Goal: Information Seeking & Learning: Learn about a topic

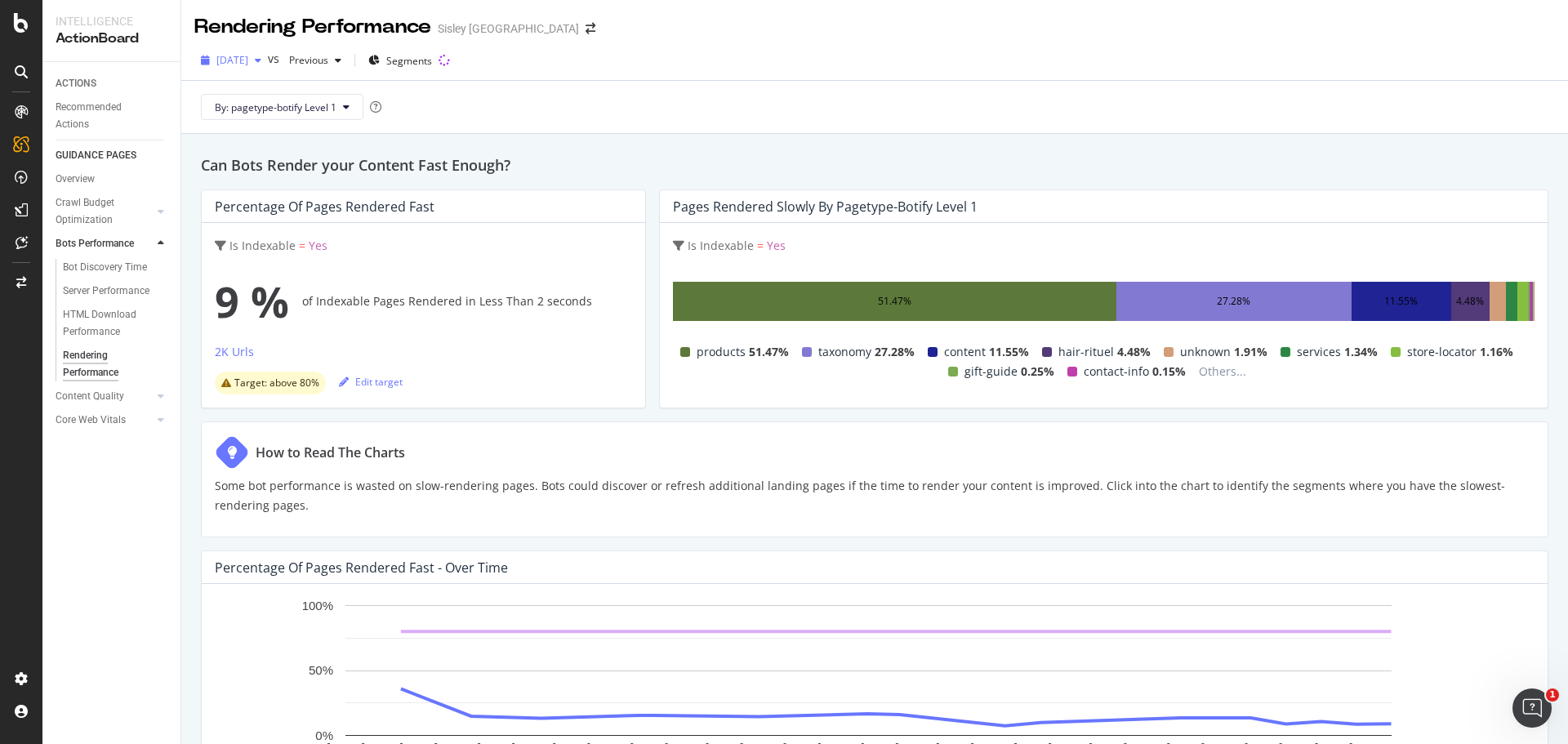
click at [249, 65] on span "2025 Mar. 24th" at bounding box center [232, 60] width 32 height 14
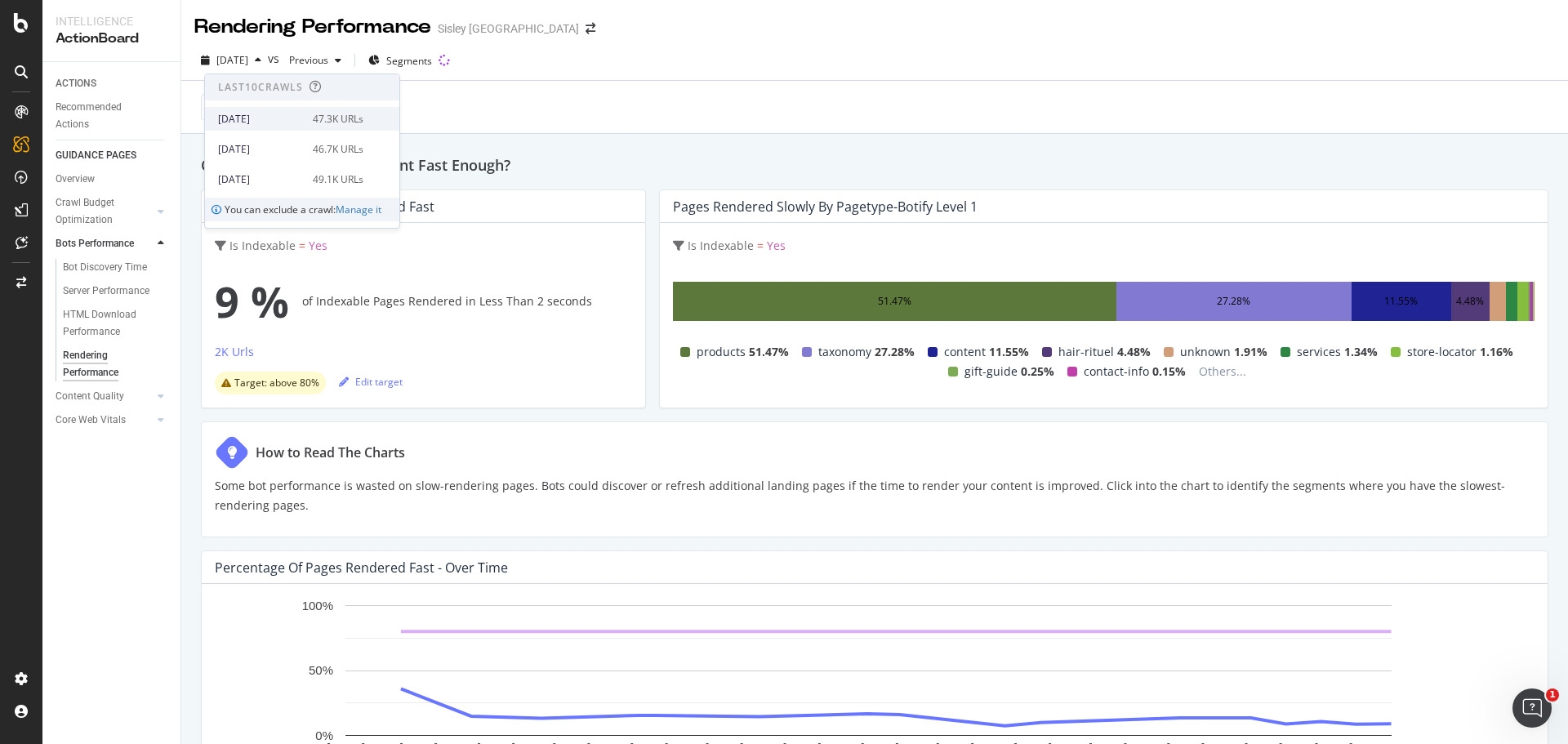
click at [297, 121] on div "[DATE]" at bounding box center [260, 119] width 85 height 14
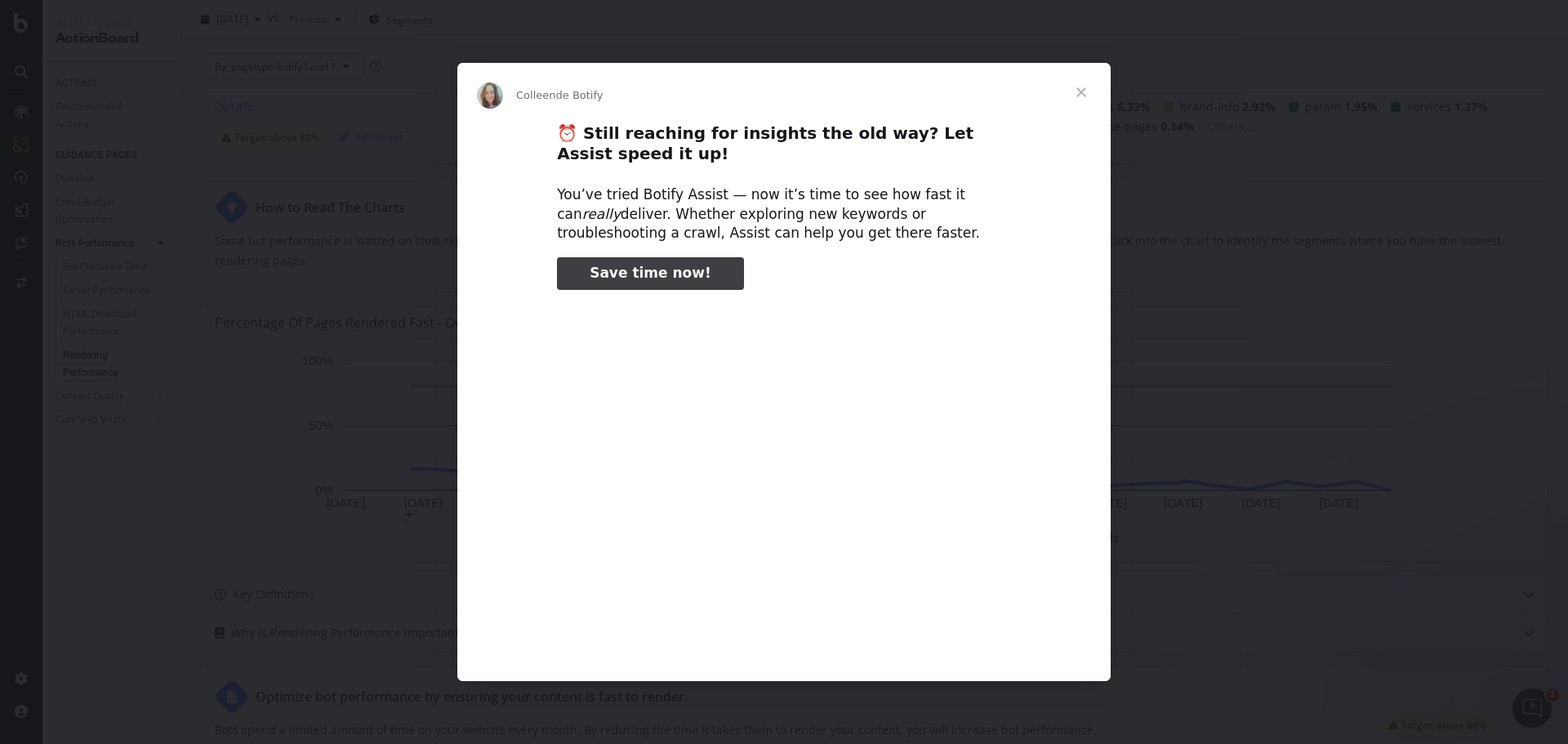
type input "53098"
click at [1084, 88] on span "Fermer" at bounding box center [1081, 92] width 59 height 59
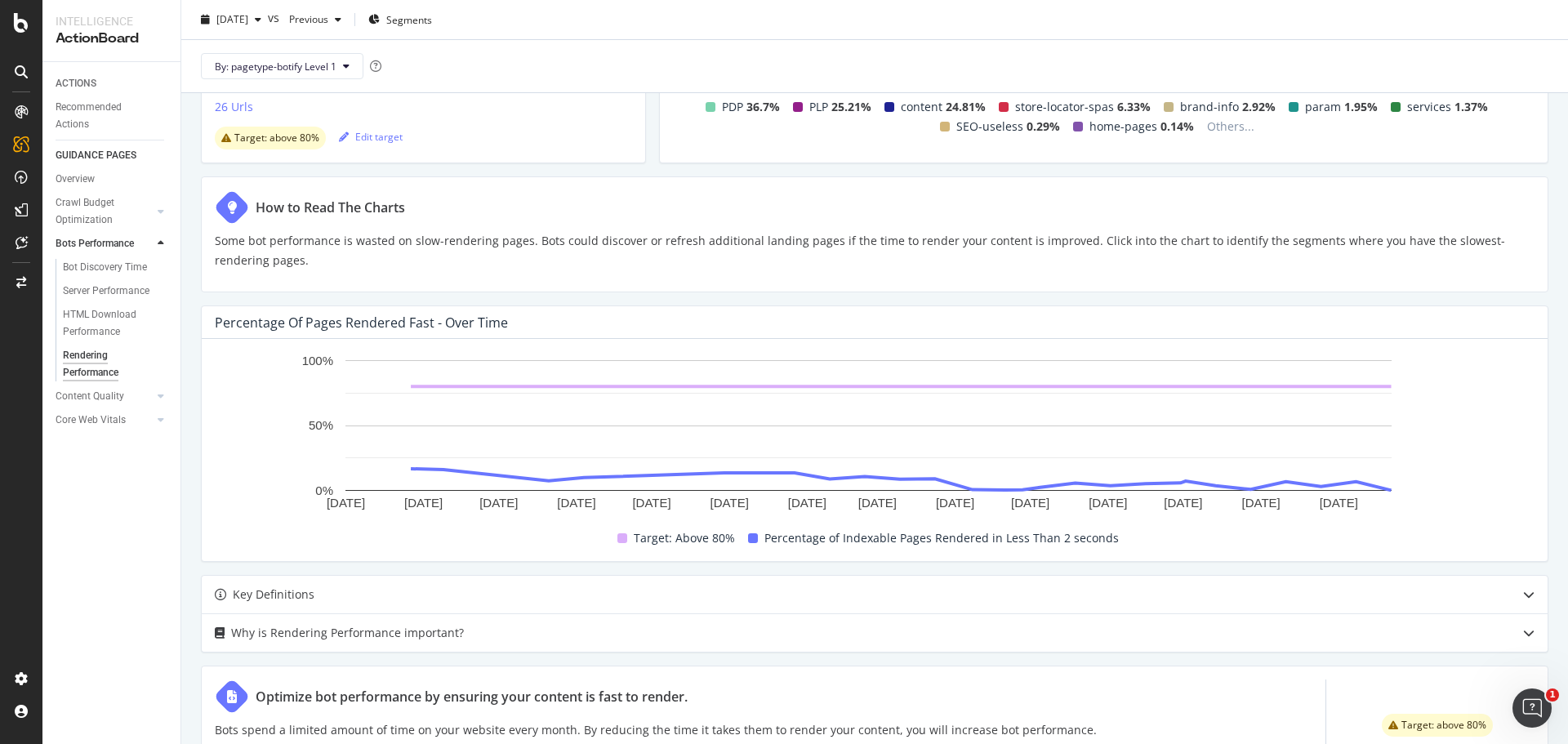
scroll to position [485, 0]
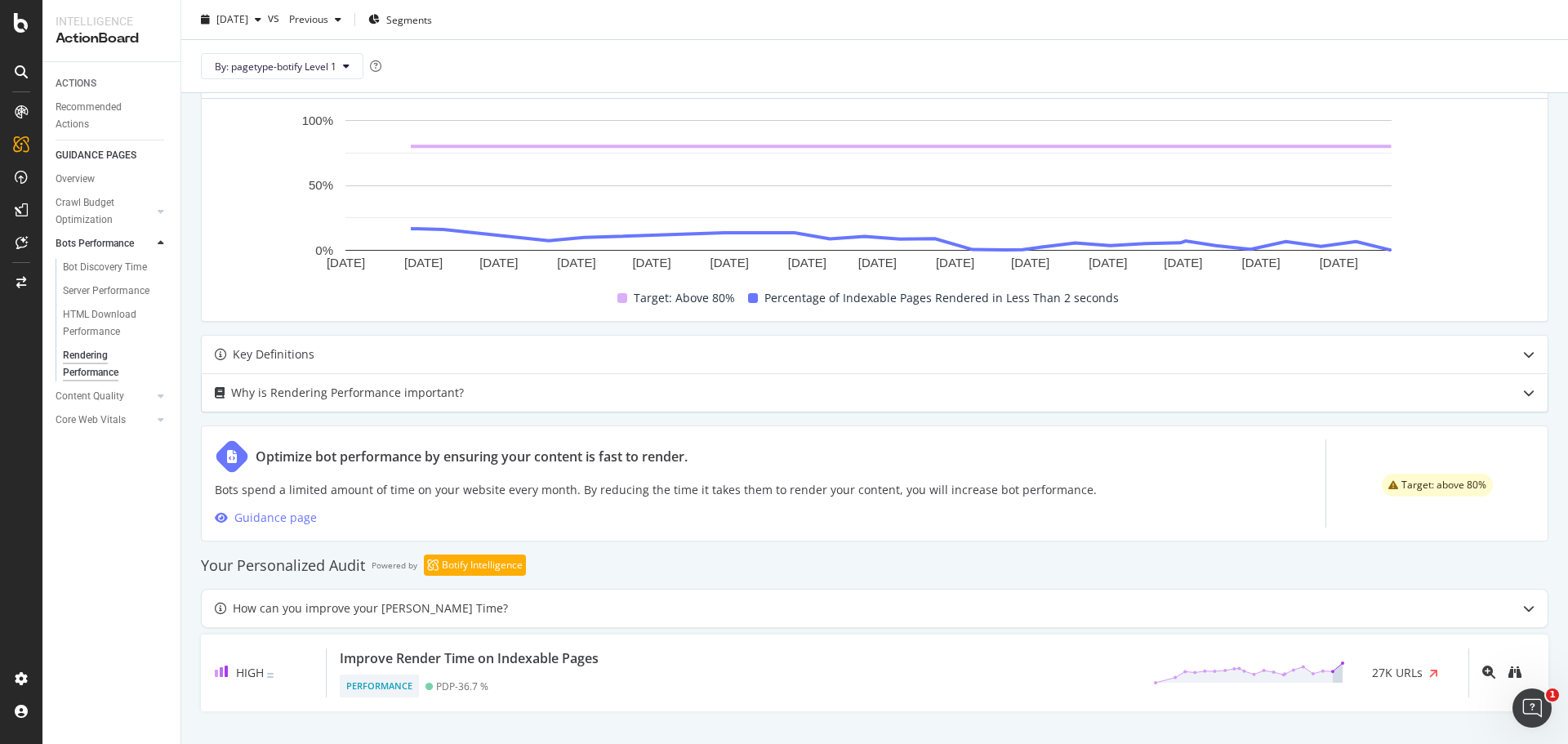
click at [308, 392] on div "Why is Rendering Performance important?" at bounding box center [347, 393] width 232 height 20
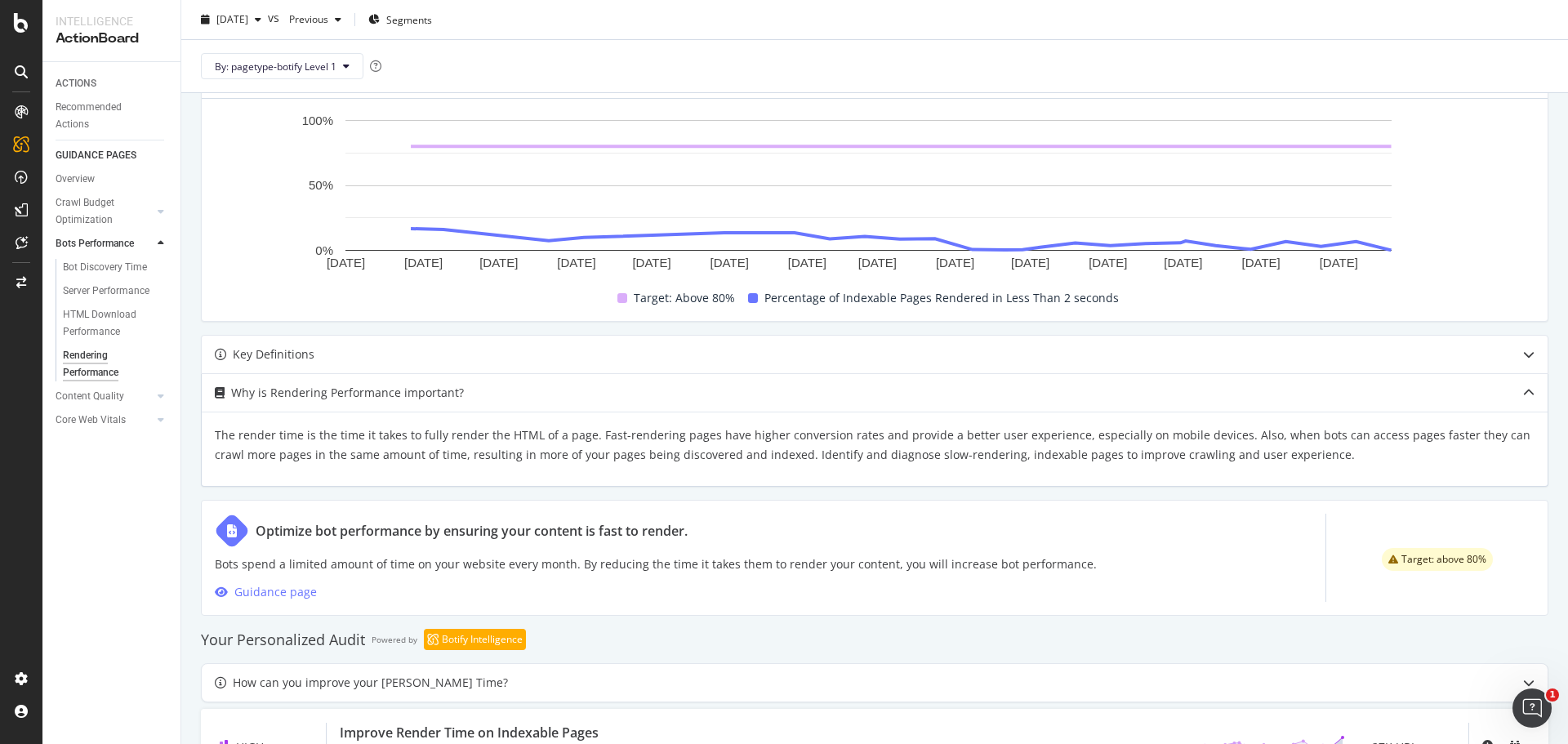
click at [359, 394] on div "Why is Rendering Performance important?" at bounding box center [347, 393] width 232 height 20
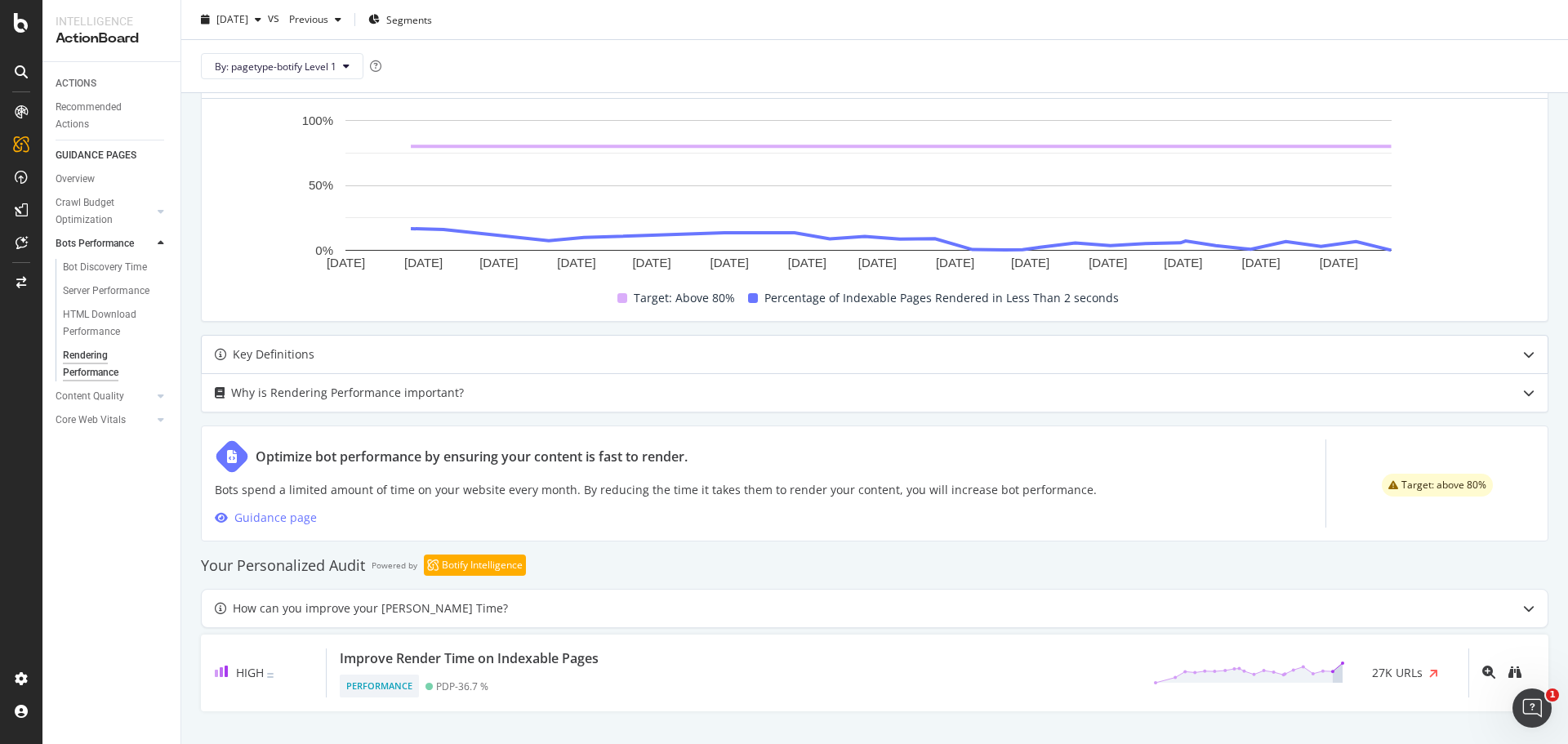
click at [1254, 350] on div "Key Definitions" at bounding box center [843, 354] width 1281 height 20
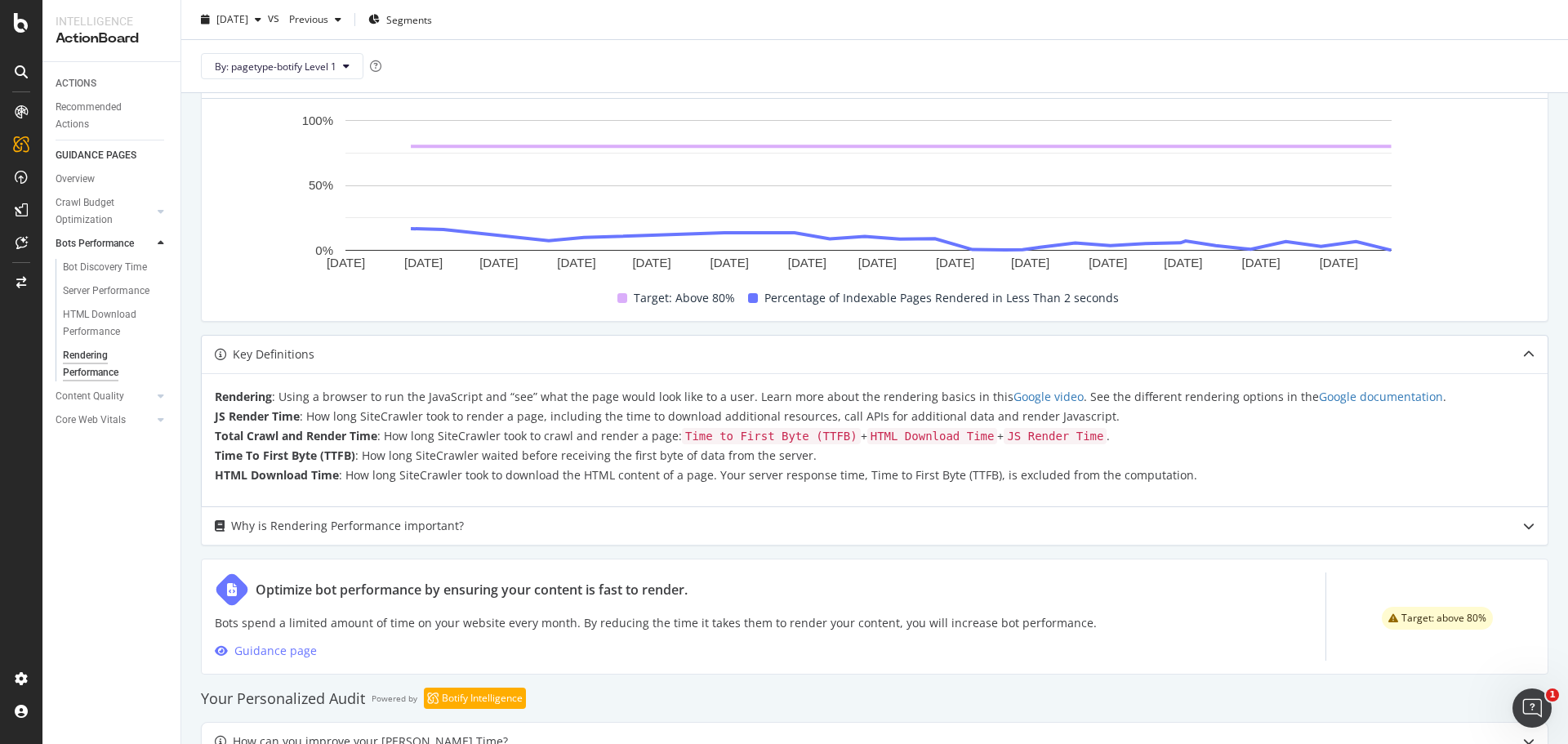
click at [1254, 350] on div "Key Definitions" at bounding box center [843, 354] width 1281 height 20
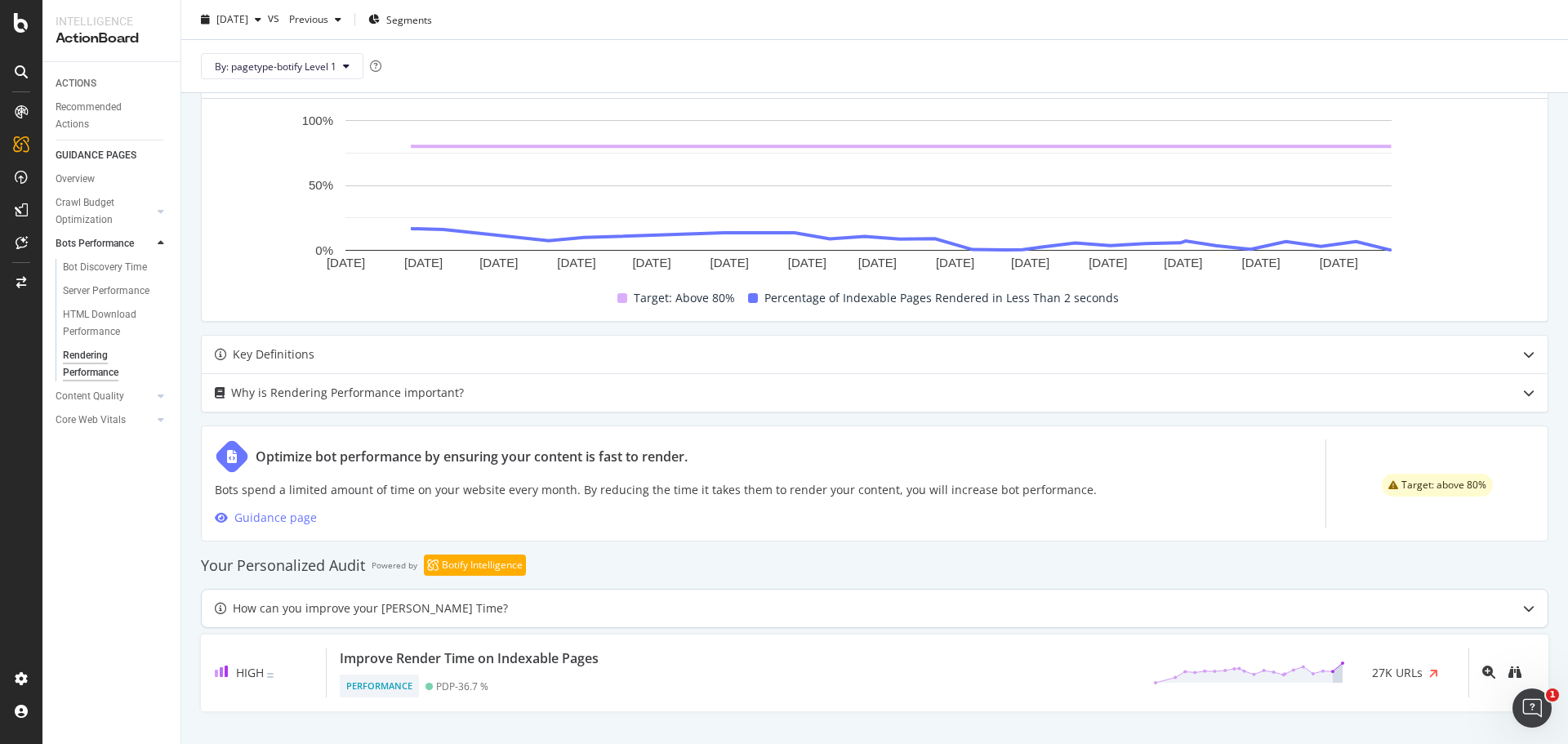
click at [352, 567] on div "How can you improve your JS Render Time?" at bounding box center [370, 608] width 275 height 20
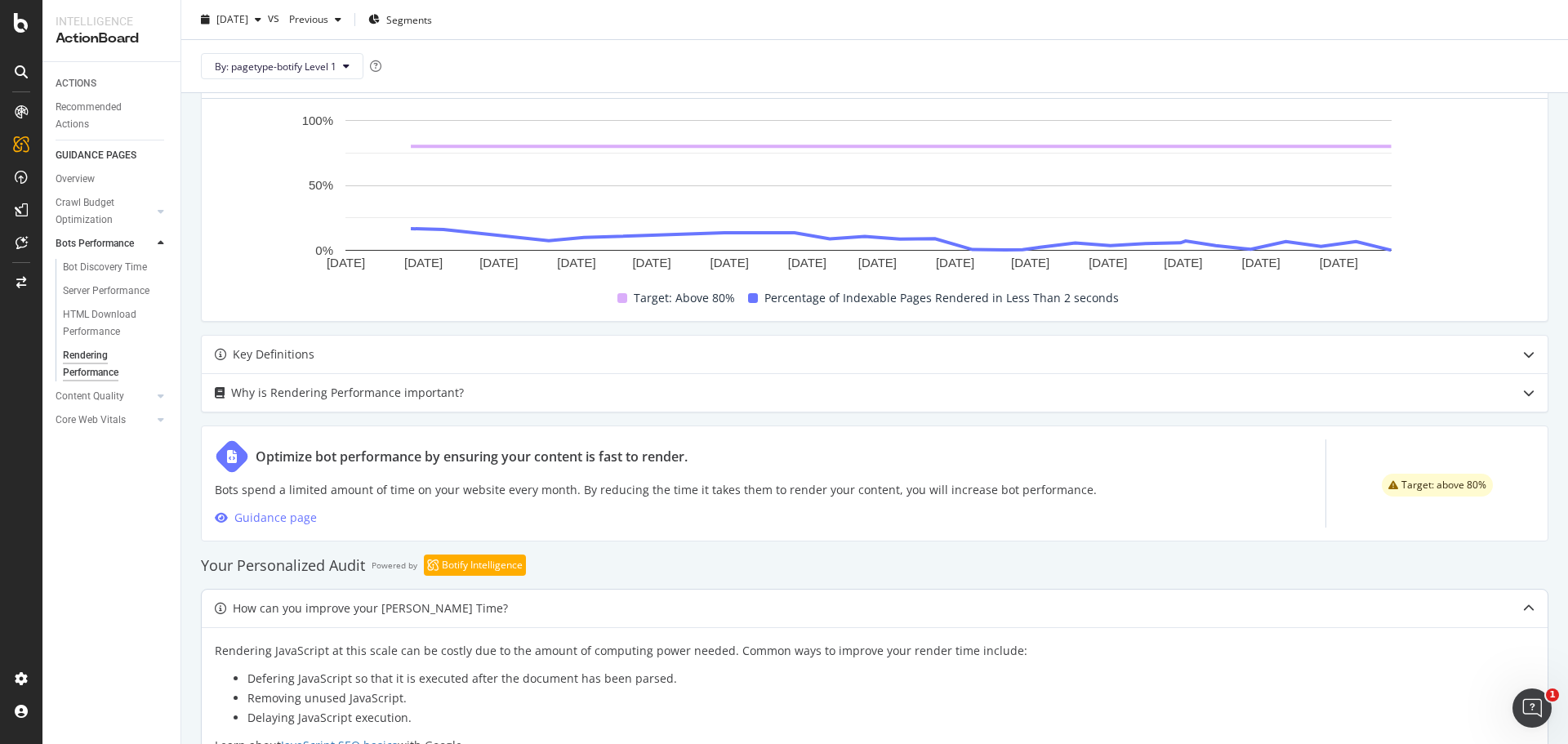
scroll to position [635, 0]
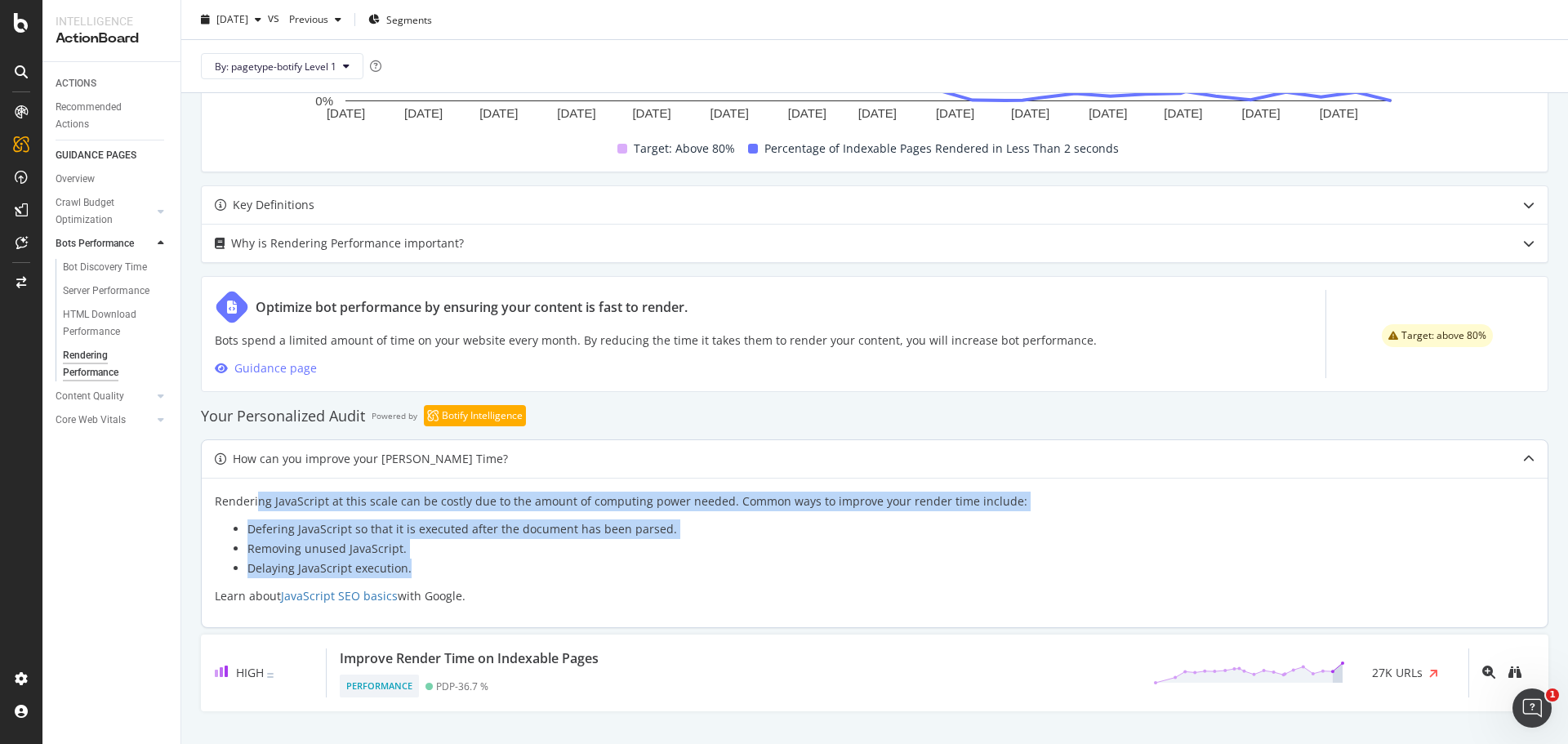
drag, startPoint x: 406, startPoint y: 486, endPoint x: 564, endPoint y: 566, distance: 177.1
click at [476, 567] on div "Rendering JavaScript at this scale can be costly due to the amount of computing…" at bounding box center [875, 552] width 1347 height 149
click at [565, 566] on li "Delaying JavaScript execution." at bounding box center [891, 568] width 1287 height 20
click at [453, 531] on li "Defering JavaScript so that it is executed after the document has been parsed." at bounding box center [891, 529] width 1287 height 20
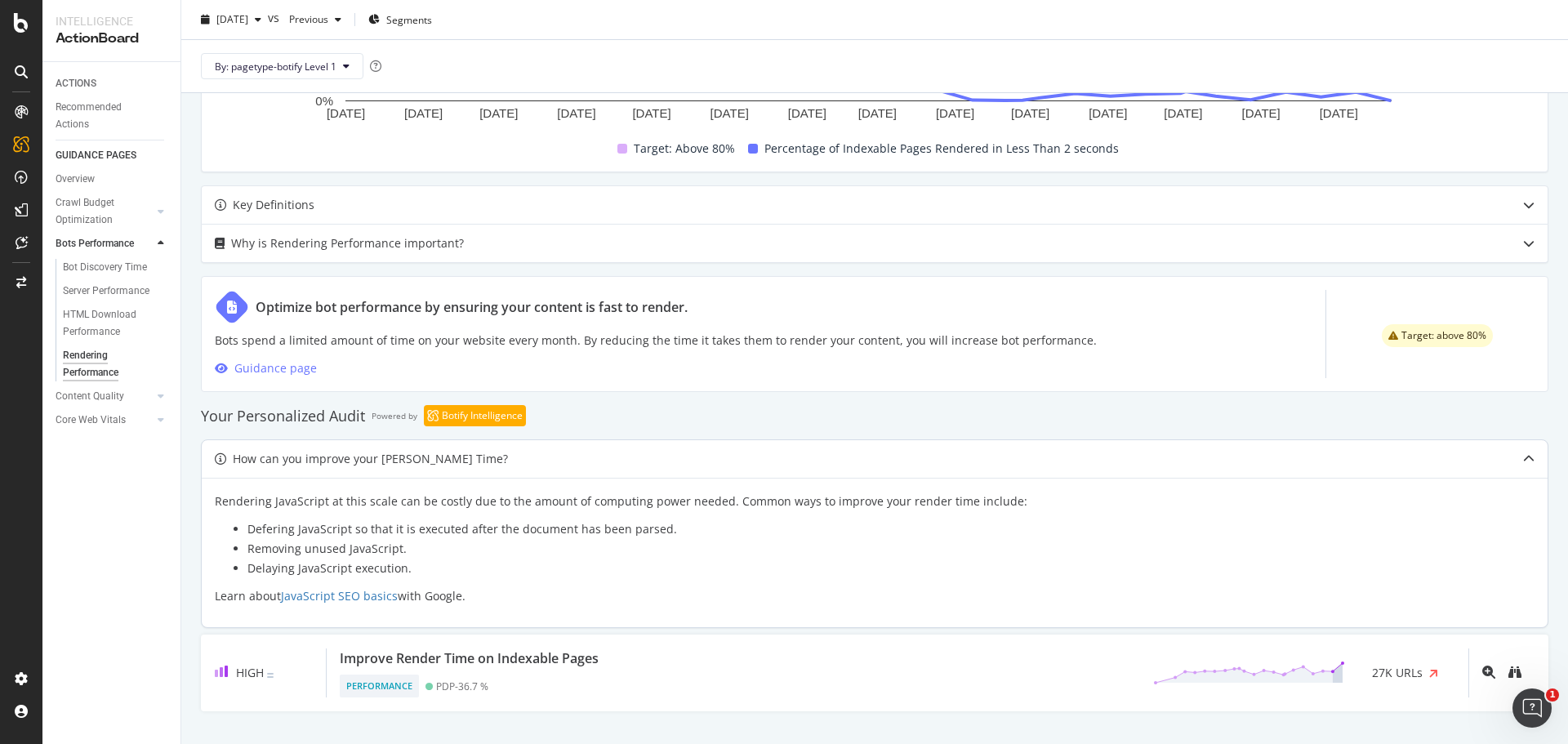
click at [406, 460] on div "How can you improve your JS Render Time?" at bounding box center [370, 458] width 275 height 20
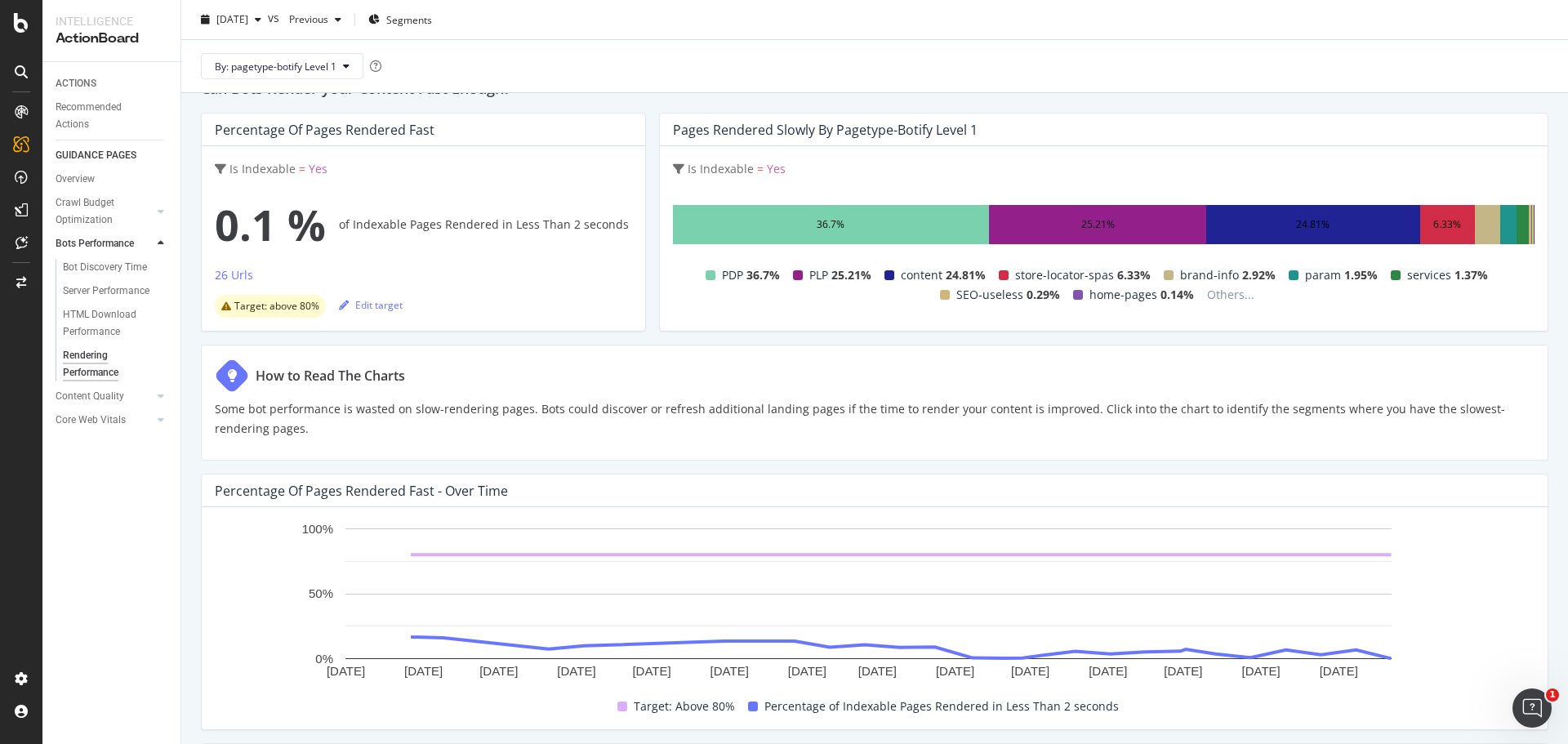
scroll to position [0, 0]
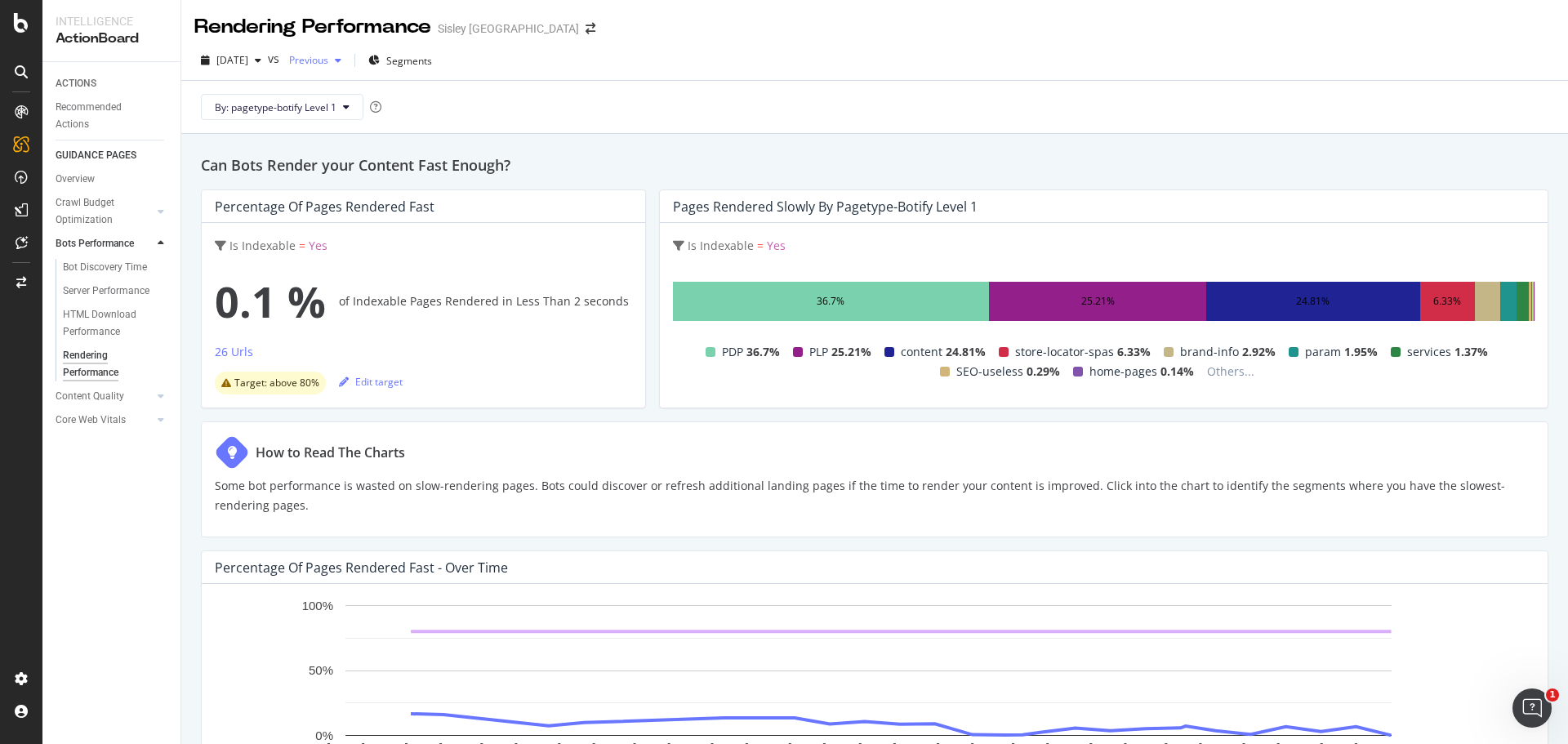
click at [342, 53] on div "Previous" at bounding box center [315, 60] width 65 height 25
click at [393, 183] on div "2024 Feb. 23rd" at bounding box center [366, 186] width 87 height 14
click at [340, 103] on button "By: pagetype-botify Level 1" at bounding box center [283, 107] width 163 height 26
click at [738, 100] on div "By: pagetype-botify Level 1" at bounding box center [875, 107] width 1361 height 53
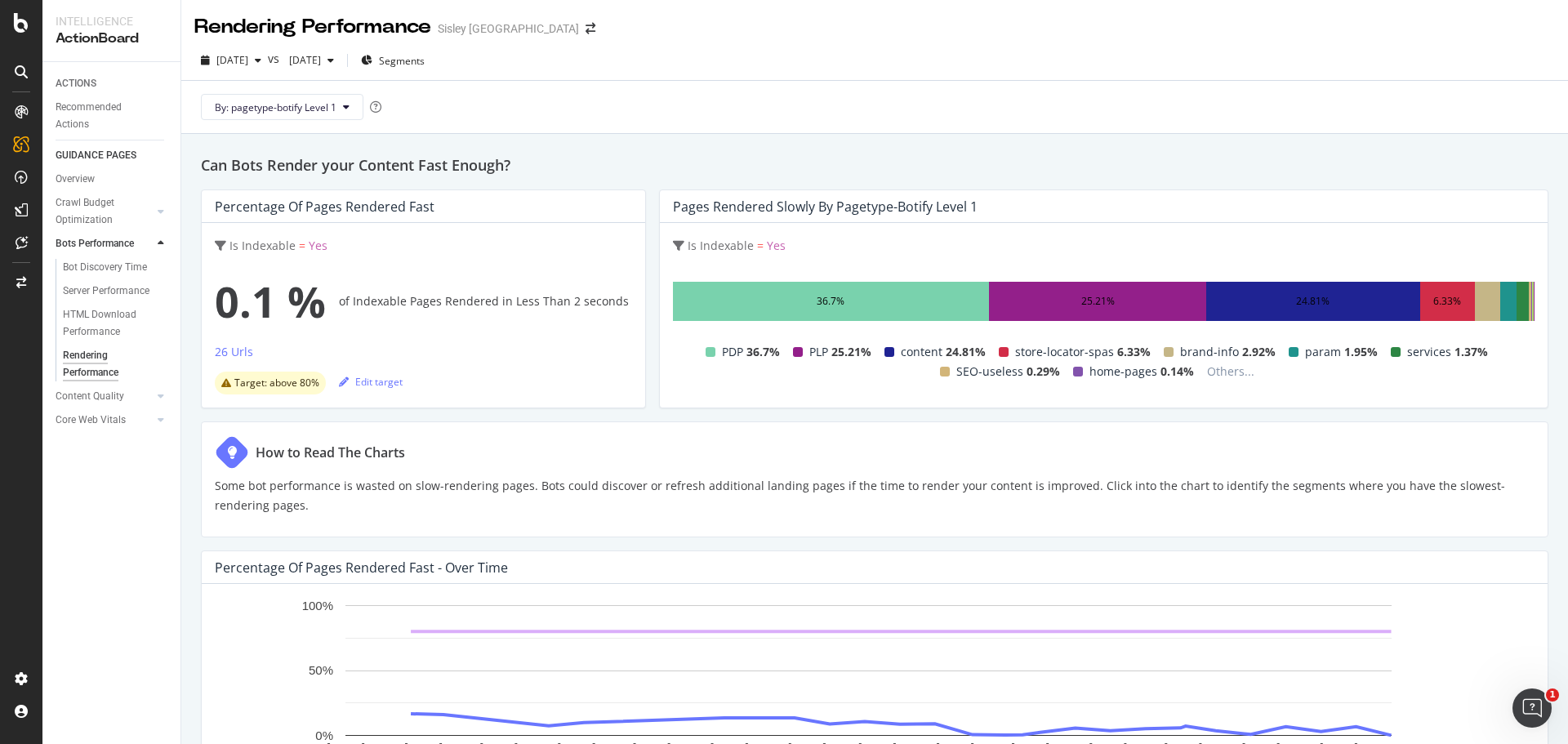
click at [1036, 142] on div "Can Bots Render your Content Fast Enough? Percentage of Pages Rendered Fast Is …" at bounding box center [875, 649] width 1387 height 1030
click at [282, 101] on span "By: pagetype-botify Level 1" at bounding box center [275, 107] width 121 height 14
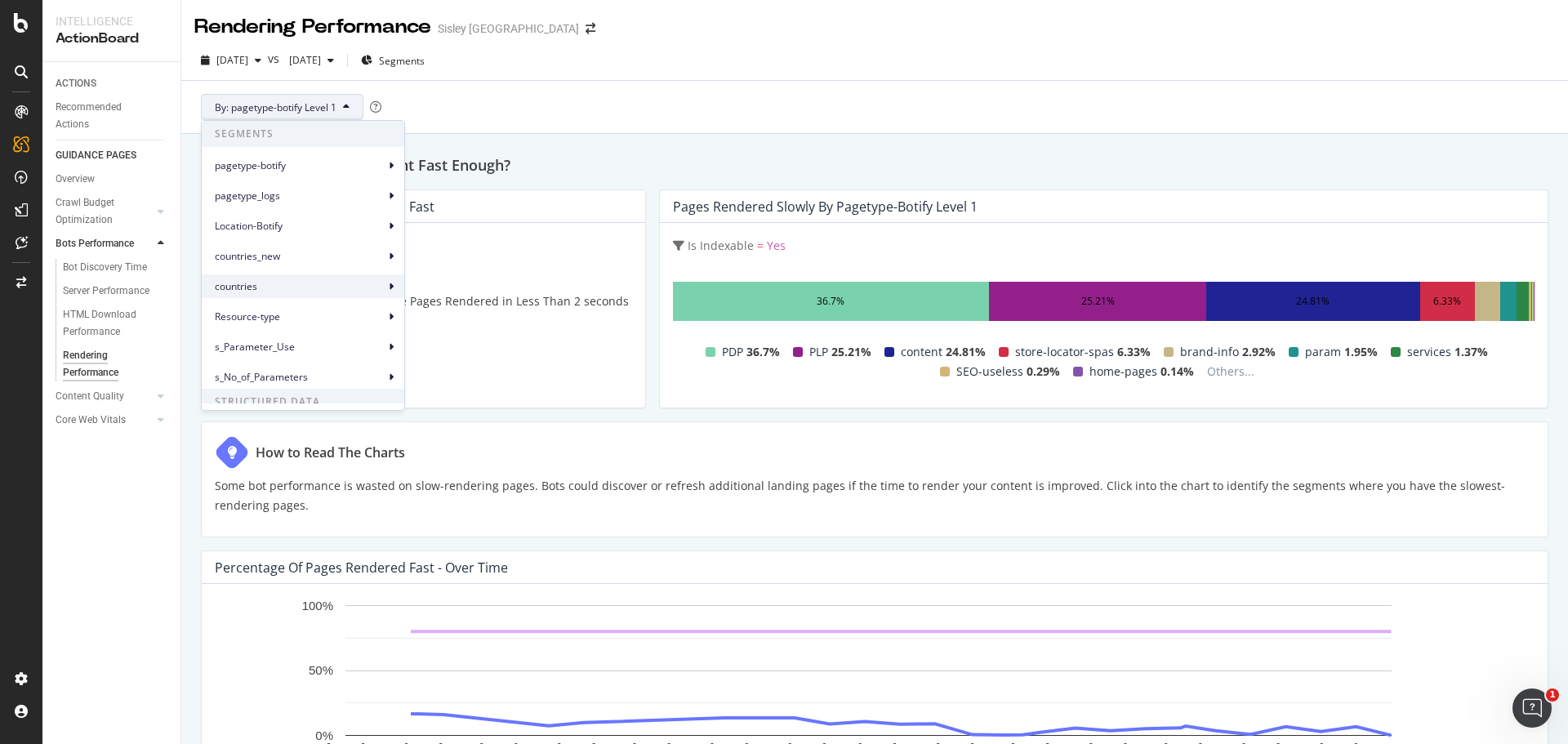
click at [289, 277] on div "countries" at bounding box center [303, 286] width 203 height 24
click at [475, 289] on span "countries Level 1" at bounding box center [457, 294] width 76 height 14
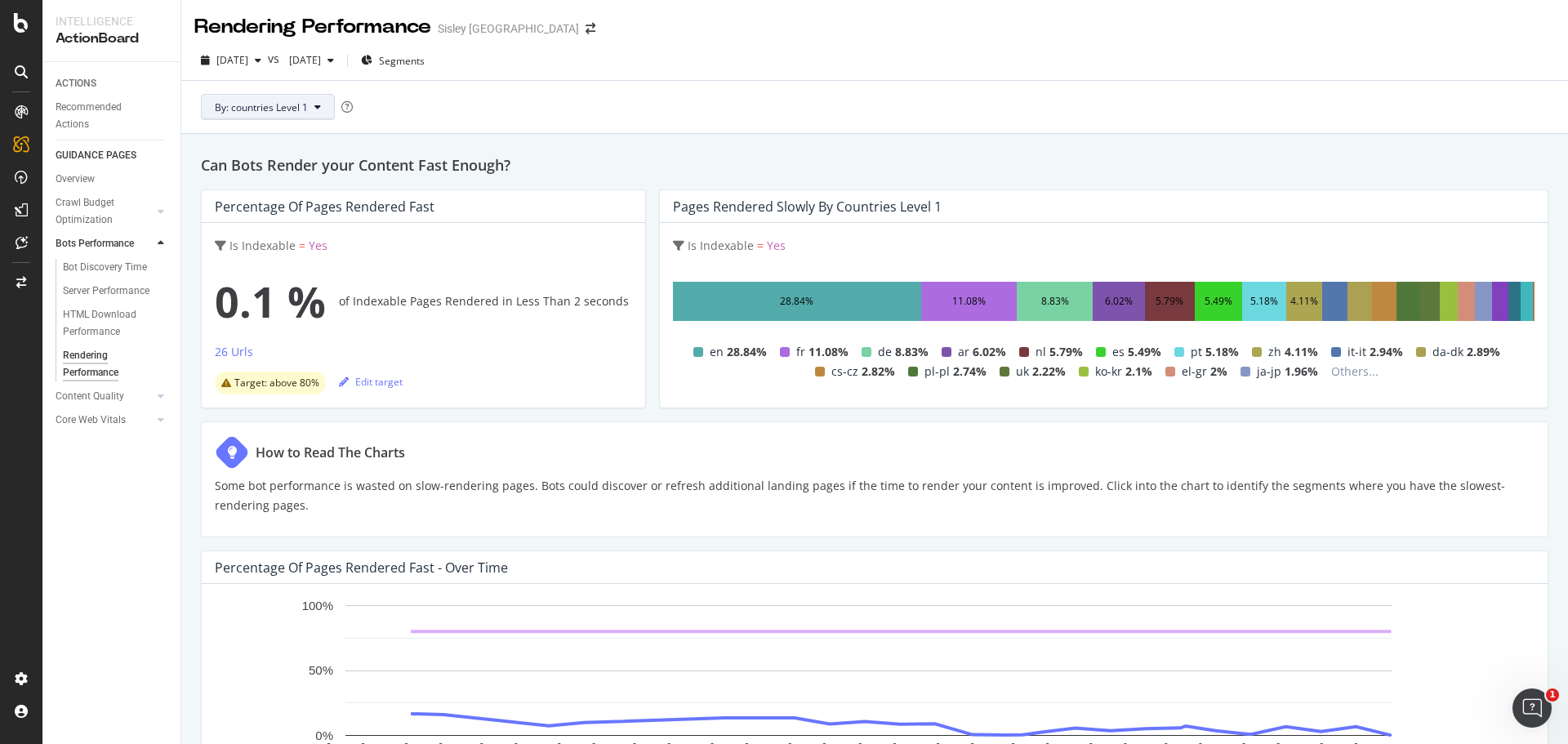
click at [248, 107] on span "By: countries Level 1" at bounding box center [261, 107] width 93 height 14
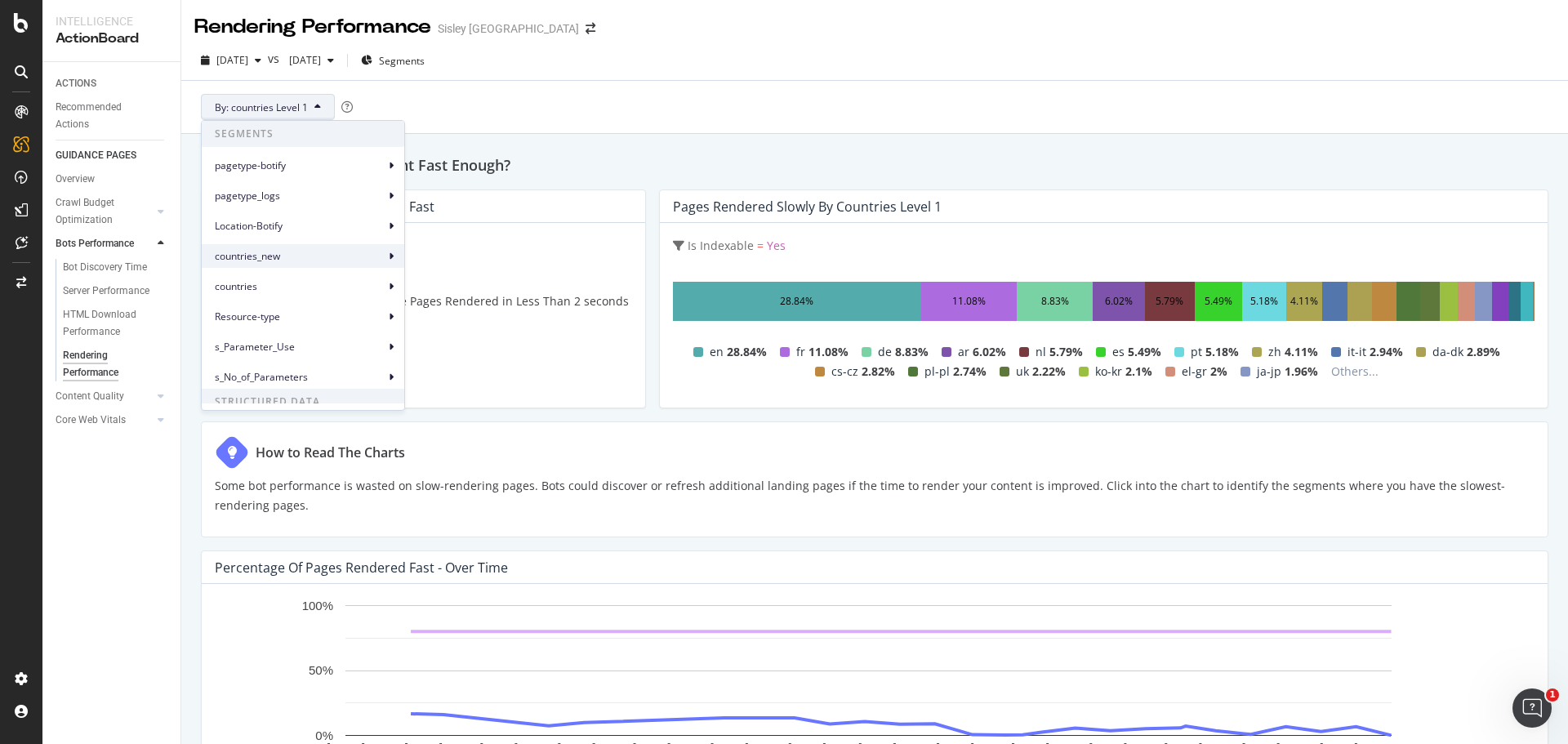
click at [293, 255] on span "countries_new" at bounding box center [300, 256] width 170 height 14
click at [498, 271] on div "countries_new Level 1" at bounding box center [468, 264] width 126 height 24
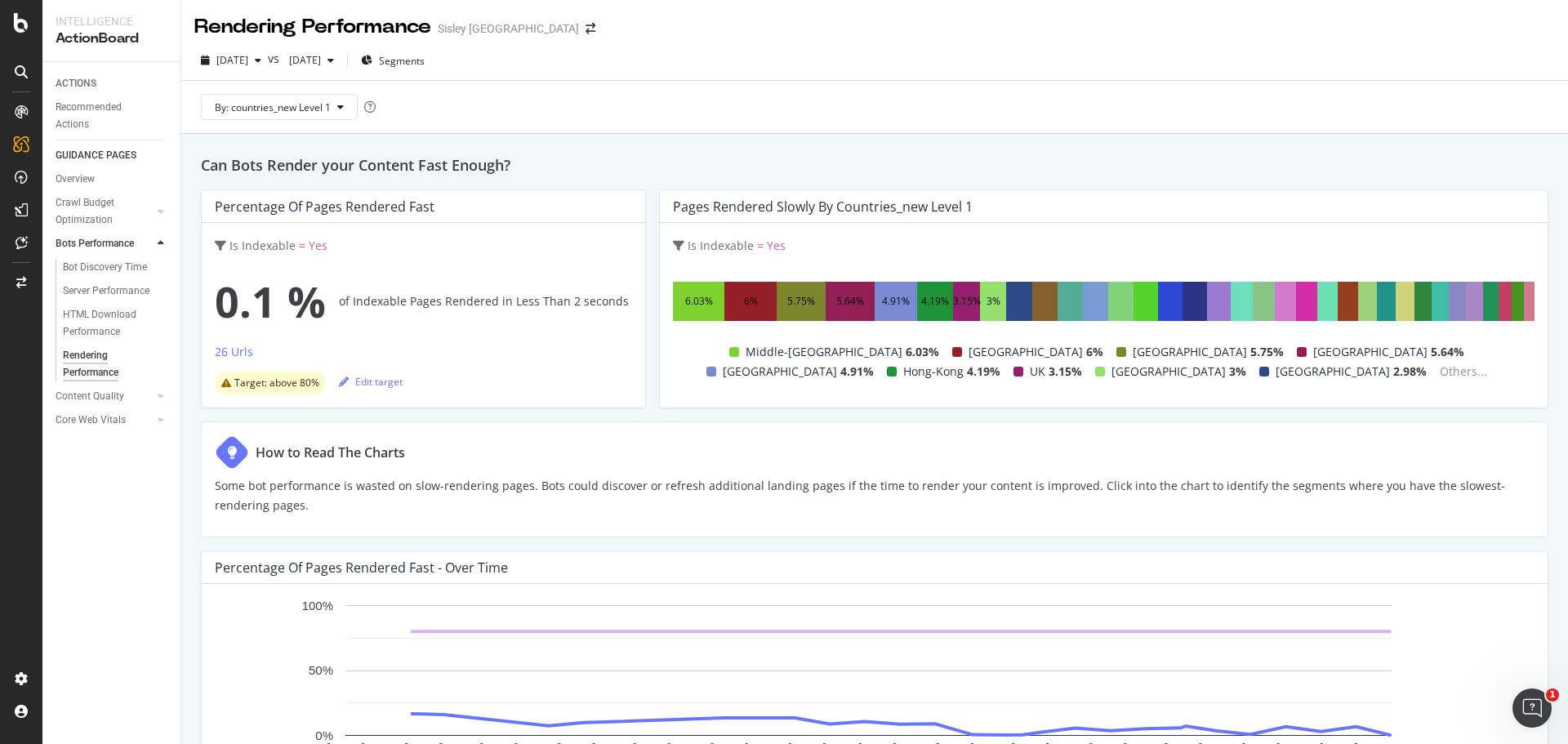
click at [1249, 380] on div "Middle-East 6.03% Saudi-Arabia 6% Belgium 5.75% Switzerland 5.64% Canada 4.91% …" at bounding box center [1098, 361] width 862 height 39
click at [247, 354] on div "26 Urls" at bounding box center [233, 351] width 38 height 16
click at [372, 59] on icon "button" at bounding box center [367, 60] width 11 height 10
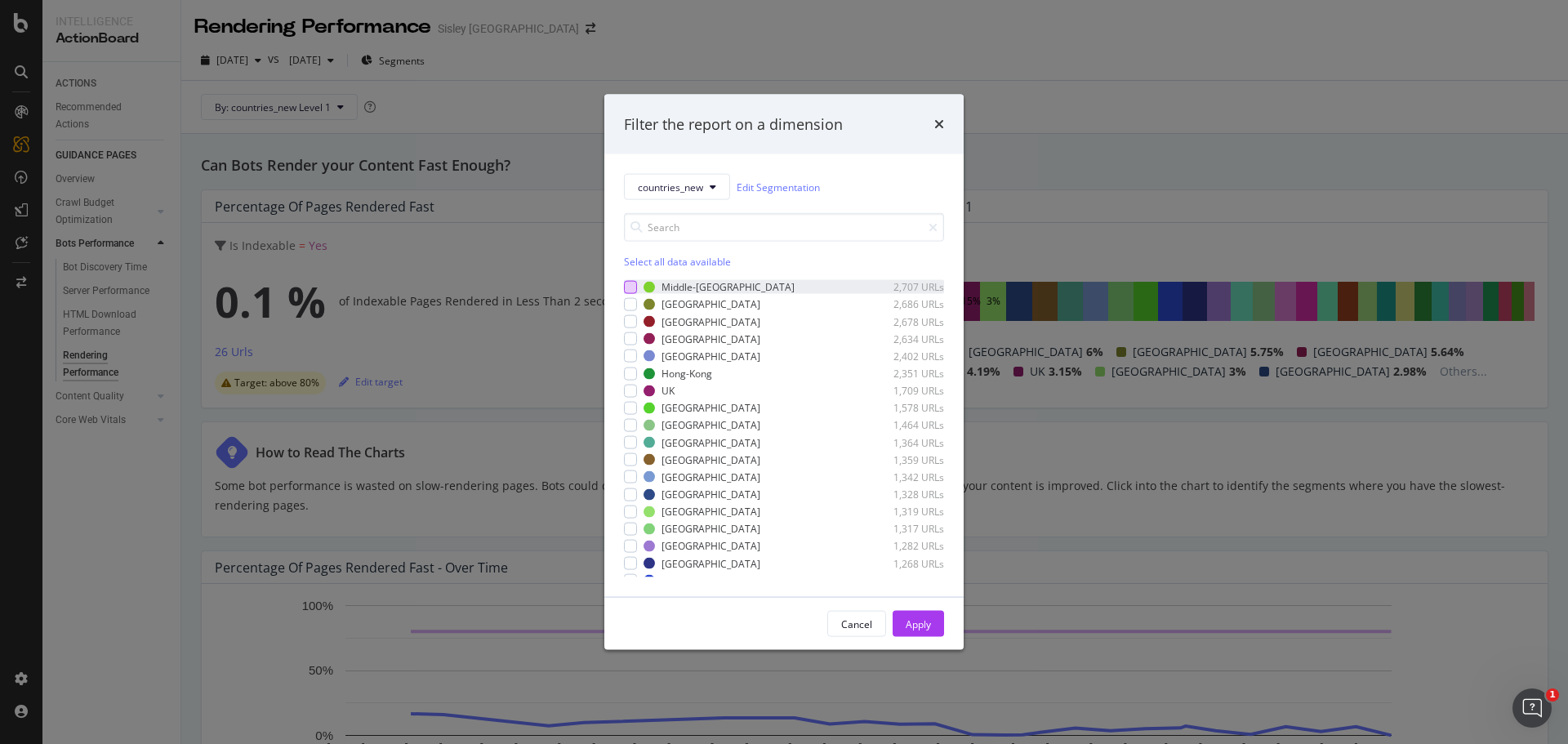
click at [631, 288] on div "modal" at bounding box center [630, 286] width 13 height 13
click at [629, 285] on icon "modal" at bounding box center [630, 287] width 8 height 8
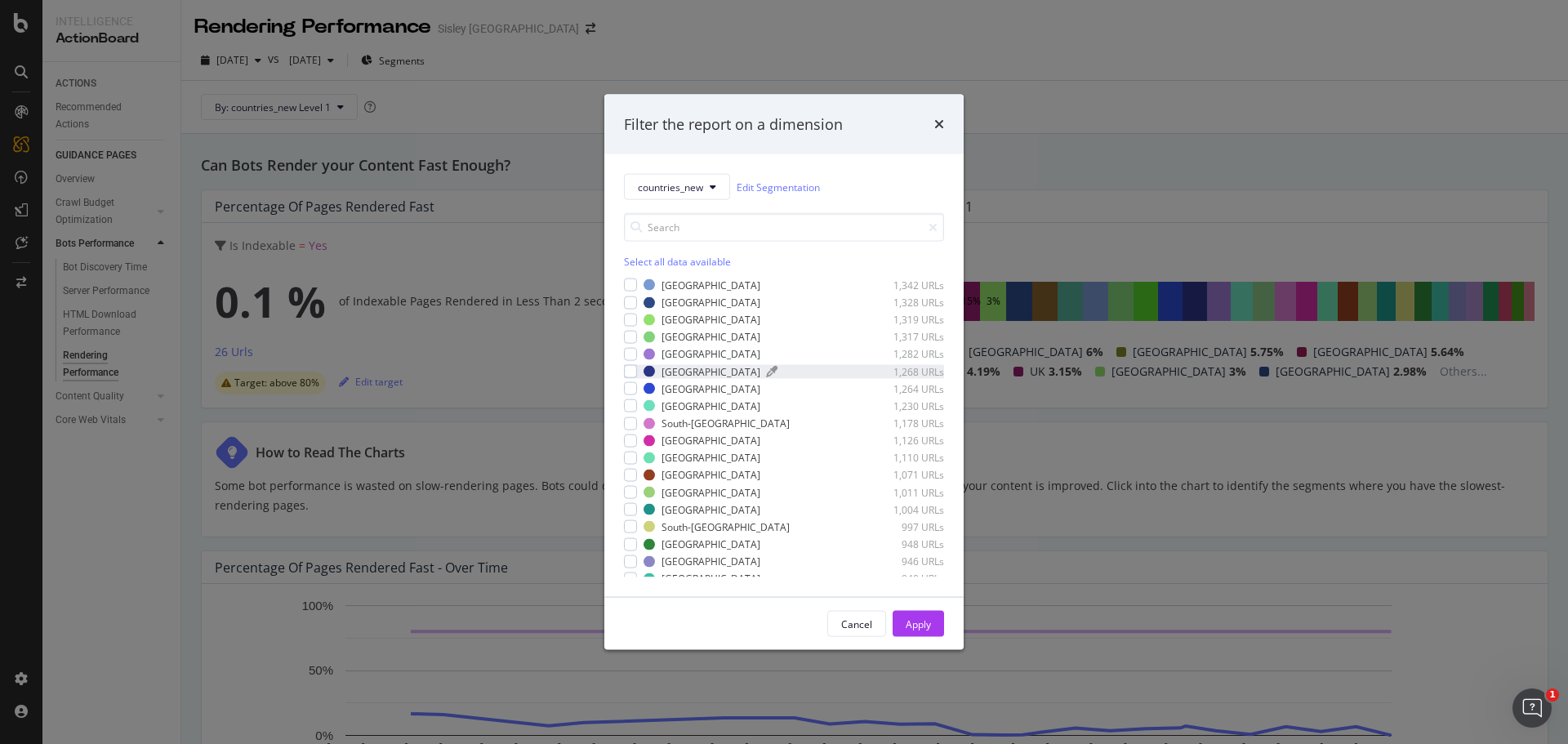
scroll to position [287, 0]
click at [632, 567] on div "modal" at bounding box center [630, 569] width 13 height 13
click at [630, 567] on icon "modal" at bounding box center [630, 570] width 8 height 8
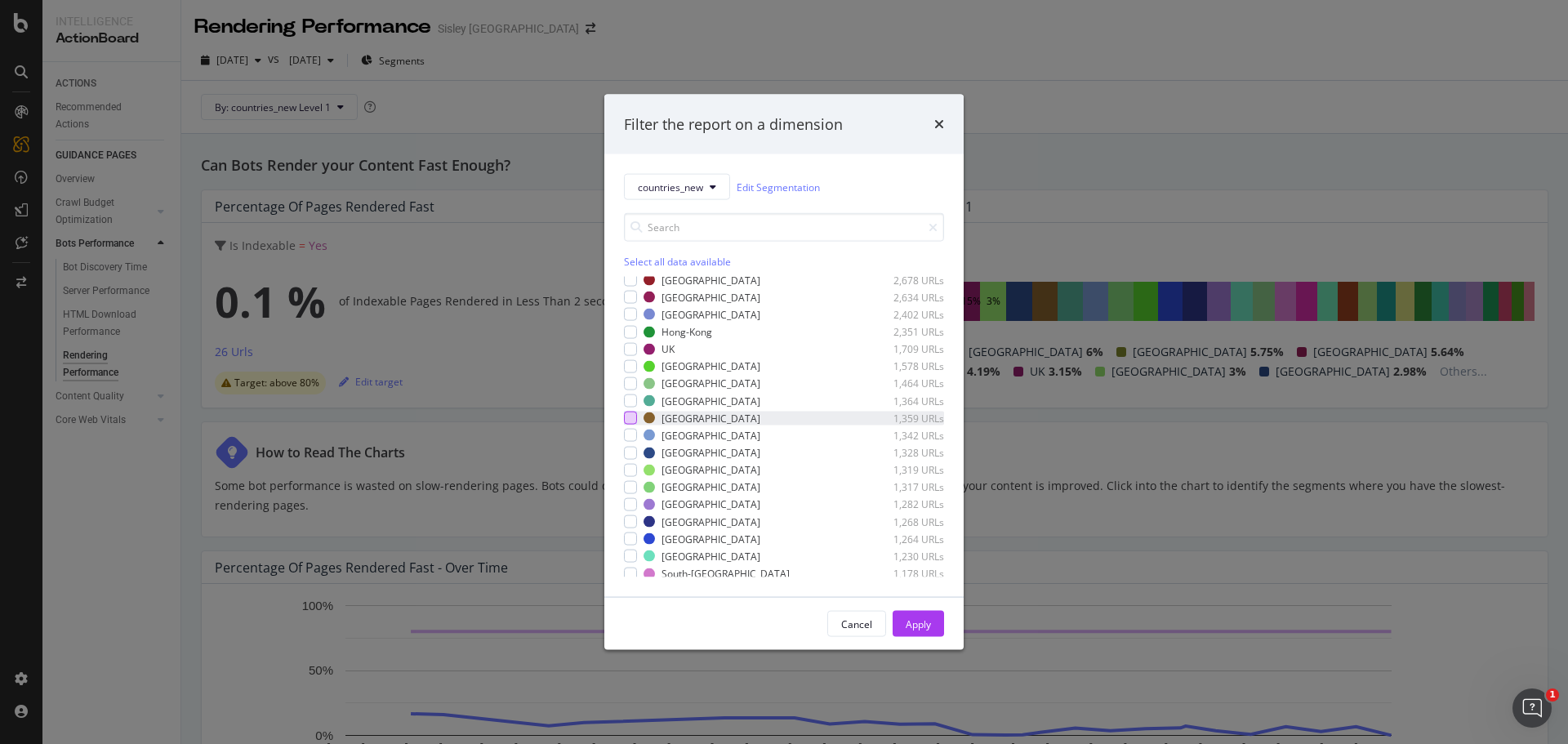
click at [630, 422] on div "modal" at bounding box center [630, 417] width 13 height 13
click at [910, 567] on div "Apply" at bounding box center [919, 624] width 25 height 14
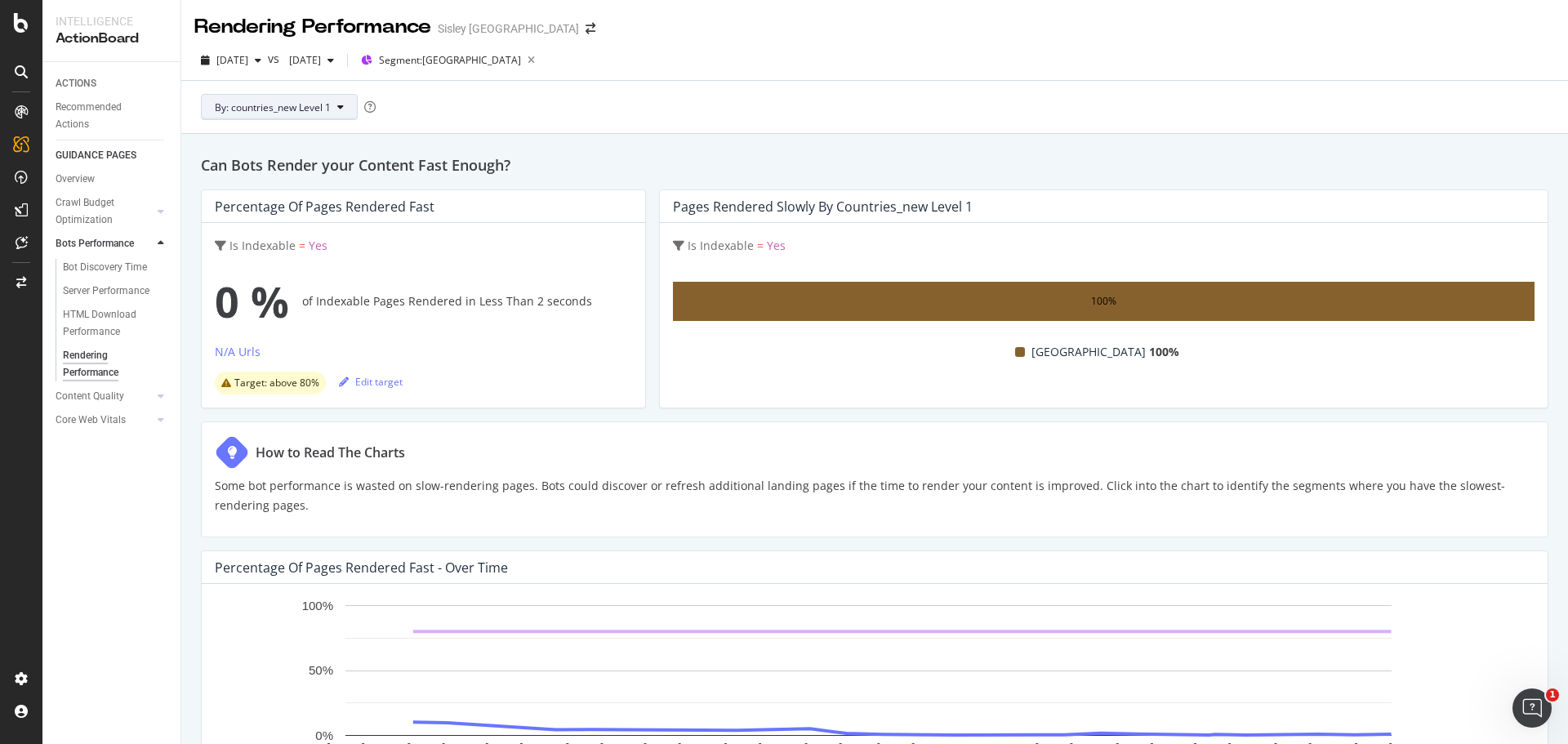
click at [337, 101] on button "By: countries_new Level 1" at bounding box center [279, 107] width 157 height 26
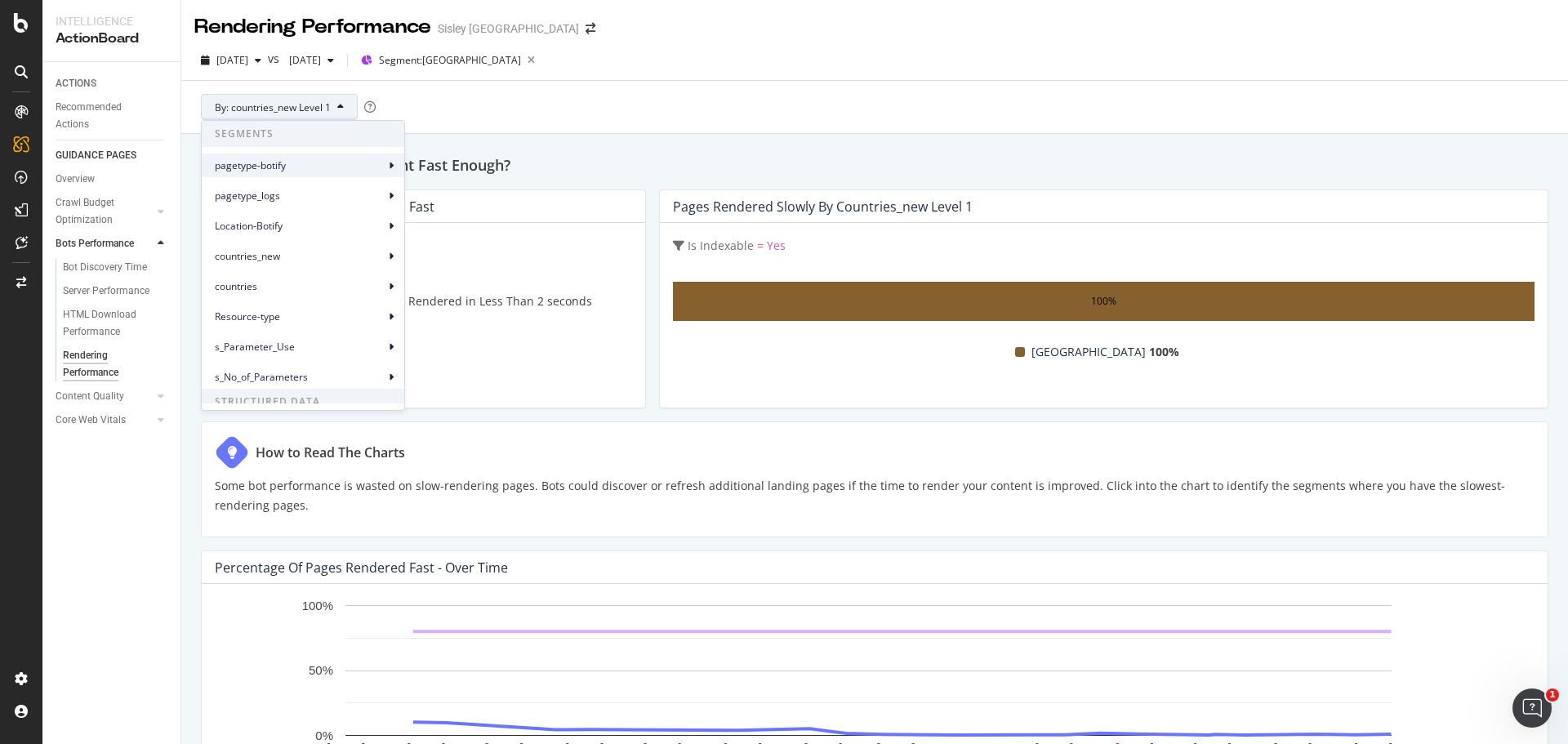
click at [311, 165] on span "pagetype-botify" at bounding box center [300, 165] width 170 height 14
click at [456, 165] on span "pagetype-botify Level 1" at bounding box center [472, 172] width 105 height 14
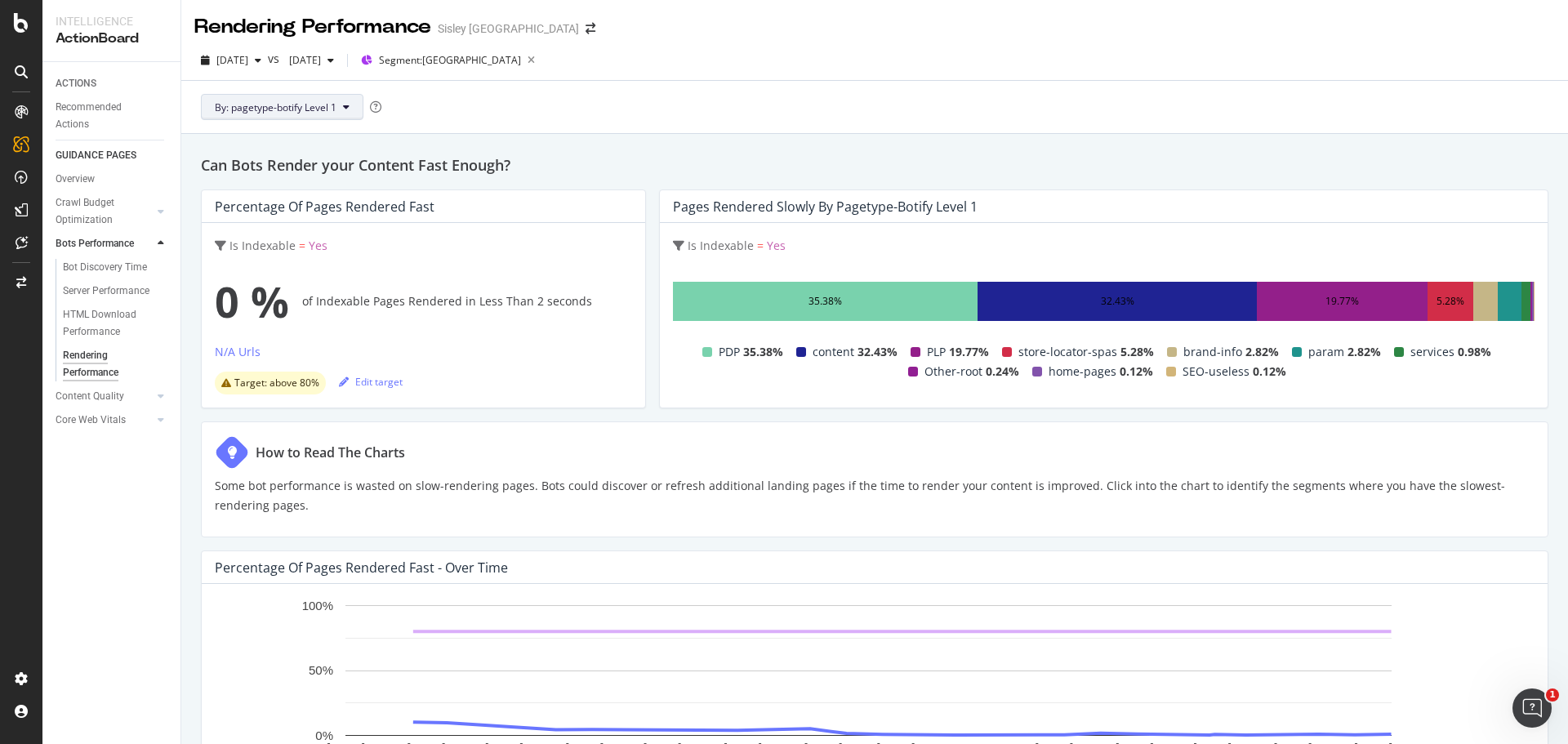
click at [283, 103] on span "By: pagetype-botify Level 1" at bounding box center [275, 107] width 121 height 14
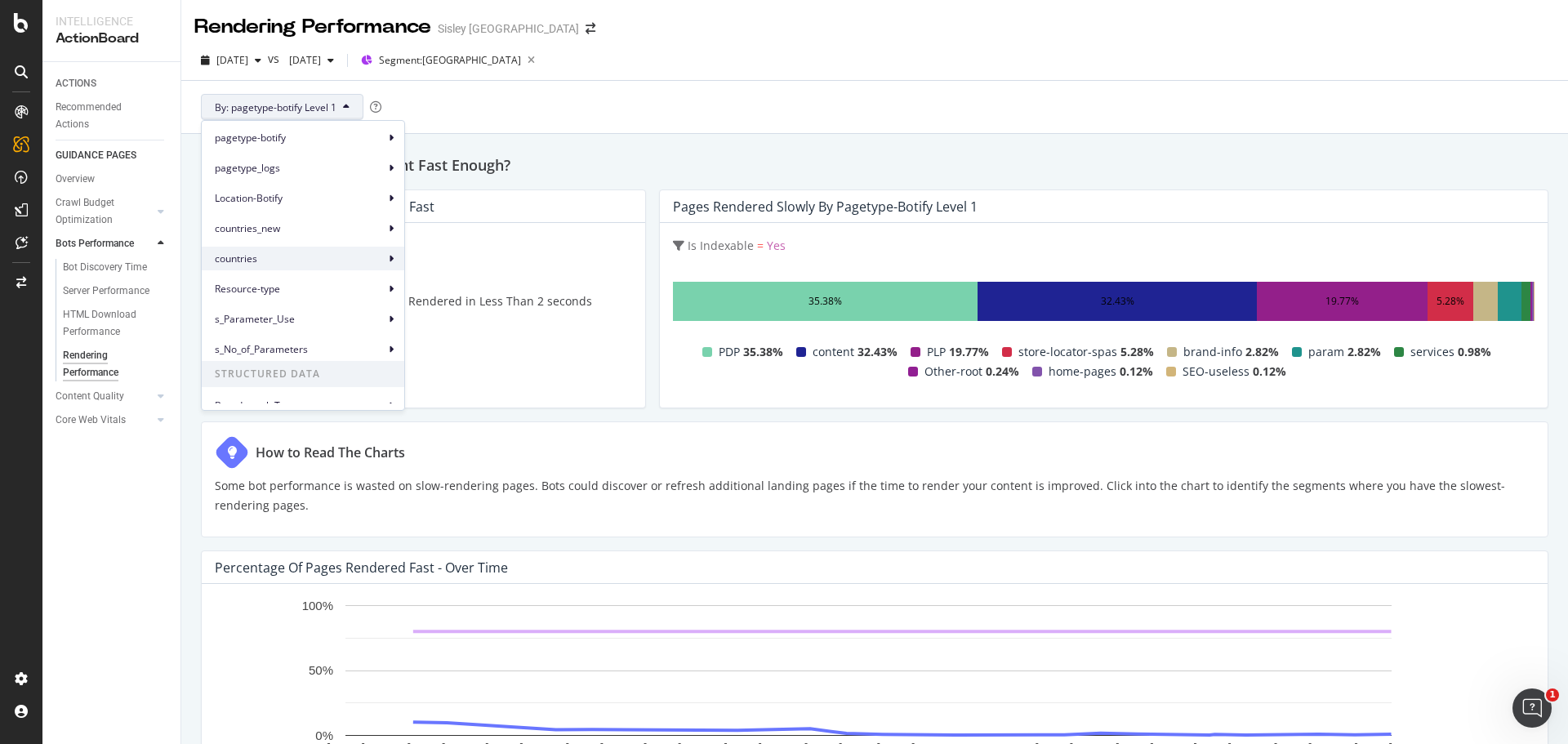
scroll to position [42, 0]
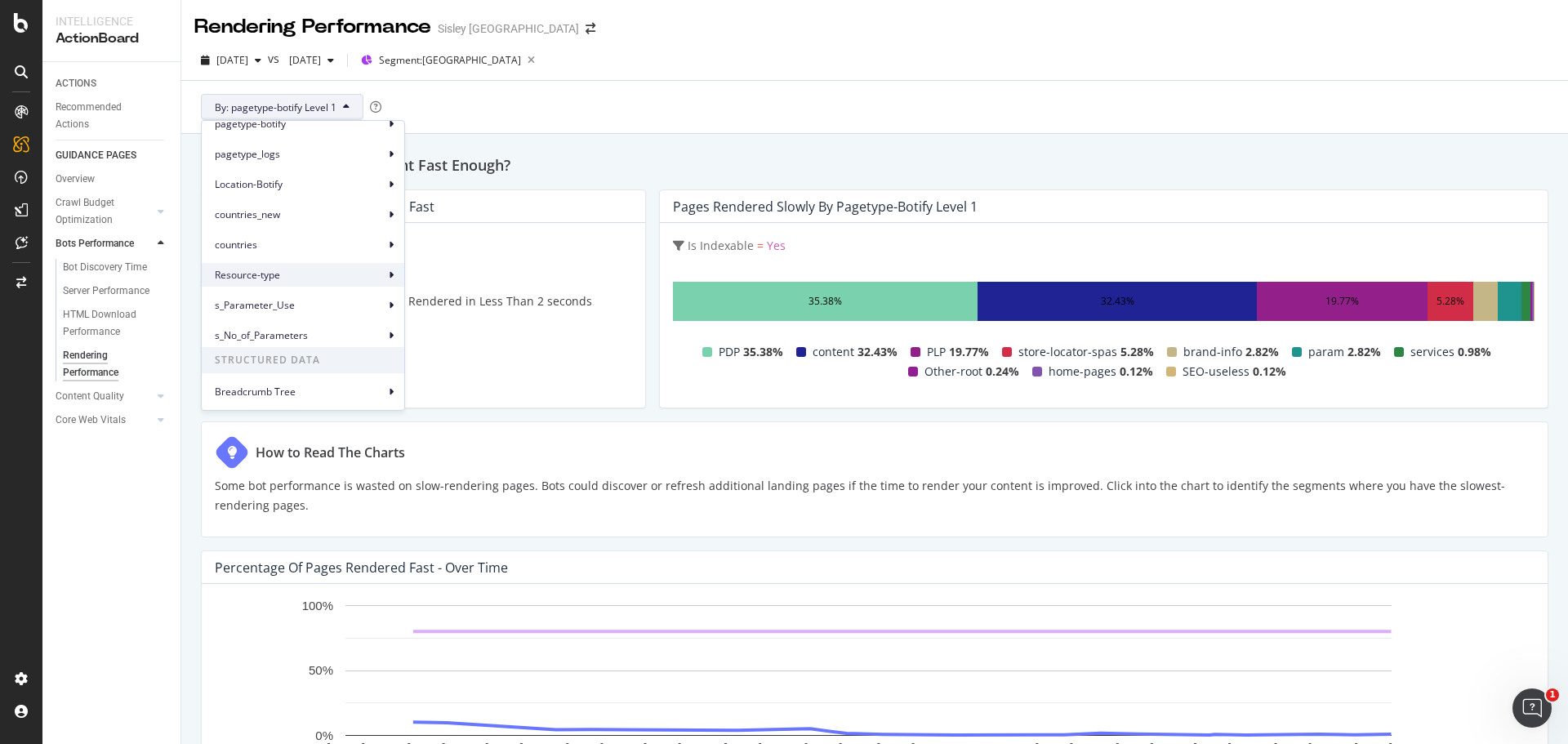
click at [297, 271] on span "Resource-type" at bounding box center [300, 275] width 170 height 14
click at [490, 276] on span "Resource-type Level 1" at bounding box center [468, 282] width 99 height 14
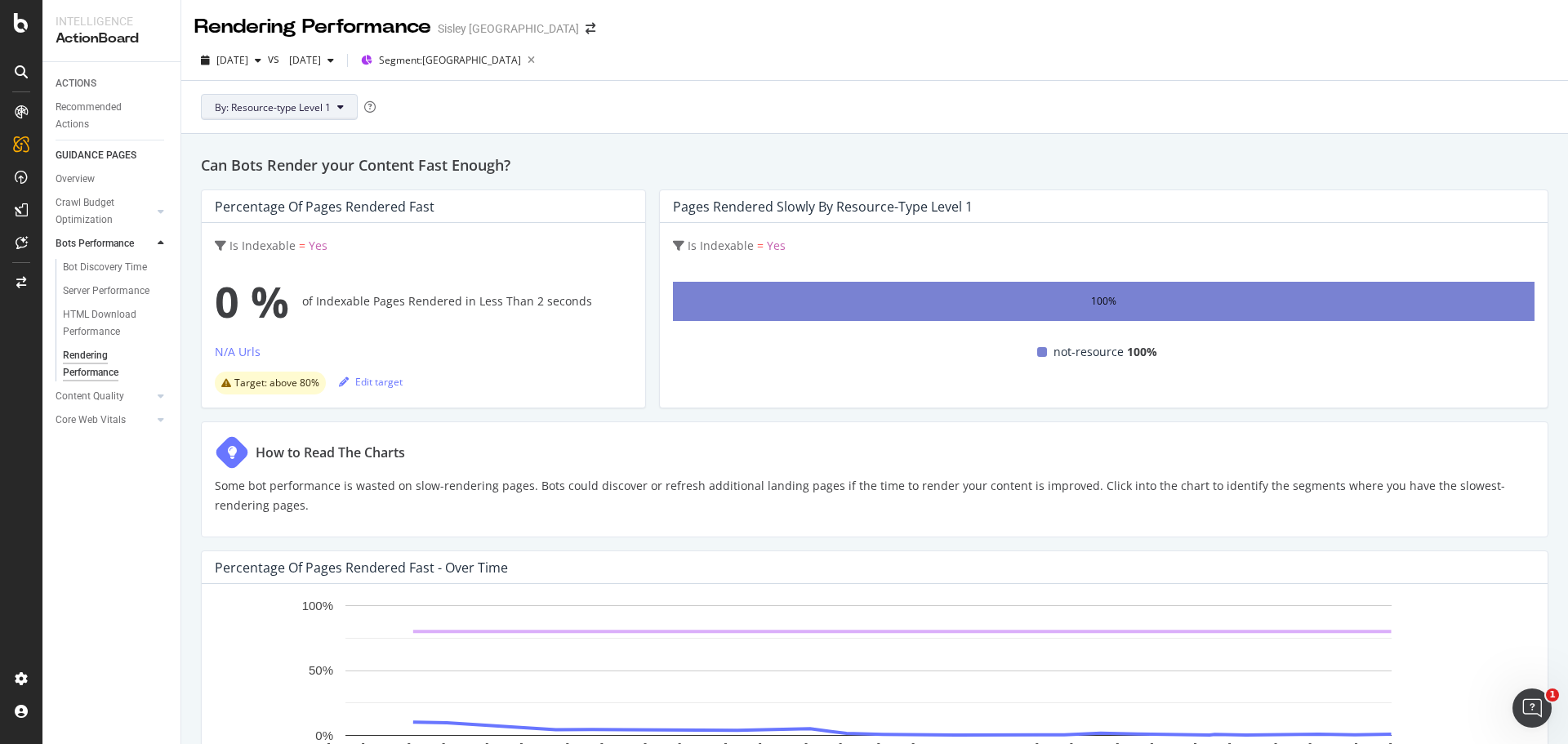
click at [309, 102] on span "By: Resource-type Level 1" at bounding box center [272, 107] width 116 height 14
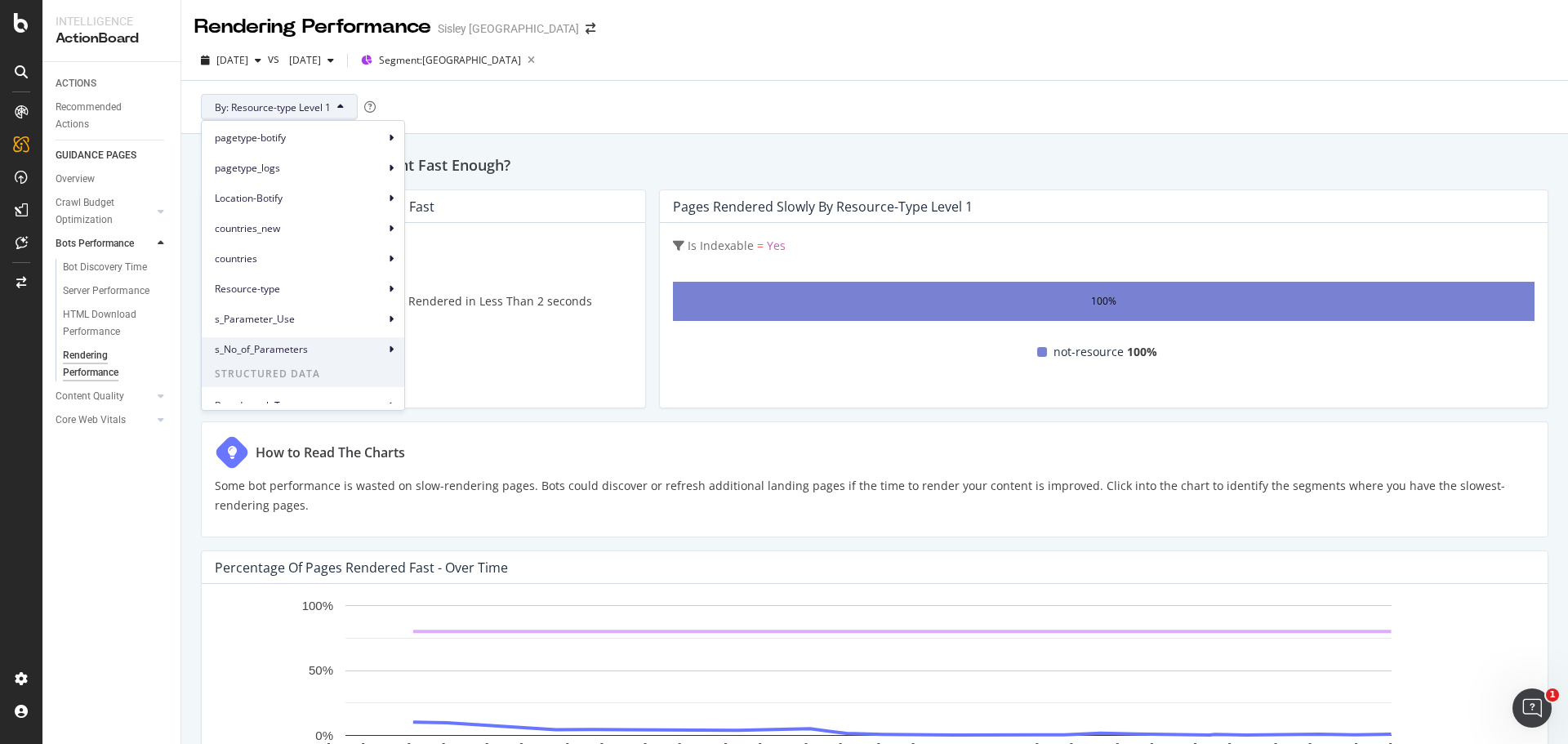
scroll to position [42, 0]
click at [300, 395] on span "Breadcrumb Tree" at bounding box center [300, 391] width 170 height 14
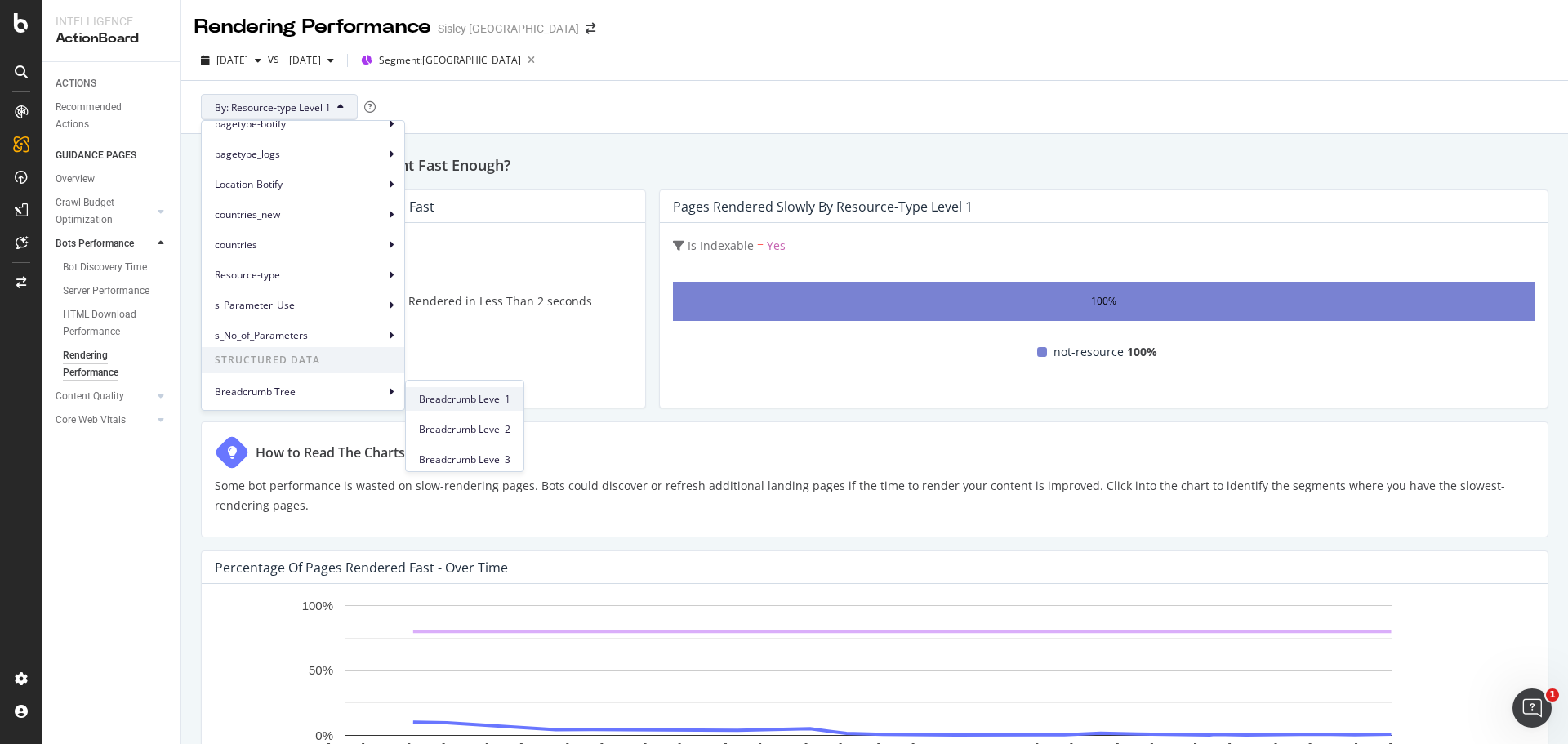
click at [451, 398] on span "Breadcrumb Level 1" at bounding box center [465, 399] width 92 height 14
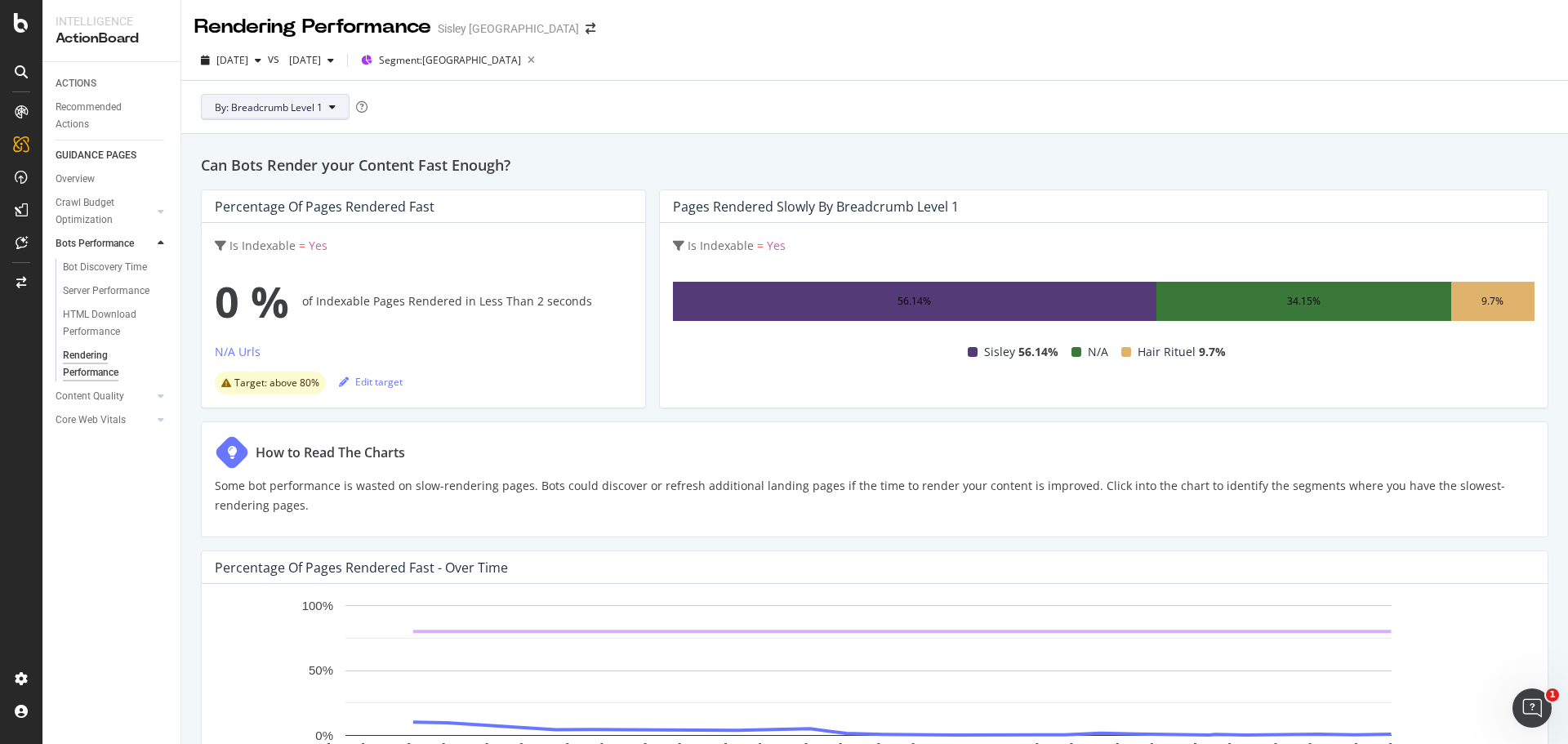
click at [287, 103] on span "By: Breadcrumb Level 1" at bounding box center [268, 107] width 108 height 14
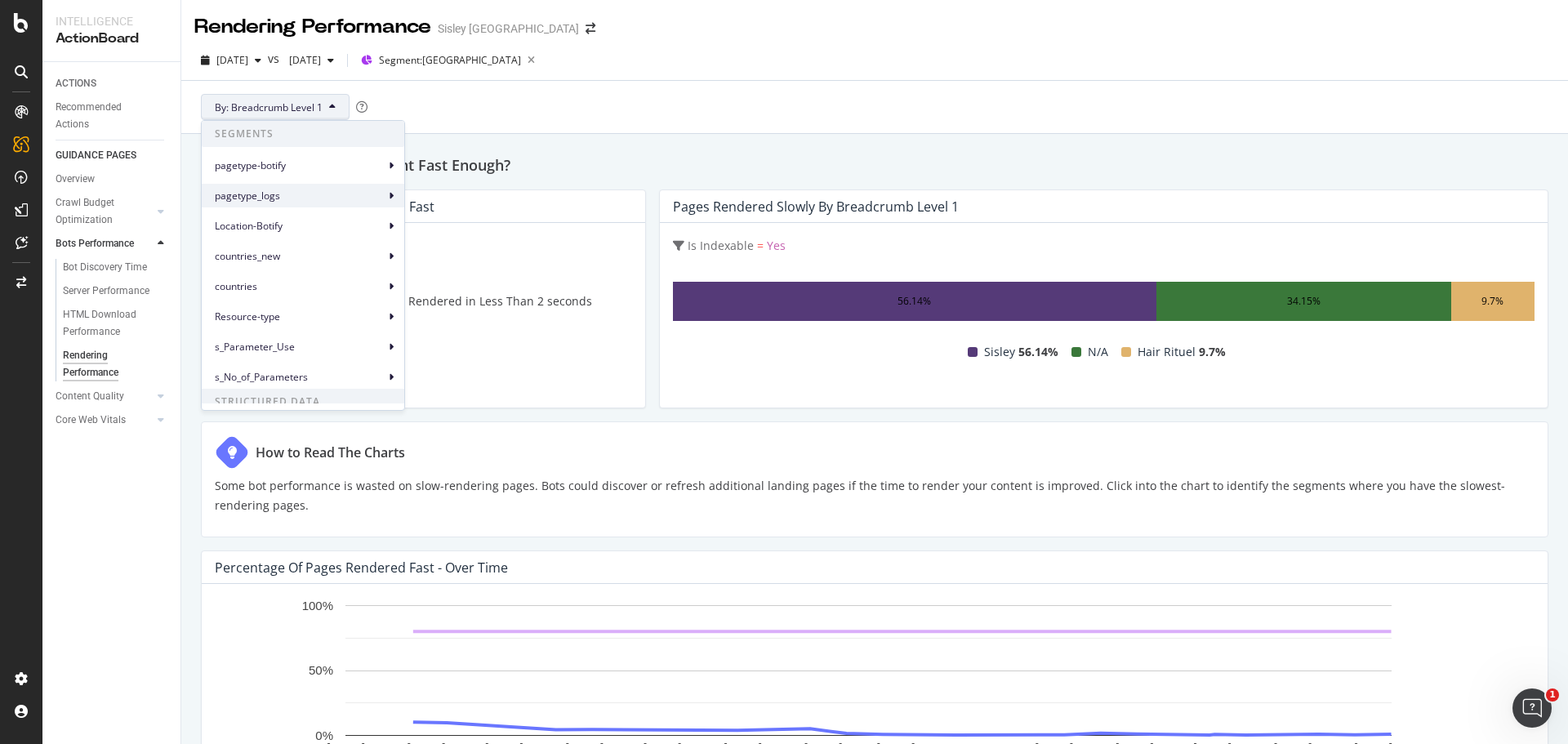
click at [278, 196] on span "pagetype_logs" at bounding box center [300, 195] width 170 height 14
click at [446, 204] on span "pagetype_logs Level 1" at bounding box center [468, 203] width 99 height 14
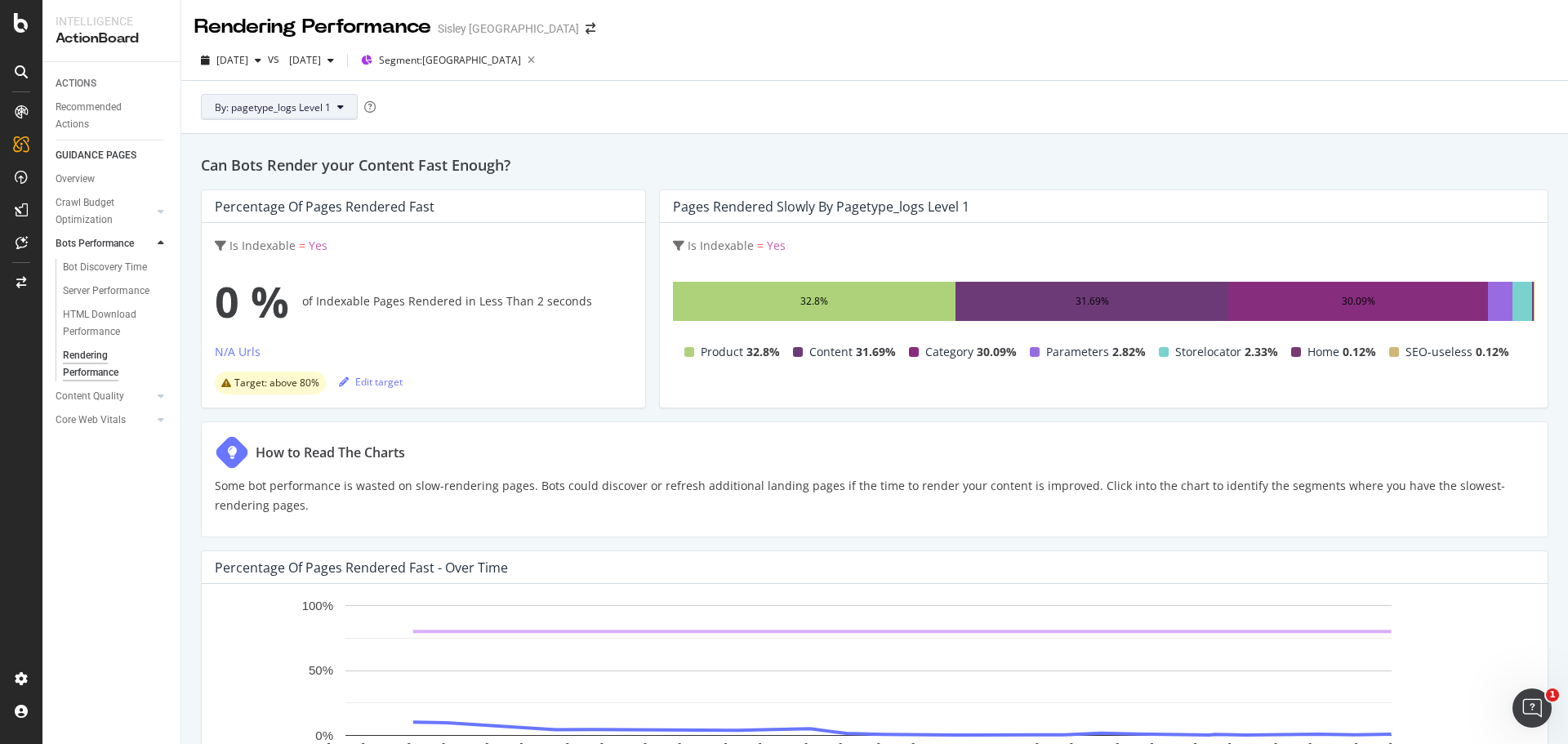
click at [313, 98] on button "By: pagetype_logs Level 1" at bounding box center [279, 107] width 157 height 26
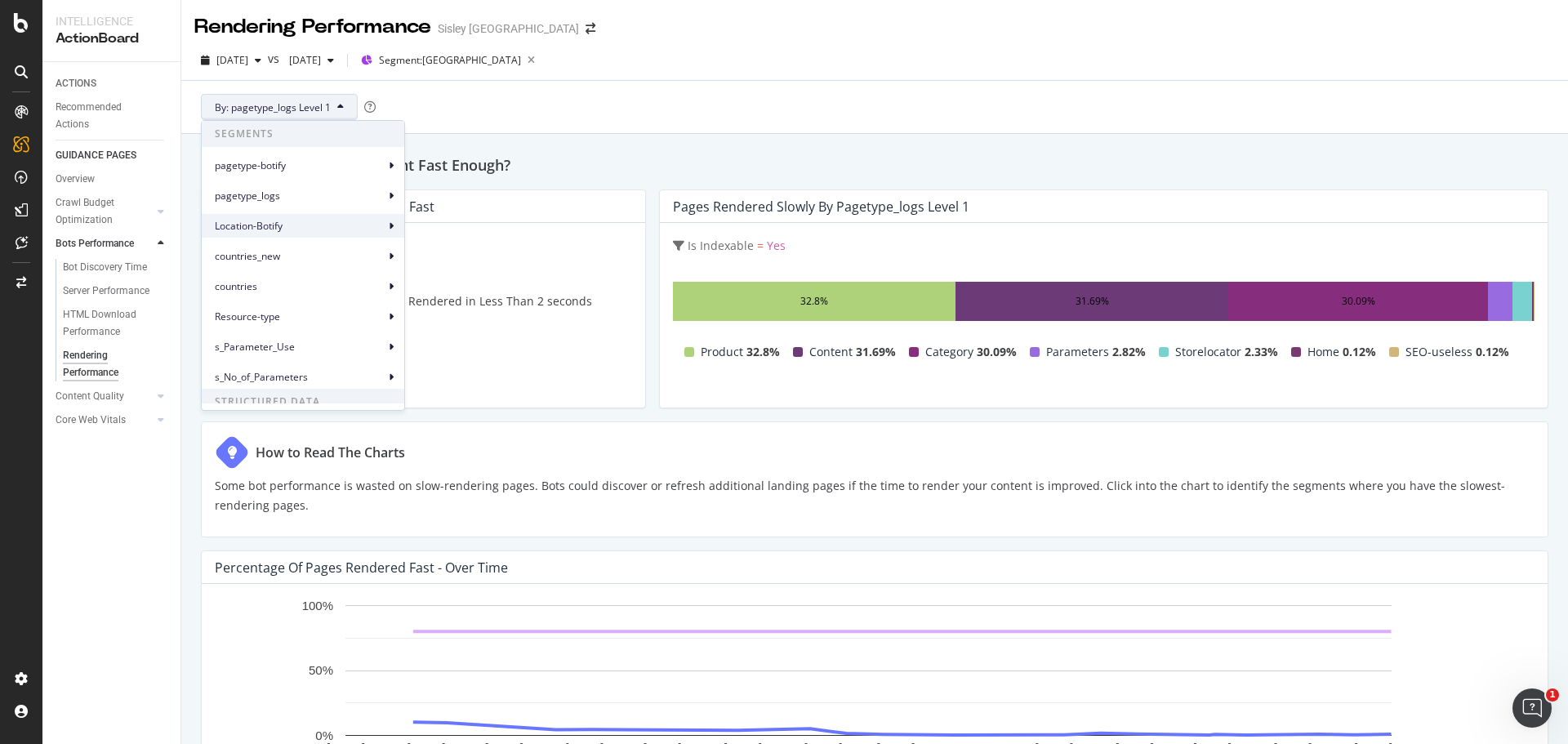
click at [282, 225] on span "Location-Botify" at bounding box center [300, 226] width 170 height 14
click at [451, 231] on span "Location-Botify Level 1" at bounding box center [470, 233] width 102 height 14
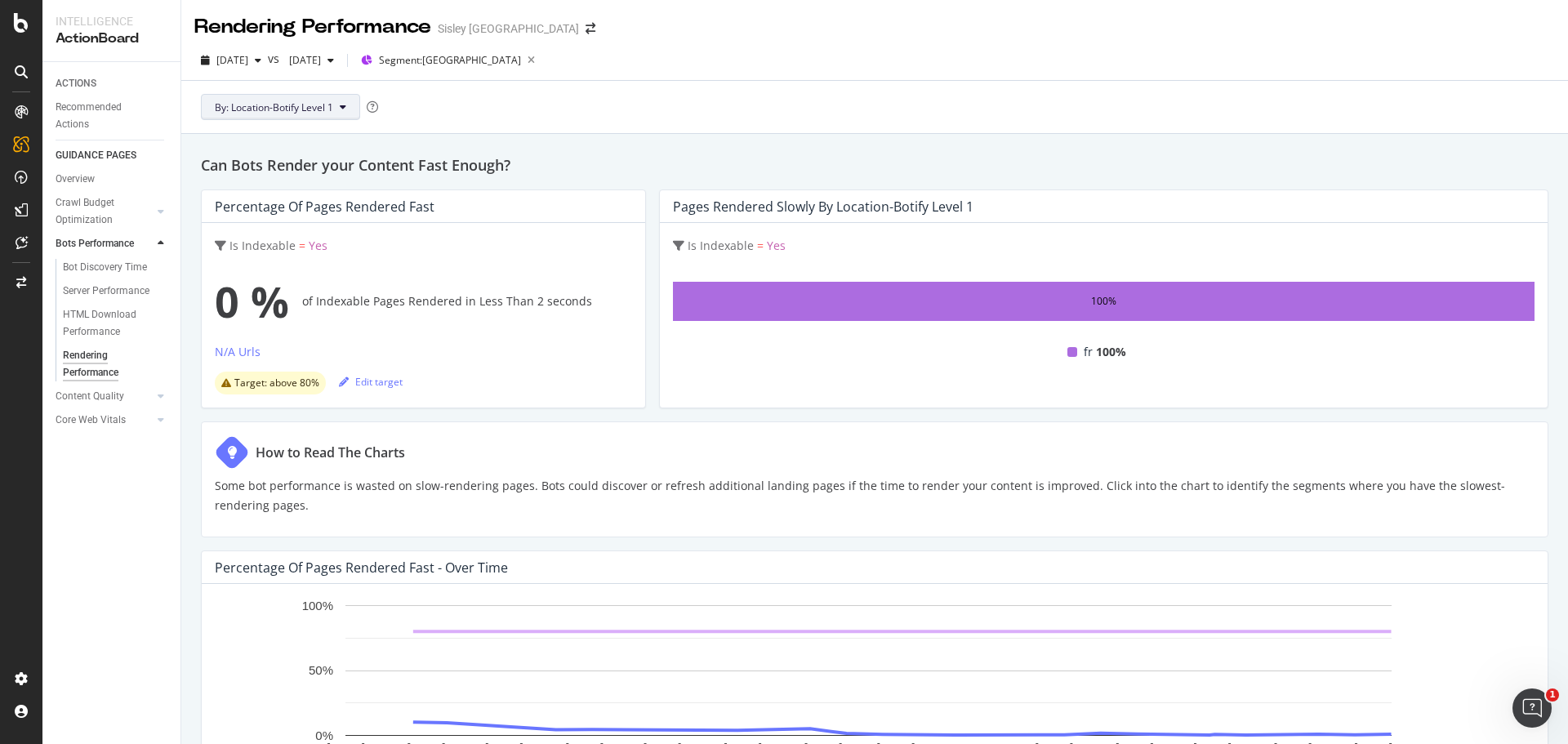
click at [322, 98] on button "By: Location-Botify Level 1" at bounding box center [281, 107] width 160 height 26
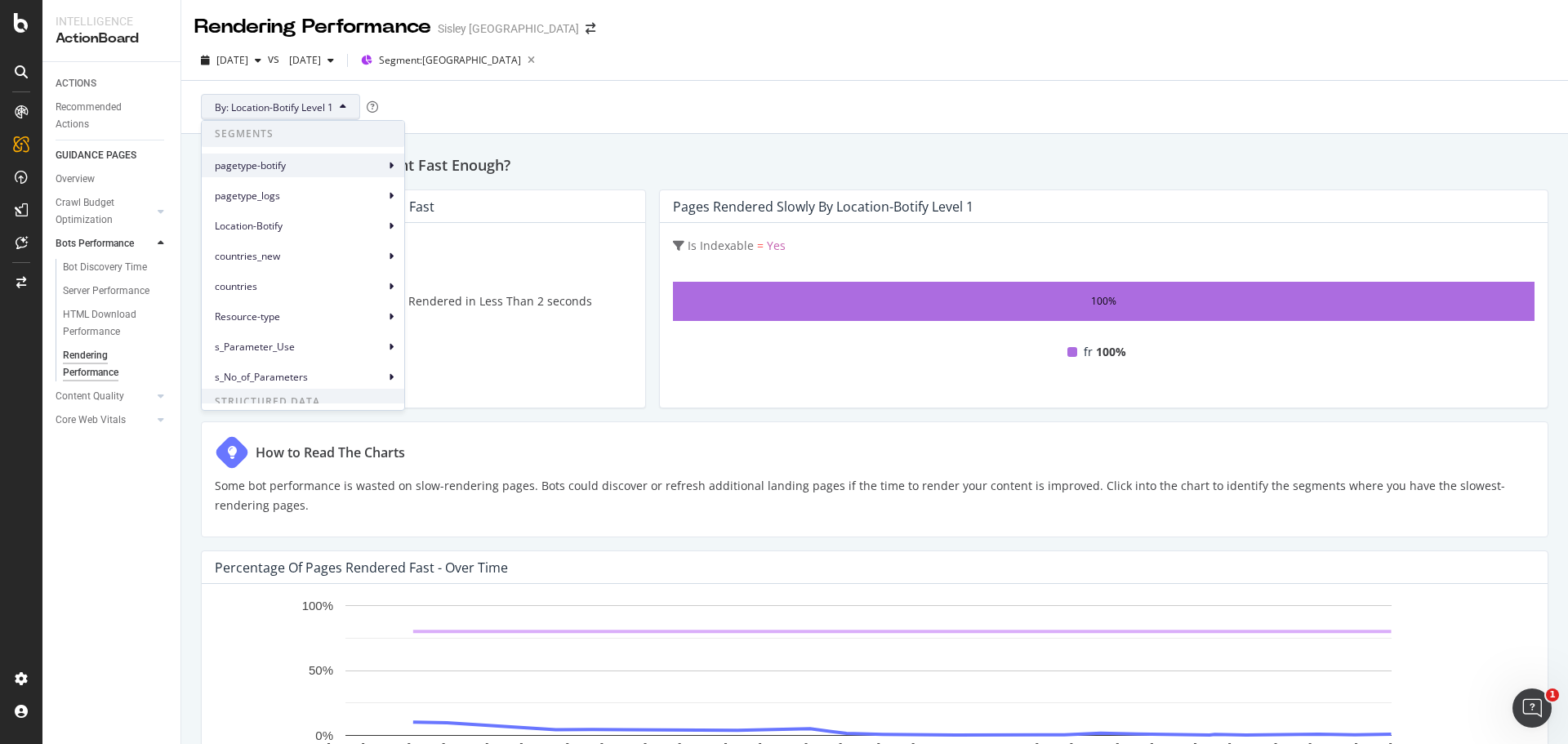
click at [294, 165] on span "pagetype-botify" at bounding box center [300, 165] width 170 height 14
click at [300, 159] on span "pagetype-botify" at bounding box center [300, 165] width 170 height 14
click at [293, 260] on span "countries_new" at bounding box center [300, 256] width 170 height 14
click at [468, 260] on span "countries_new Level 1" at bounding box center [468, 263] width 99 height 14
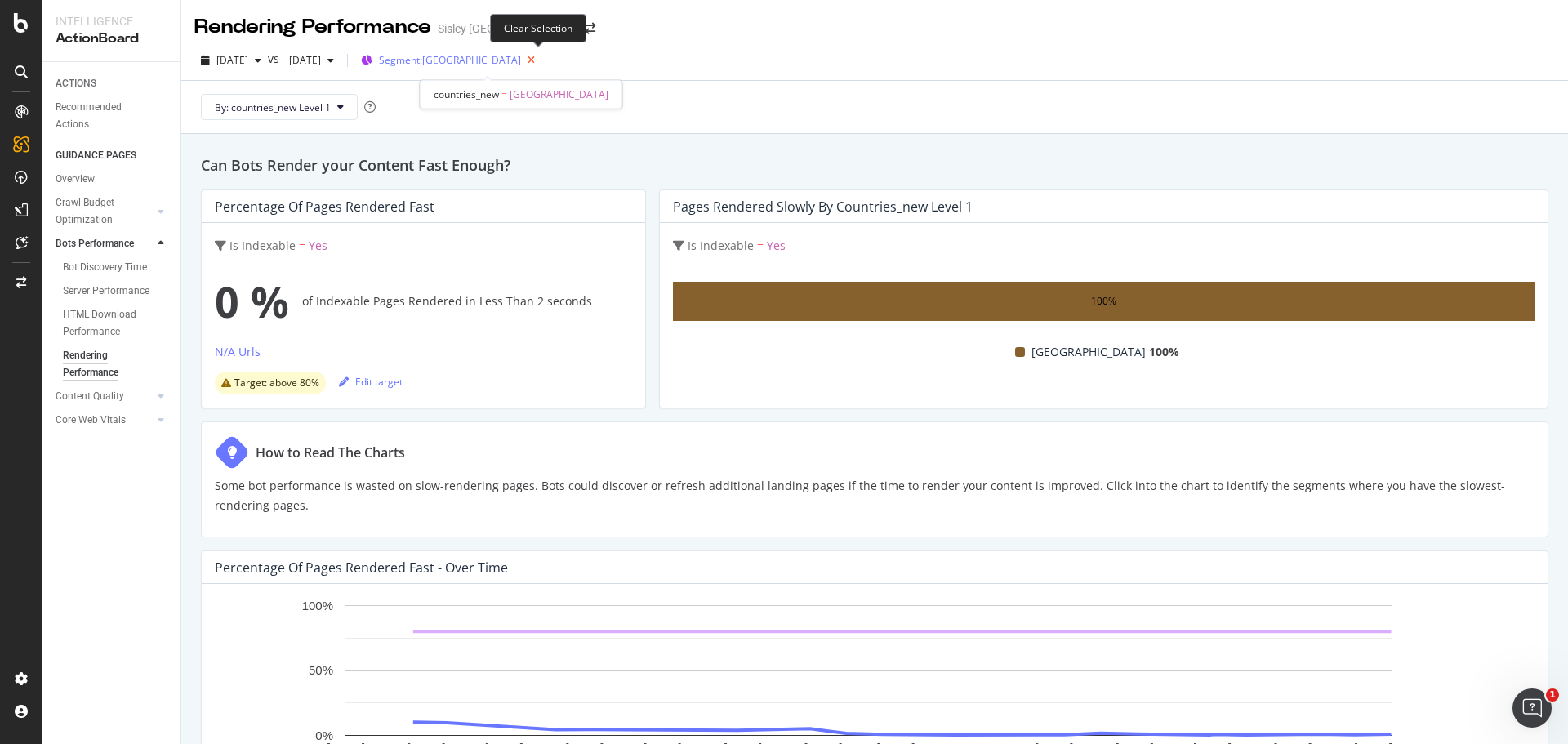
click at [540, 58] on icon "button" at bounding box center [531, 60] width 20 height 23
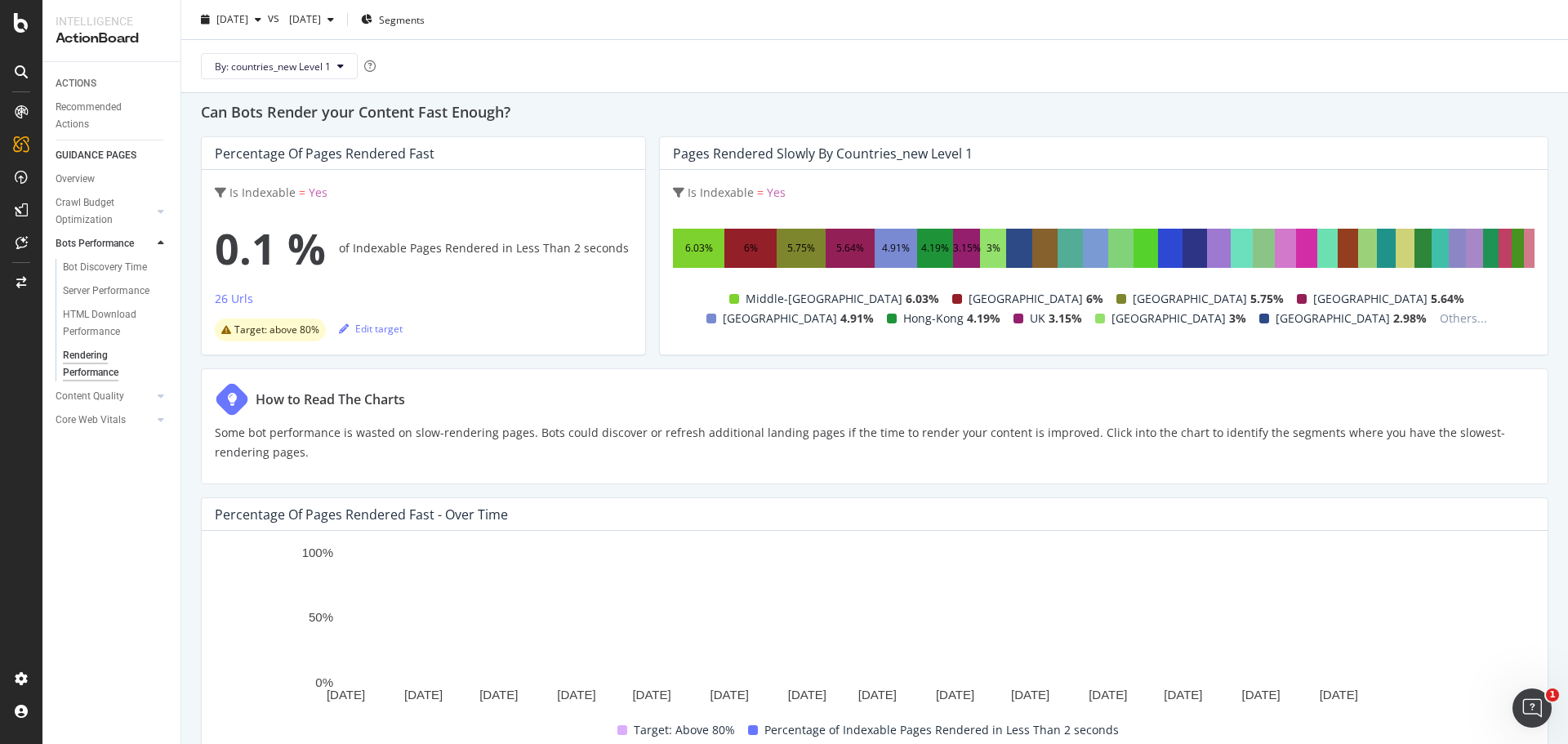
scroll to position [81, 0]
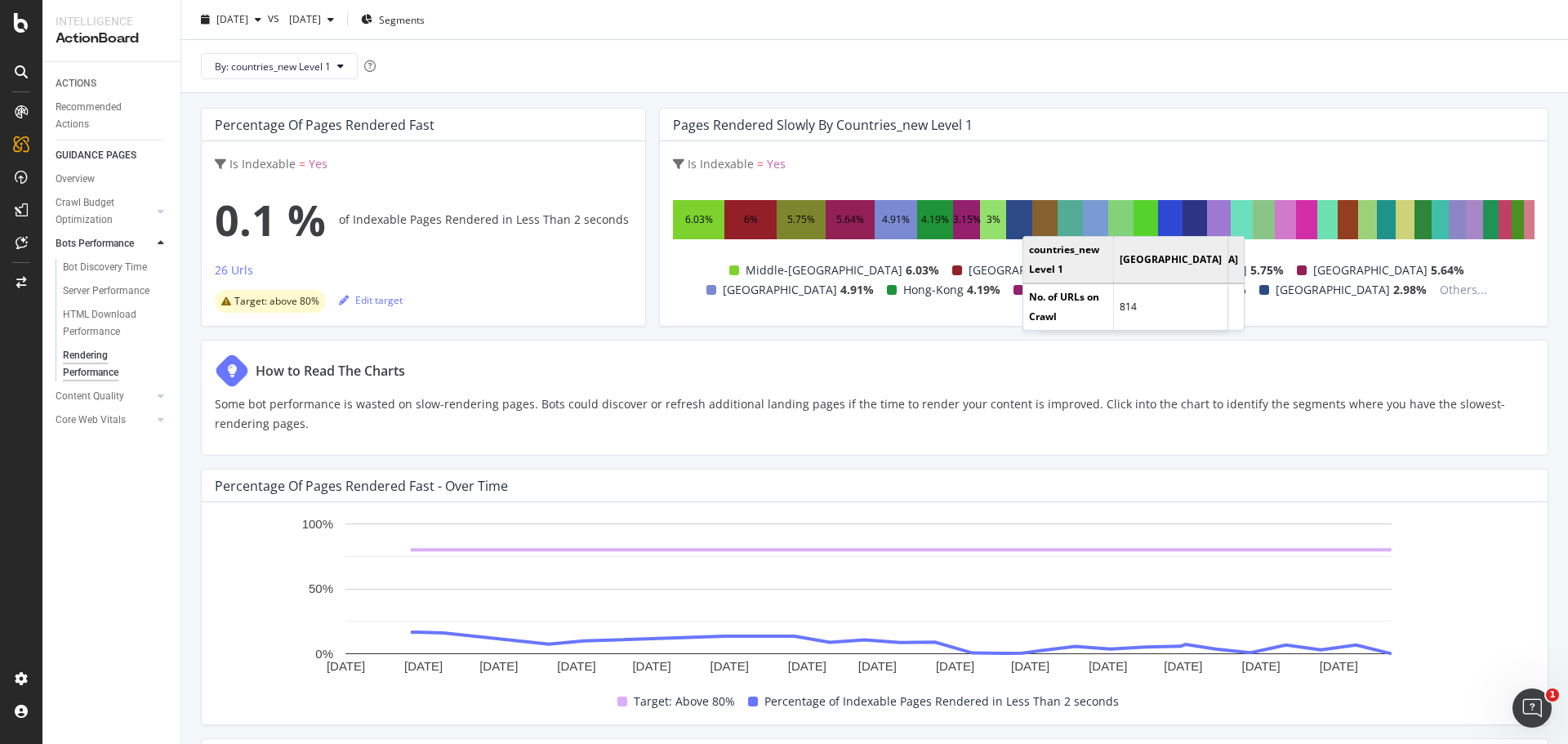
click at [1035, 220] on div at bounding box center [1045, 220] width 25 height 39
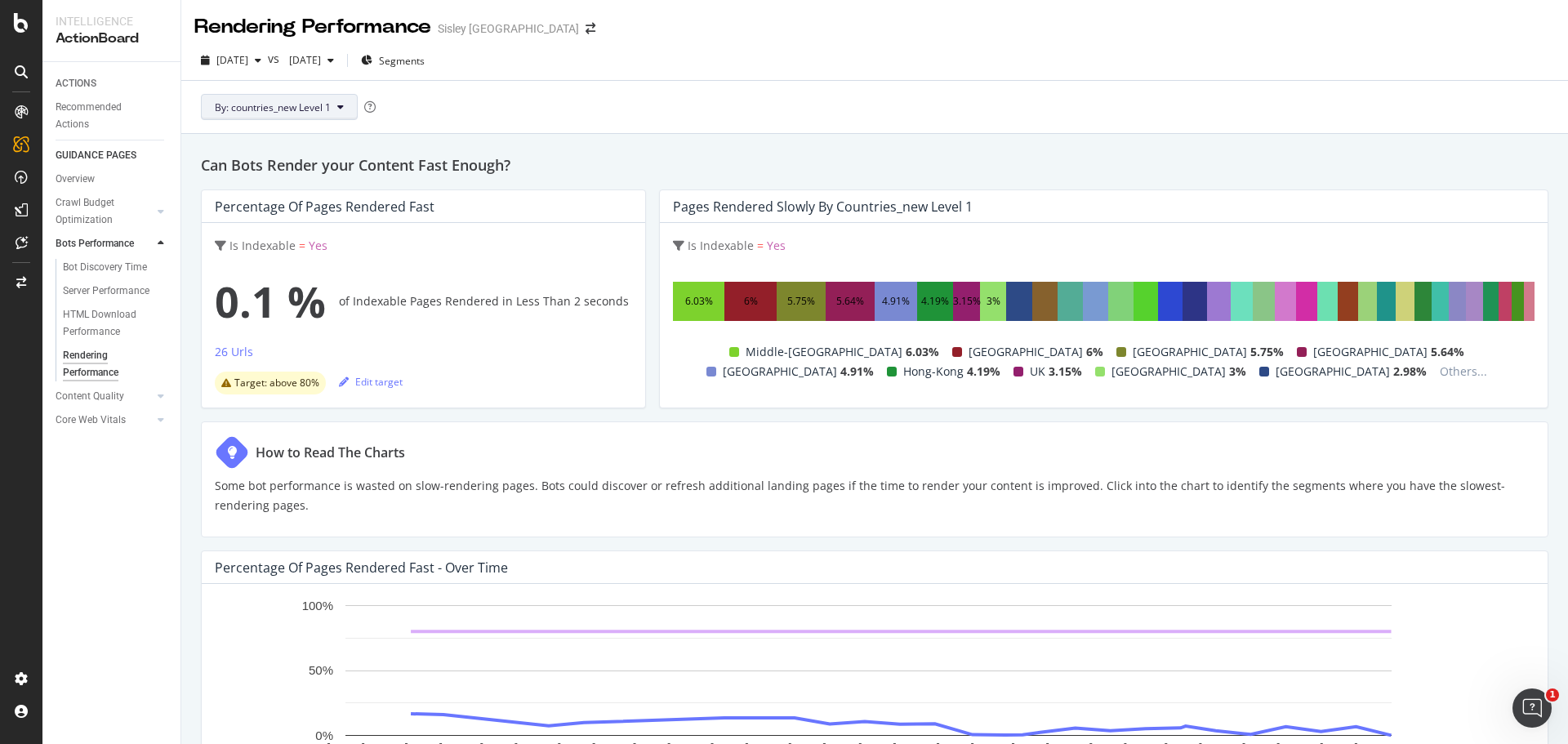
click at [337, 110] on button "By: countries_new Level 1" at bounding box center [279, 107] width 157 height 26
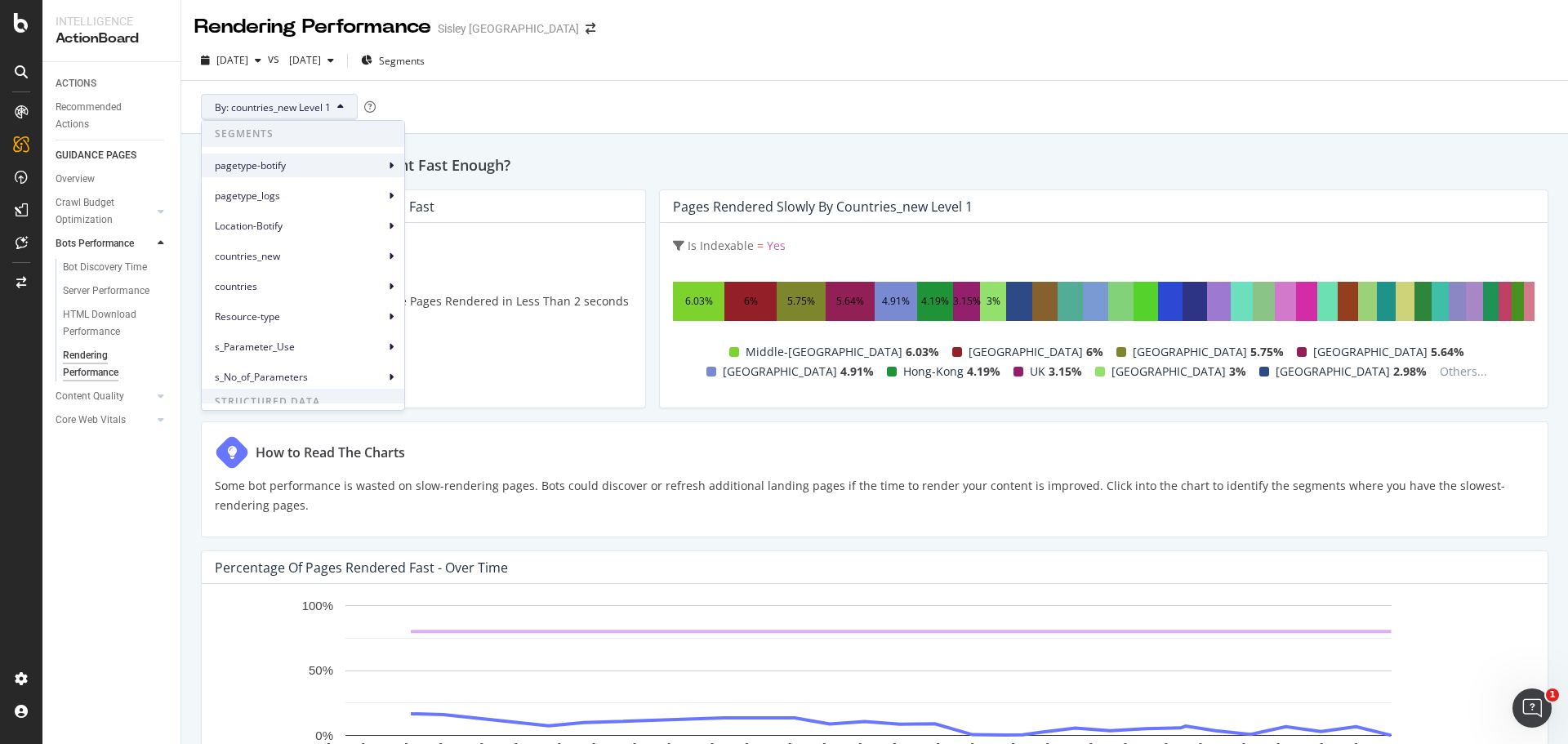
click at [331, 164] on span "pagetype-botify" at bounding box center [300, 165] width 170 height 14
click at [436, 177] on span "pagetype-botify Level 1" at bounding box center [472, 172] width 105 height 14
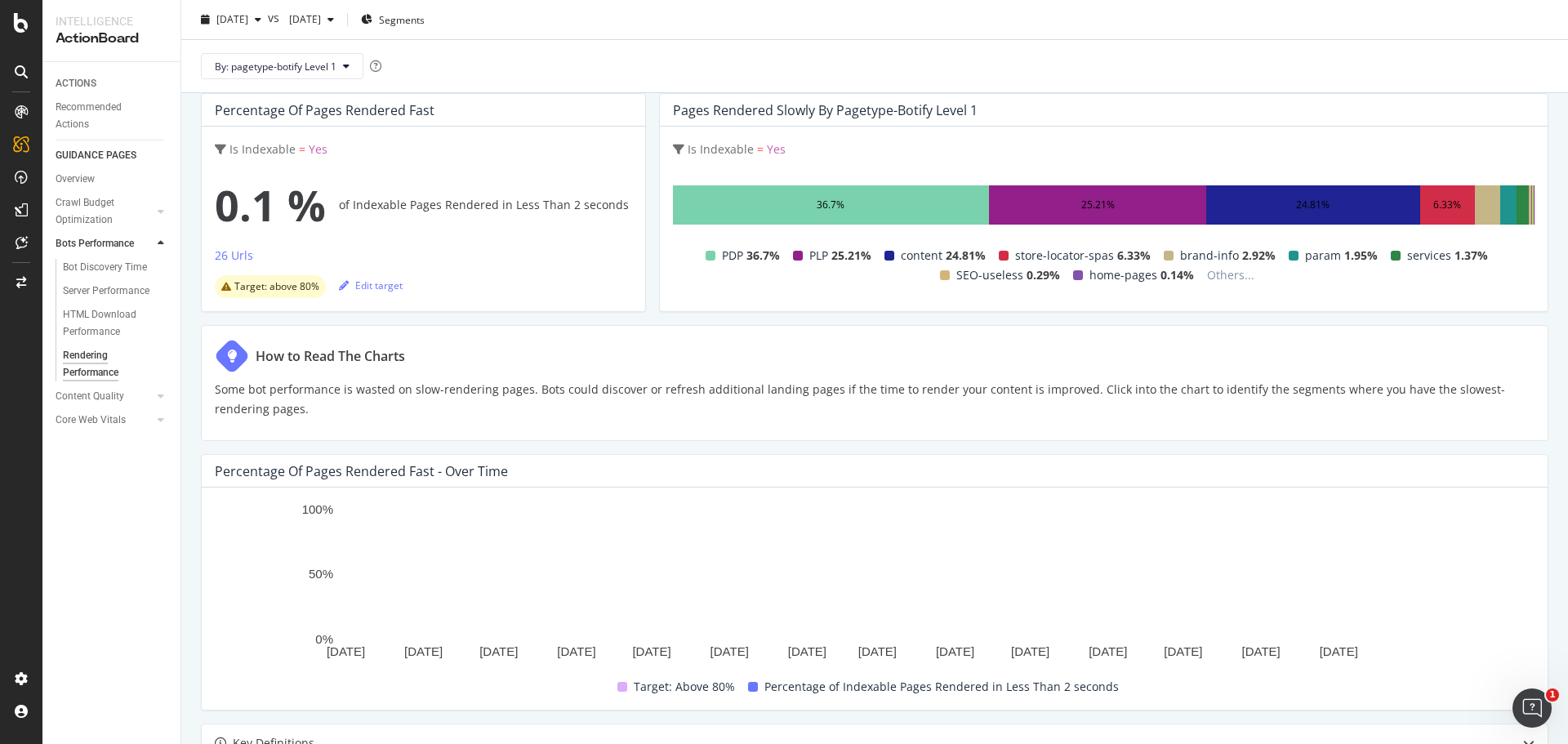
scroll to position [327, 0]
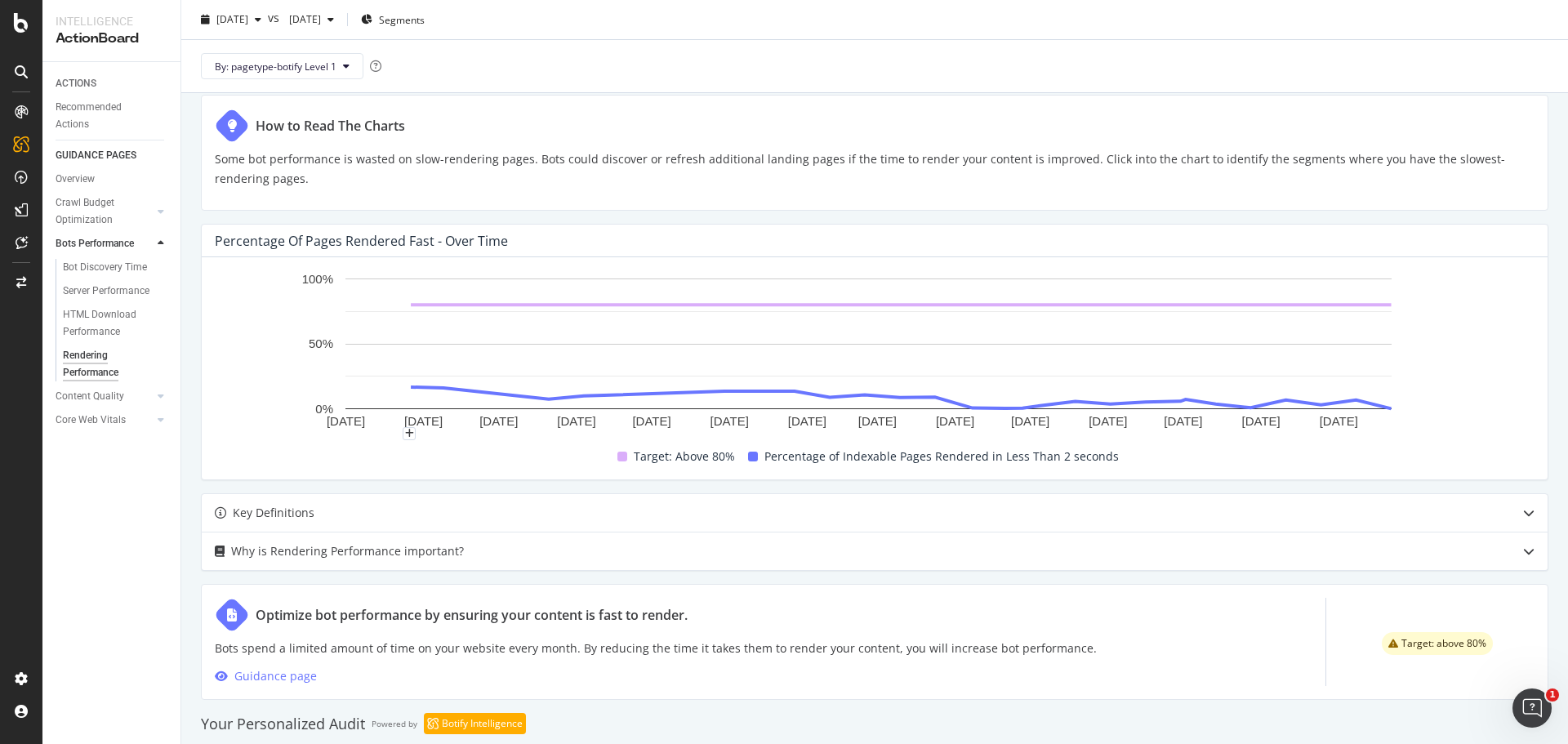
click at [265, 378] on rect "A chart." at bounding box center [868, 352] width 1308 height 164
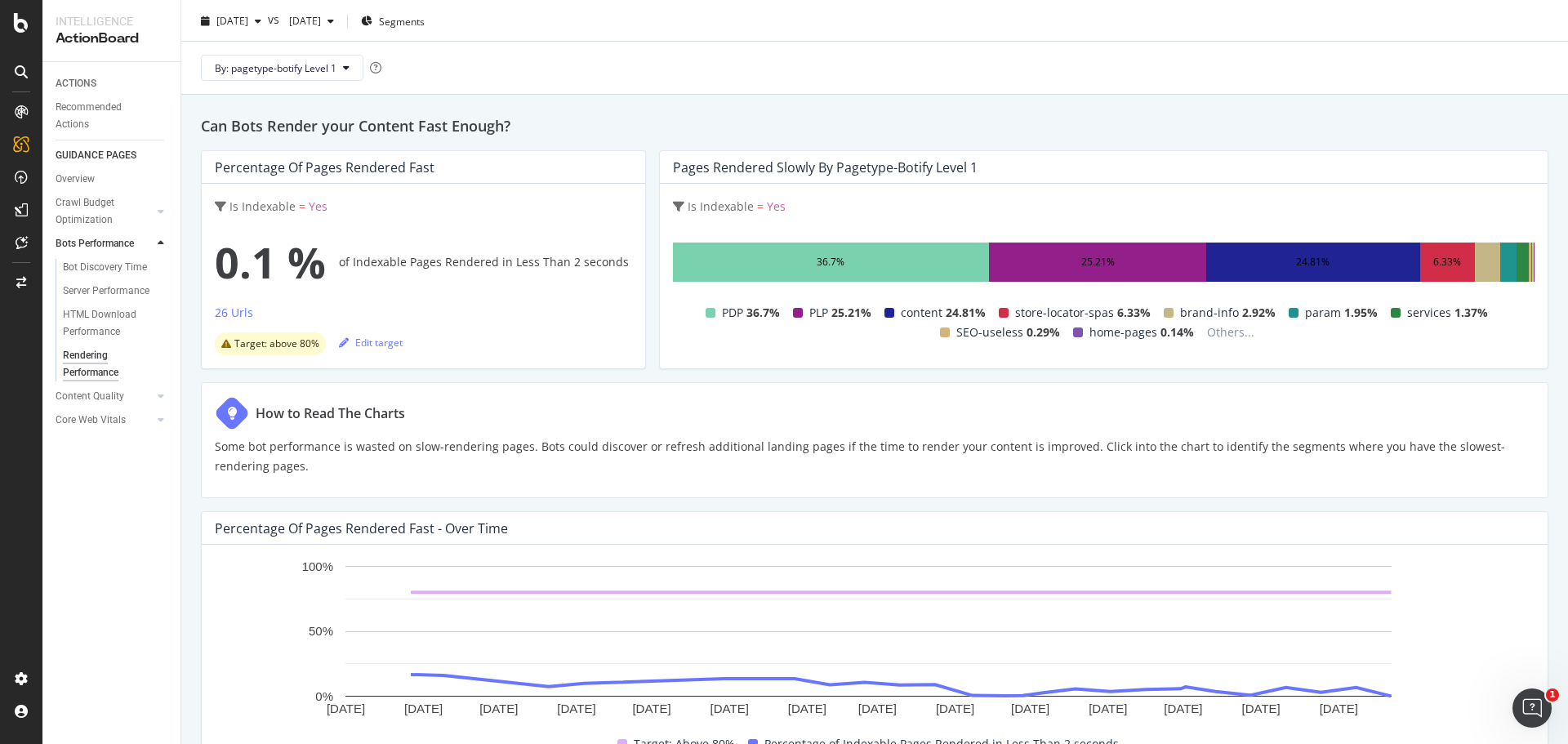
scroll to position [0, 0]
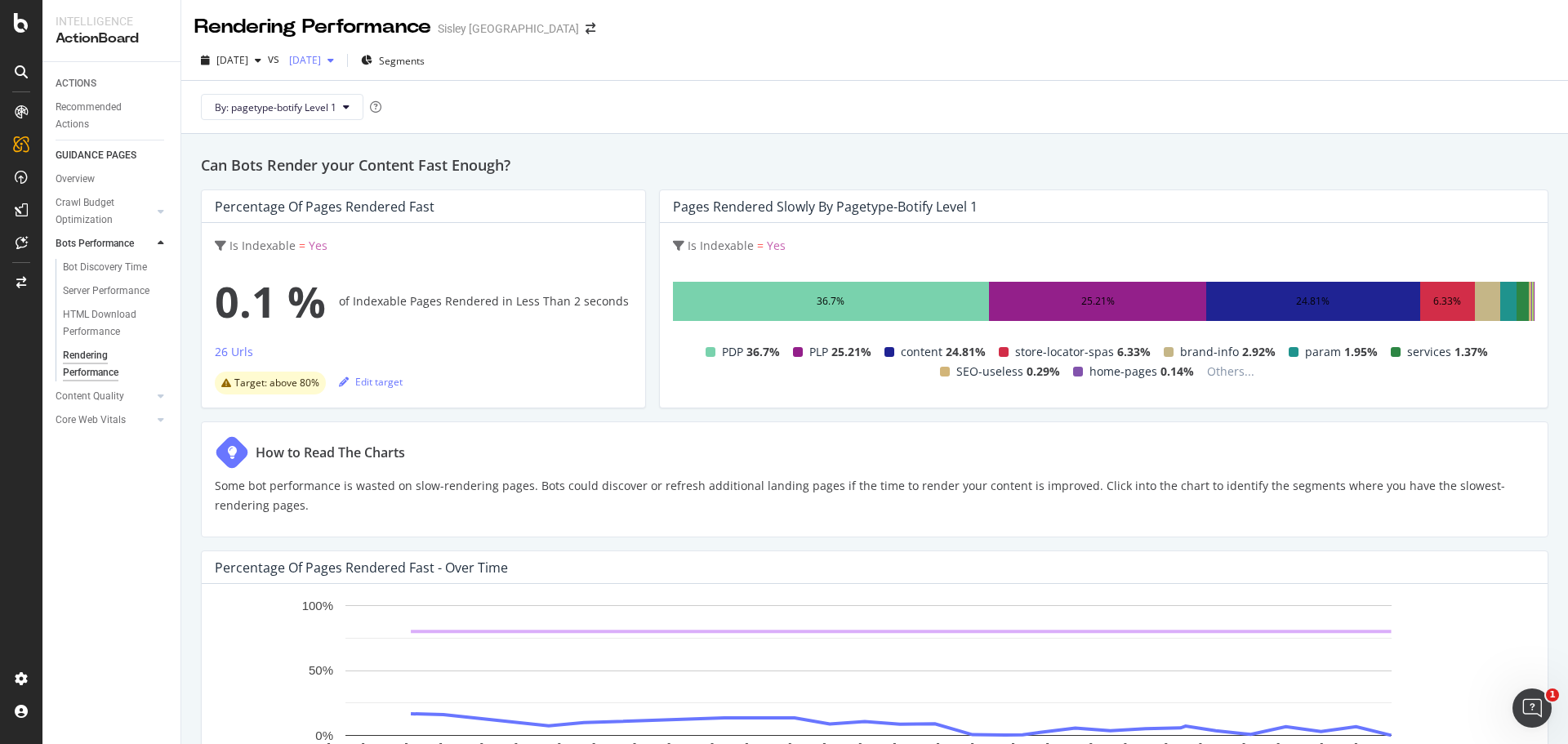
click at [334, 59] on icon "button" at bounding box center [331, 60] width 7 height 10
click at [417, 152] on div "46.7K URLs" at bounding box center [443, 149] width 51 height 14
click at [311, 117] on button "By: pagetype-botify Level 1" at bounding box center [283, 107] width 163 height 26
click at [568, 115] on div "By: pagetype-botify Level 1" at bounding box center [875, 107] width 1361 height 53
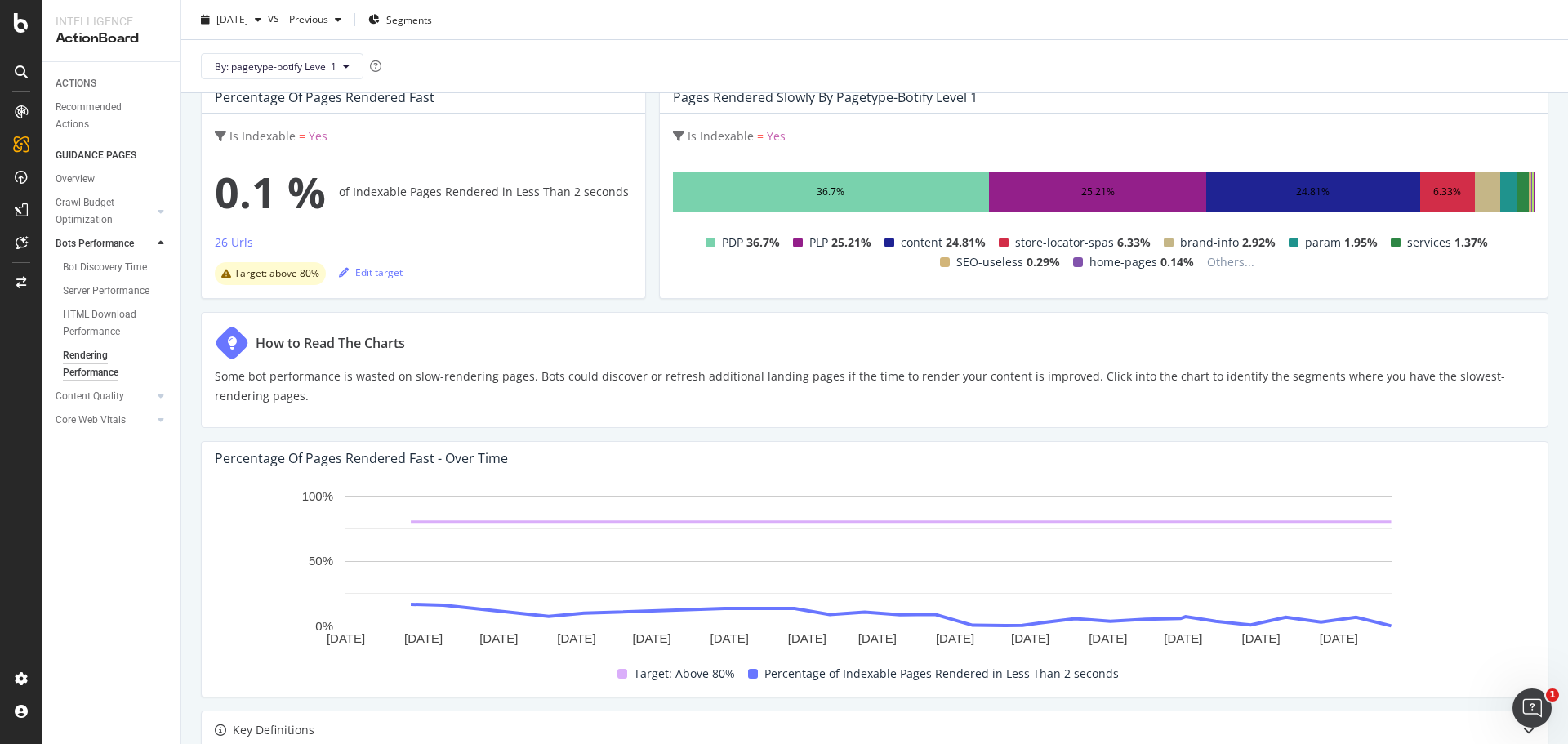
scroll to position [81, 0]
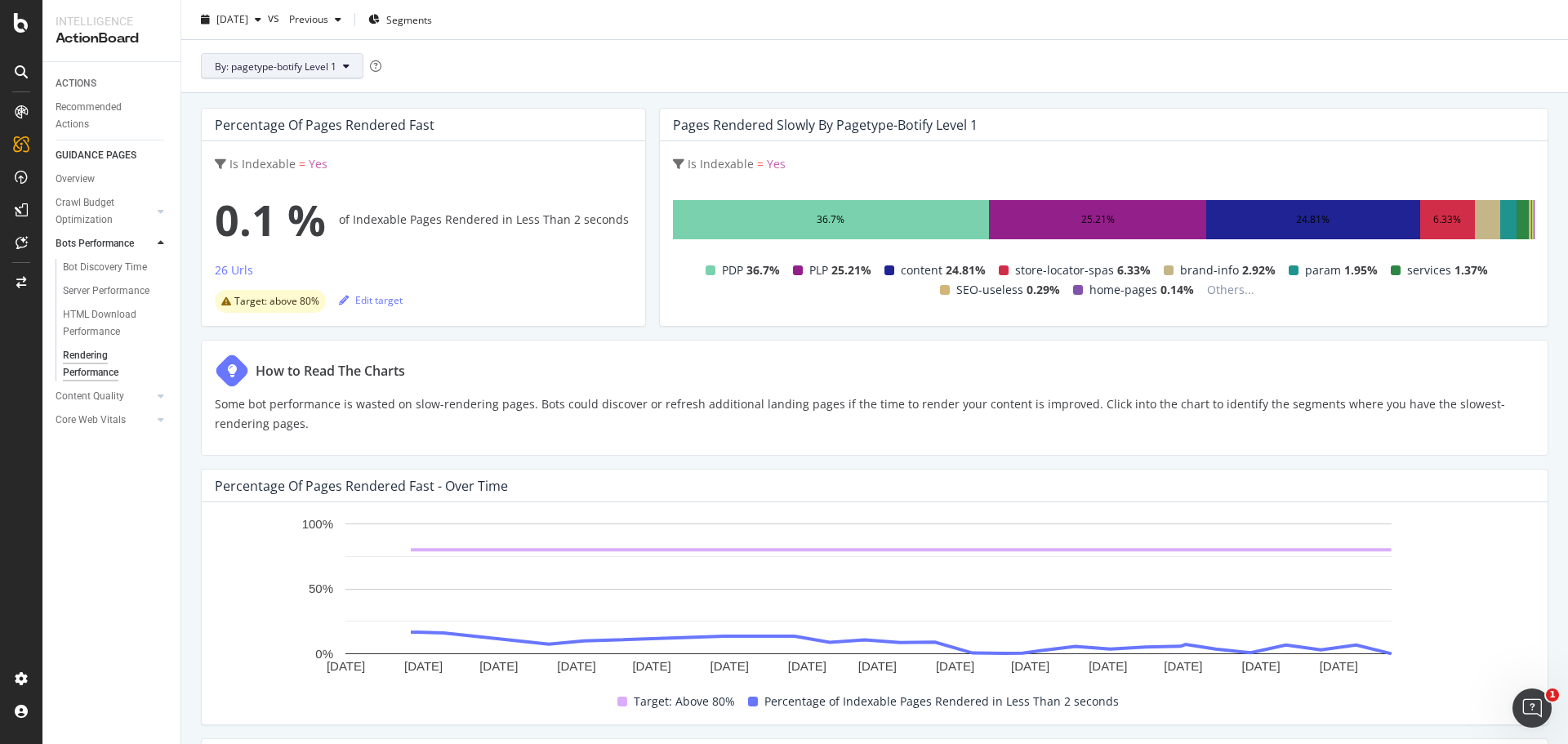
click at [281, 72] on span "By: pagetype-botify Level 1" at bounding box center [275, 65] width 121 height 14
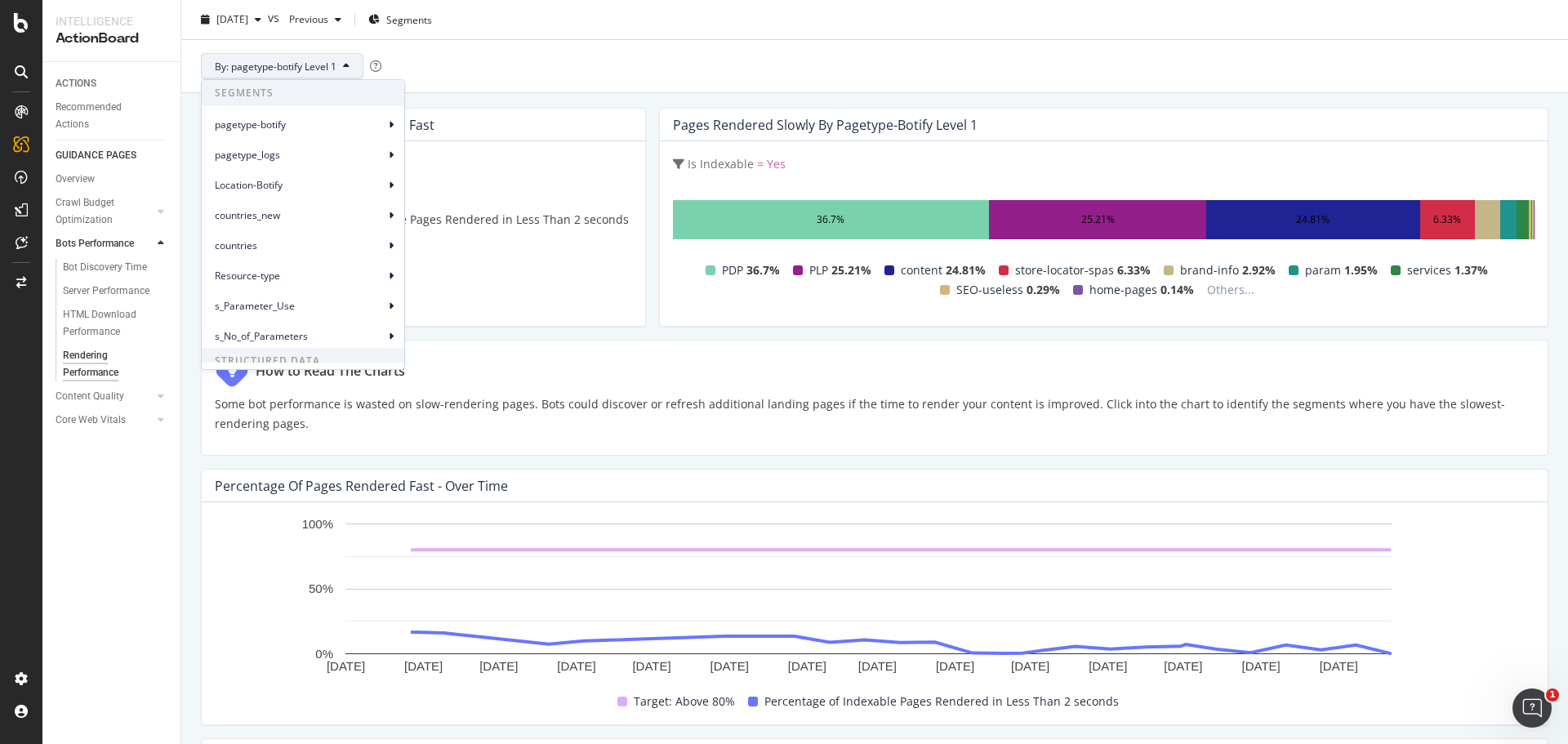
click at [484, 331] on div "Can Bots Render your Content Fast Enough? Percentage of Pages Rendered Fast Is …" at bounding box center [875, 600] width 1387 height 1095
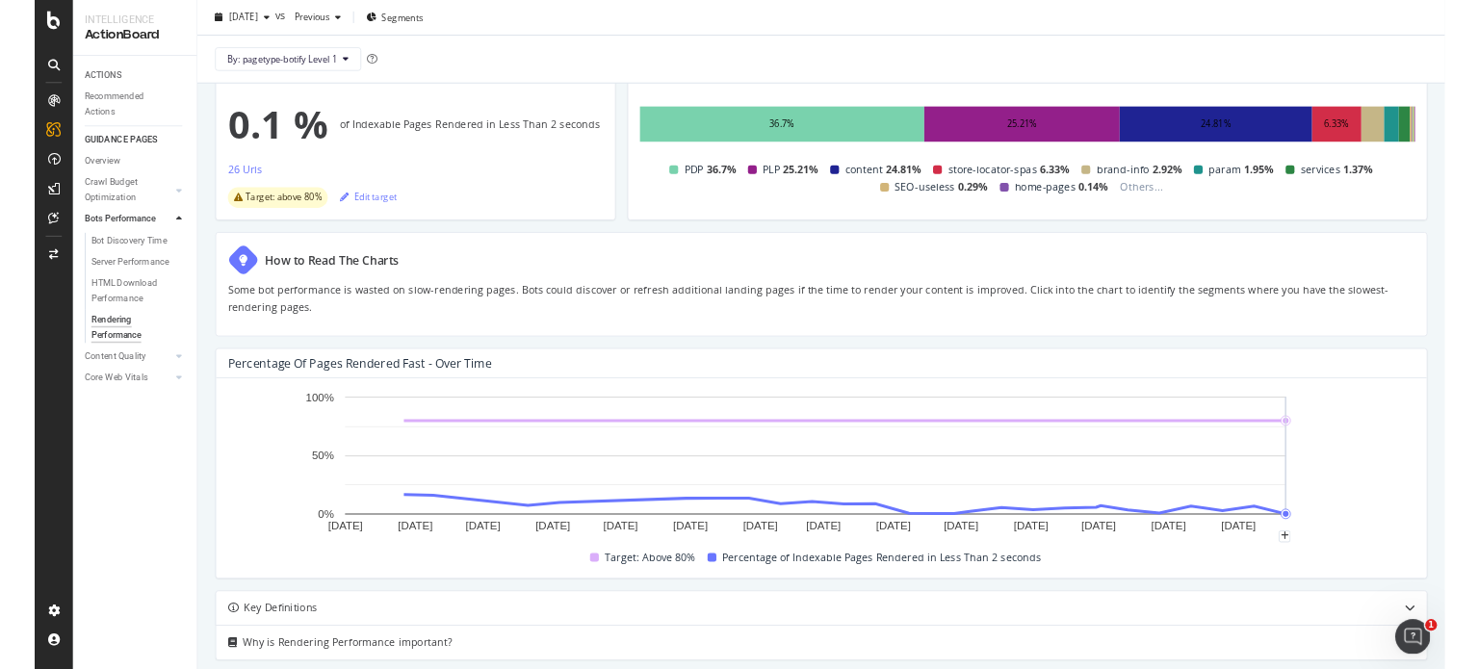
scroll to position [0, 0]
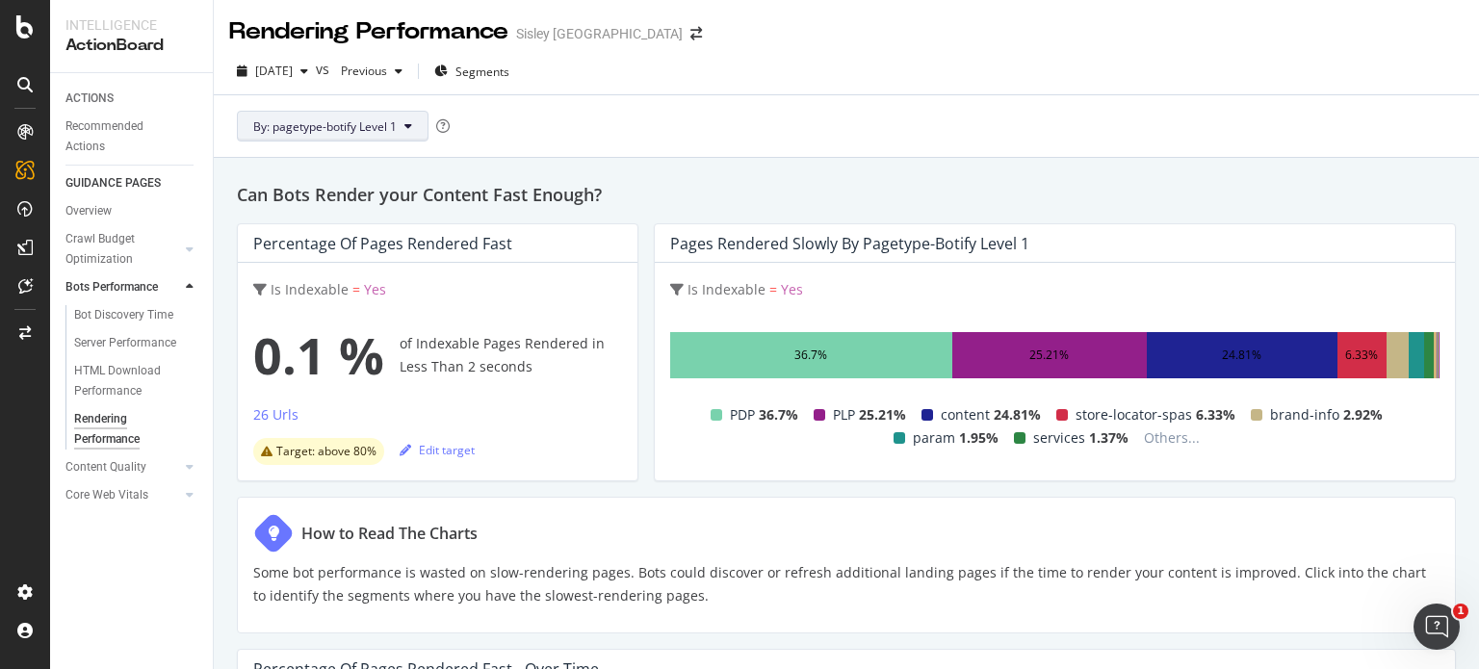
click at [375, 118] on span "By: pagetype-botify Level 1" at bounding box center [324, 126] width 143 height 16
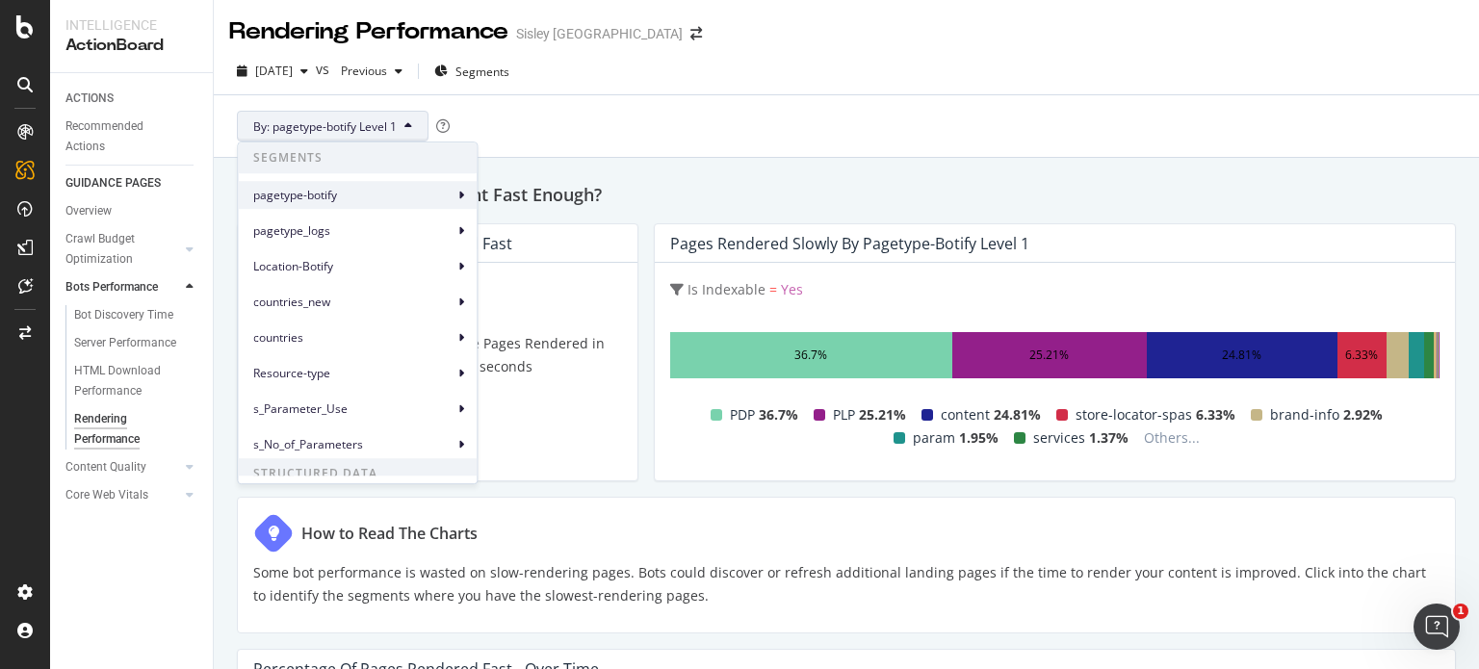
click at [351, 191] on span "pagetype-botify" at bounding box center [353, 195] width 200 height 17
click at [529, 253] on div "pagetype-botify Level 3" at bounding box center [556, 271] width 155 height 36
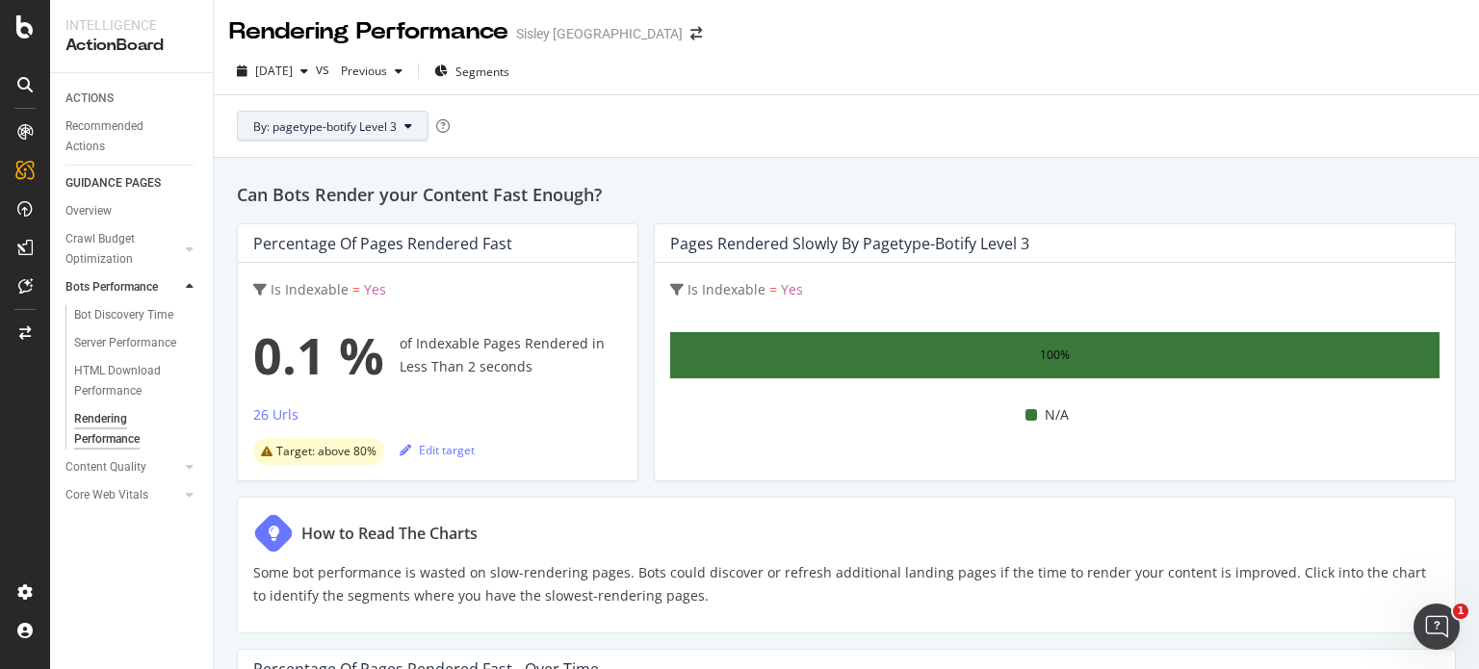
click at [360, 127] on span "By: pagetype-botify Level 3" at bounding box center [324, 126] width 143 height 16
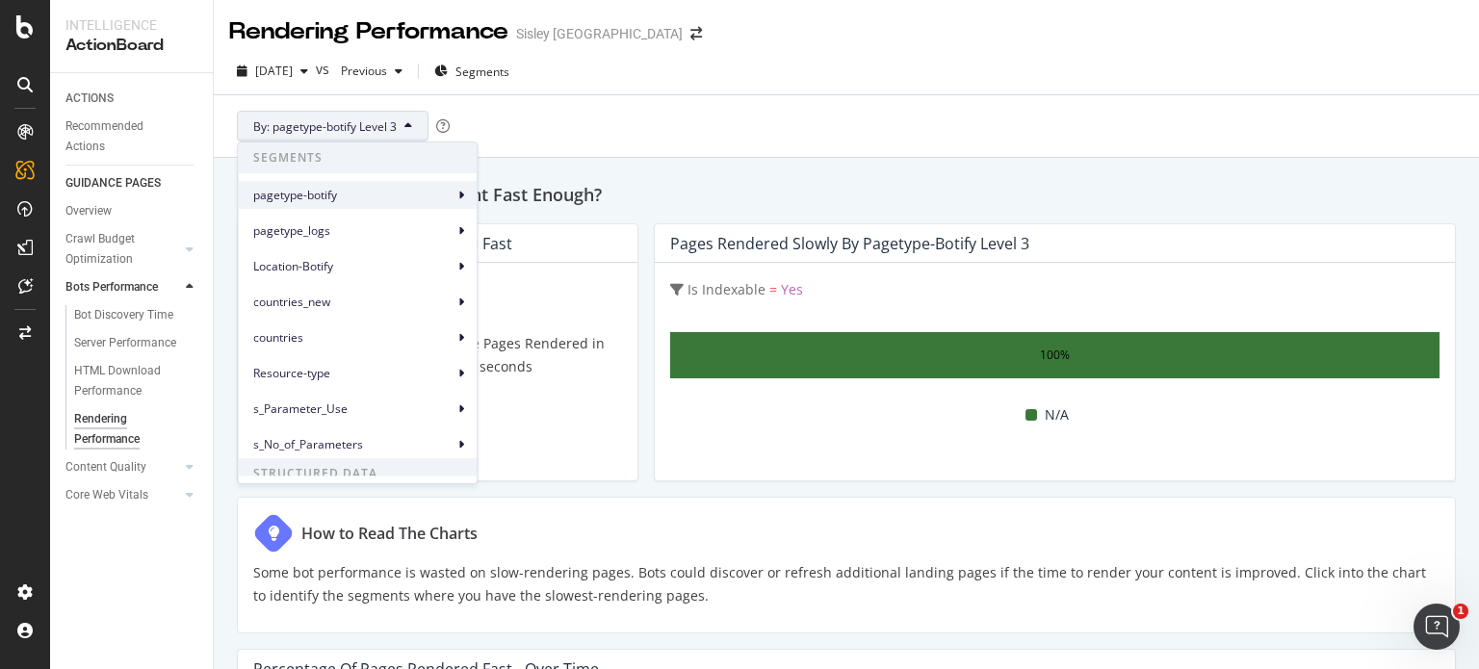
click at [358, 195] on span "pagetype-botify" at bounding box center [353, 195] width 200 height 17
click at [393, 195] on span "pagetype-botify" at bounding box center [353, 195] width 200 height 17
click at [543, 235] on span "pagetype-botify Level 2" at bounding box center [557, 239] width 124 height 17
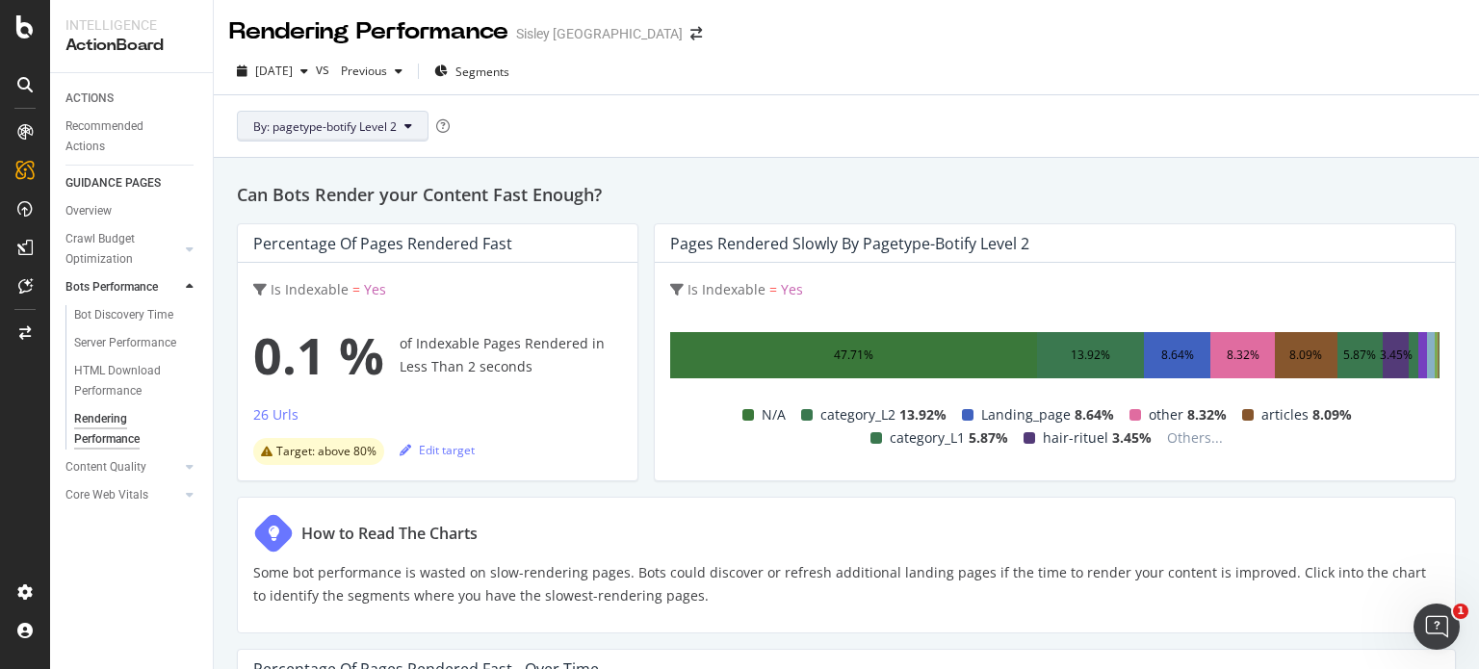
click at [320, 118] on span "By: pagetype-botify Level 2" at bounding box center [324, 126] width 143 height 16
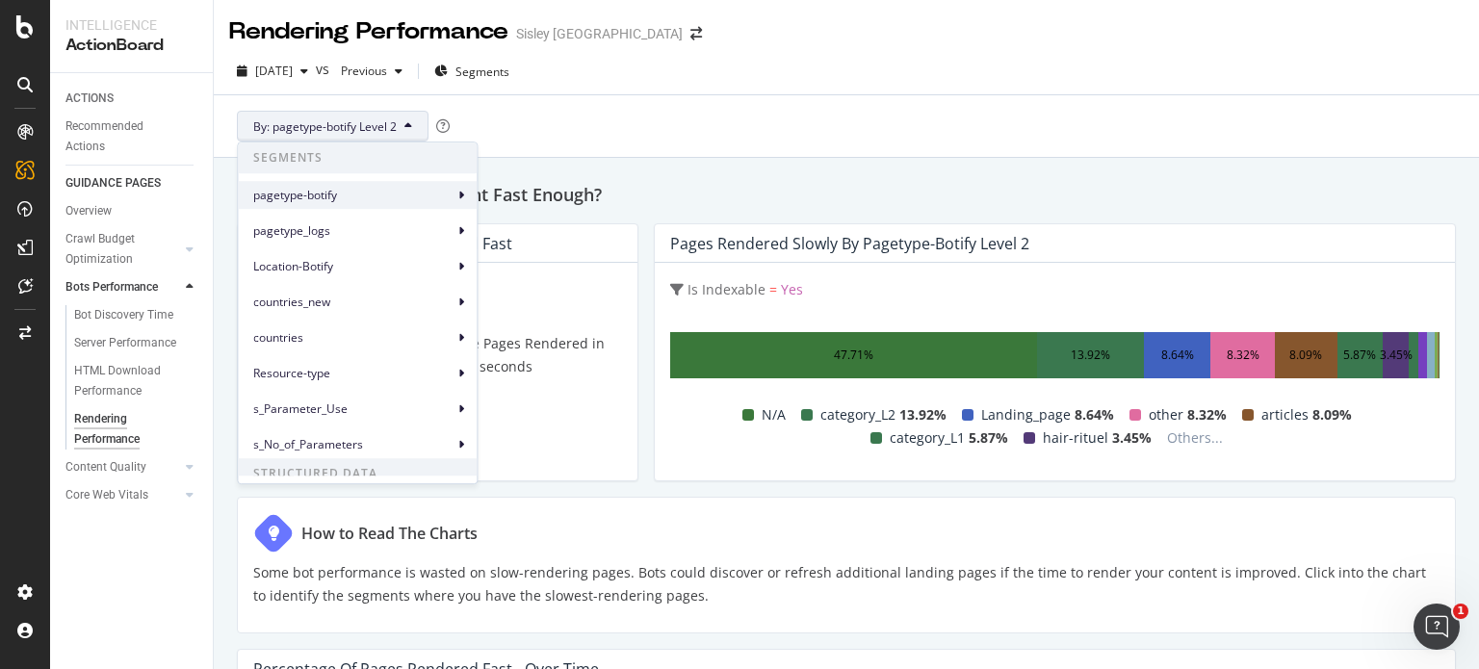
click at [315, 184] on div "pagetype-botify" at bounding box center [357, 195] width 239 height 28
click at [334, 263] on span "Location-Botify" at bounding box center [353, 266] width 200 height 17
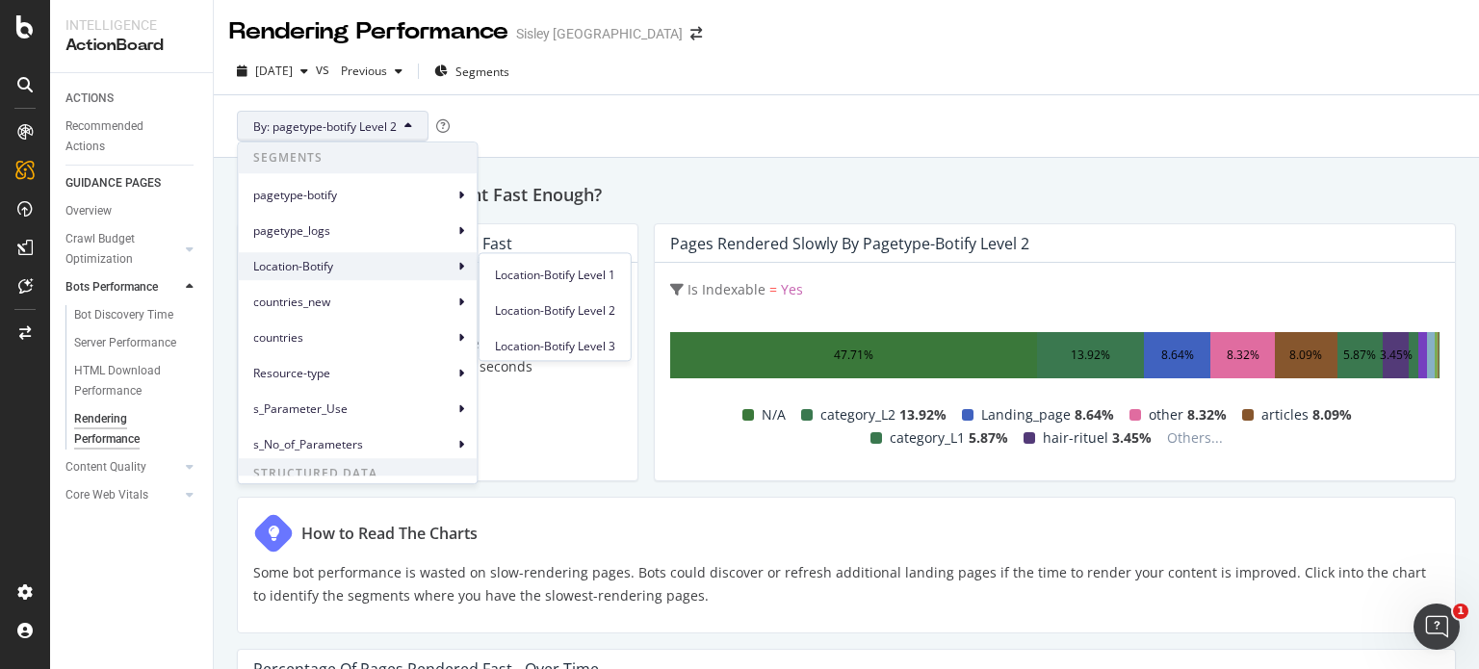
click at [334, 263] on span "Location-Botify" at bounding box center [353, 266] width 200 height 17
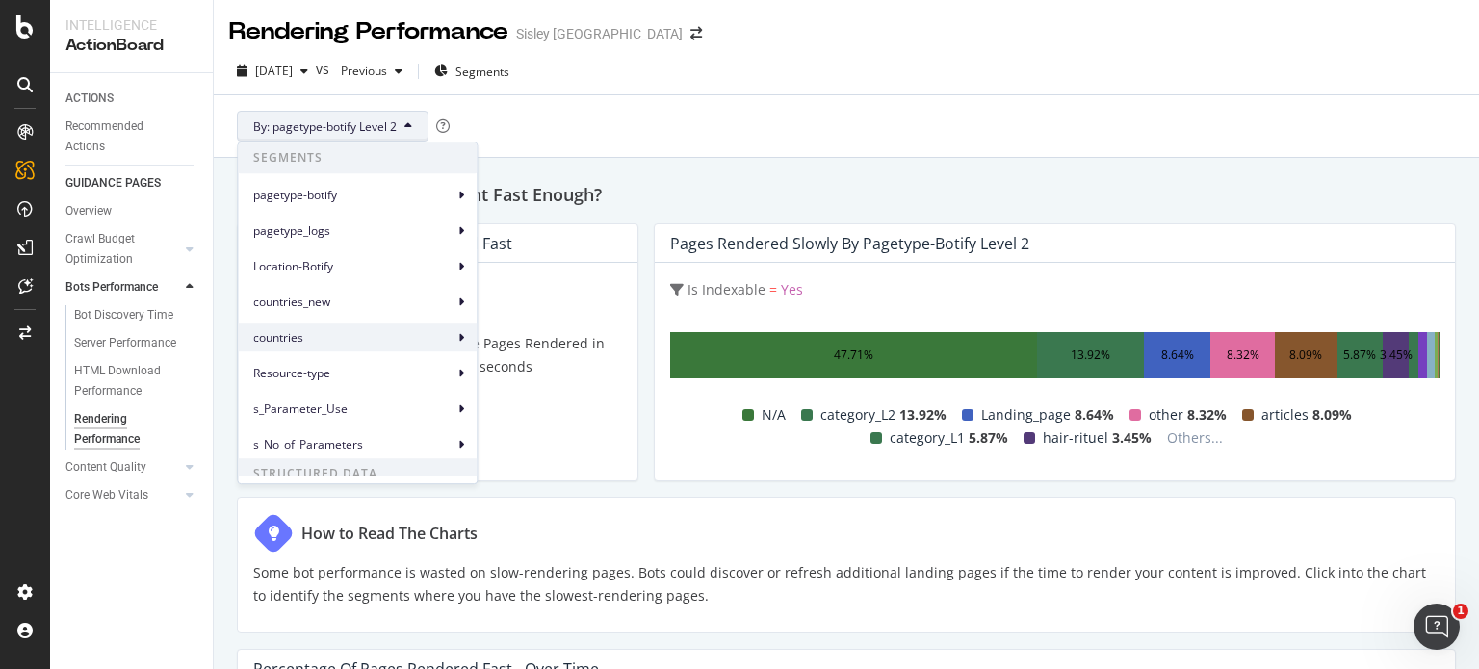
click at [334, 337] on span "countries" at bounding box center [353, 337] width 200 height 17
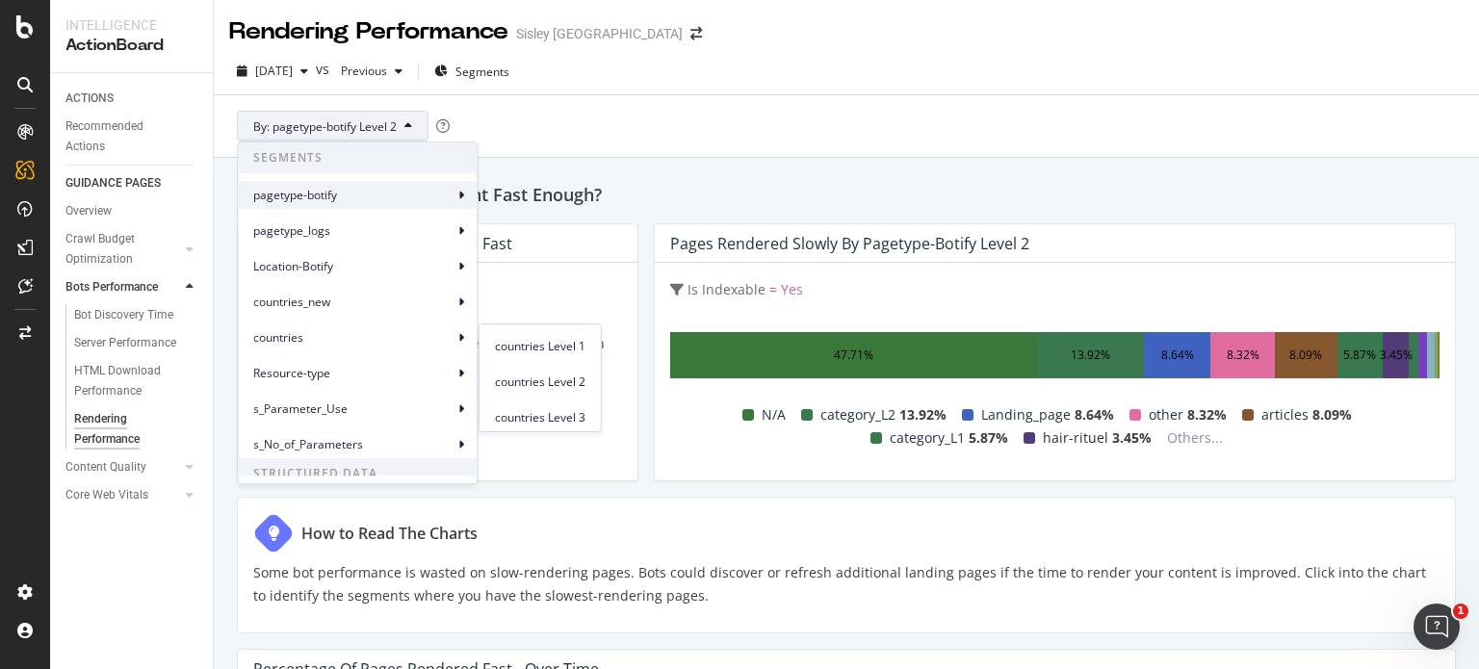
click at [380, 192] on span "pagetype-botify" at bounding box center [353, 195] width 200 height 17
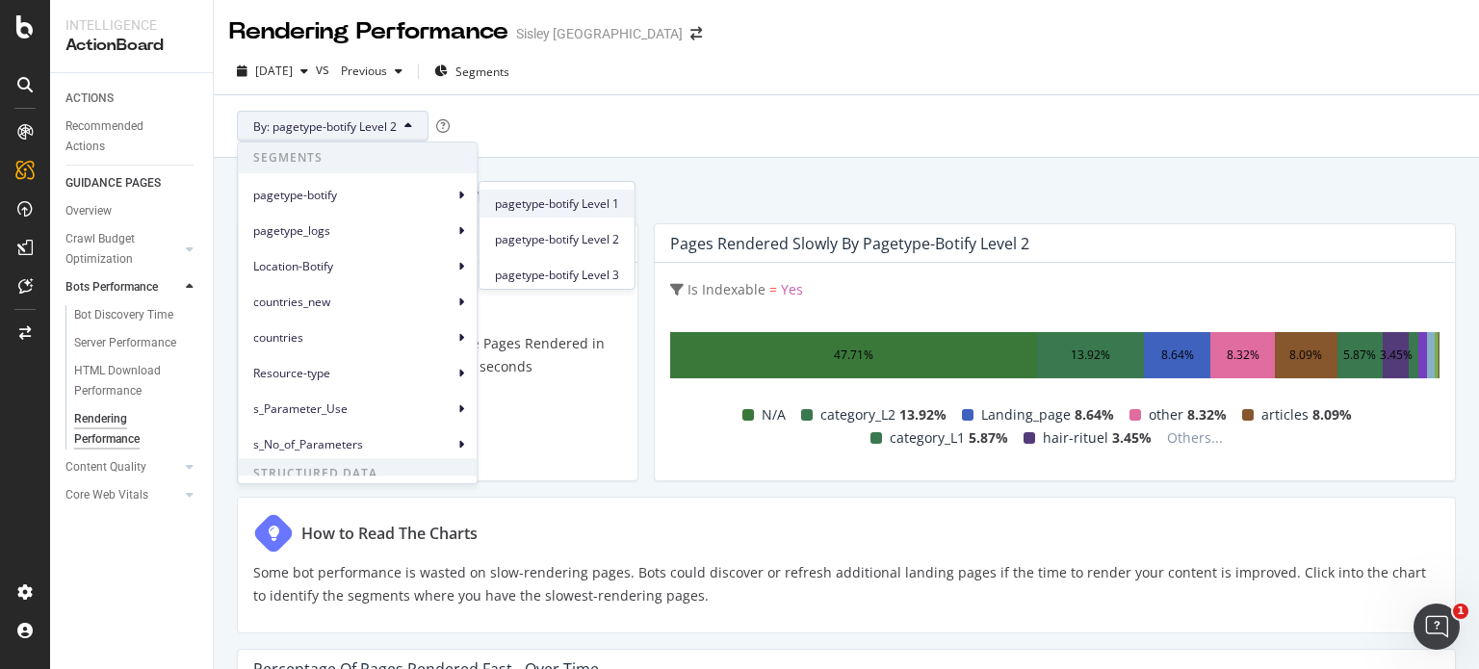
click at [523, 211] on span "pagetype-botify Level 1" at bounding box center [557, 203] width 124 height 17
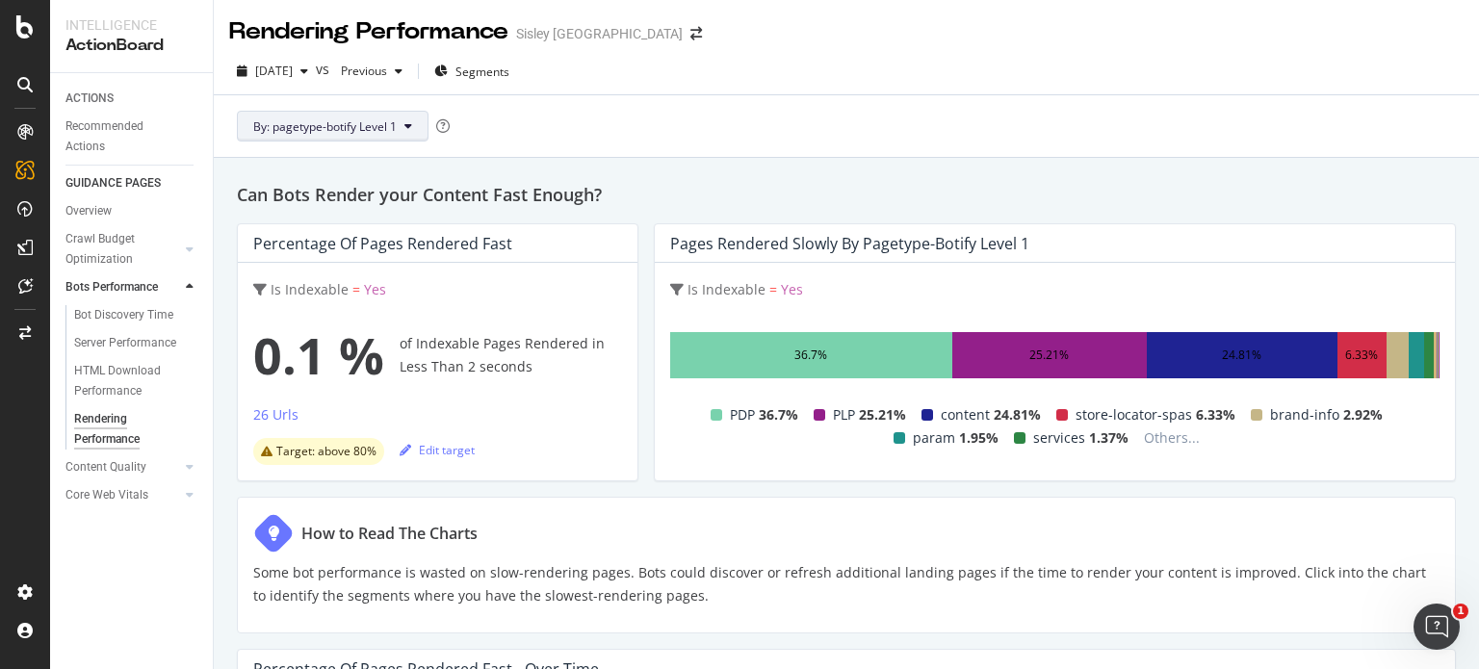
click at [327, 121] on span "By: pagetype-botify Level 1" at bounding box center [324, 126] width 143 height 16
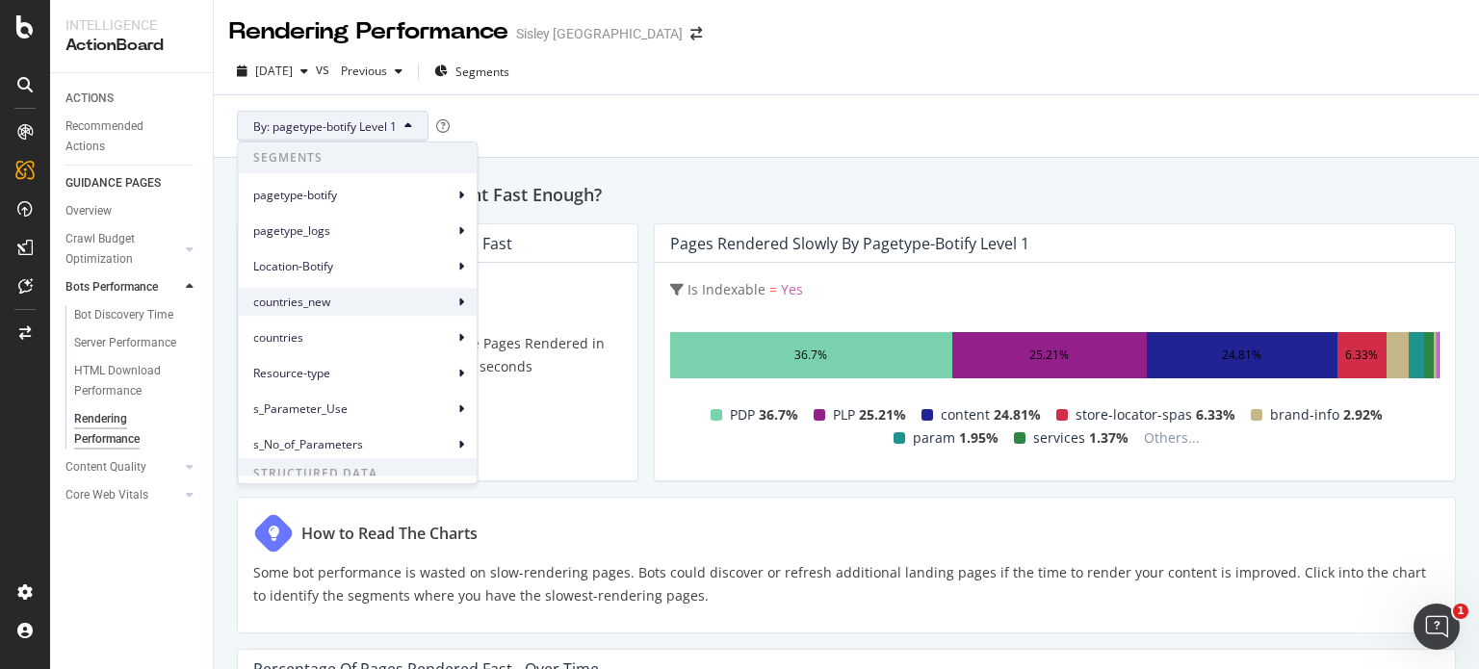
click at [316, 301] on span "countries_new" at bounding box center [353, 302] width 200 height 17
click at [535, 299] on div "countries_new Level 1" at bounding box center [553, 311] width 148 height 28
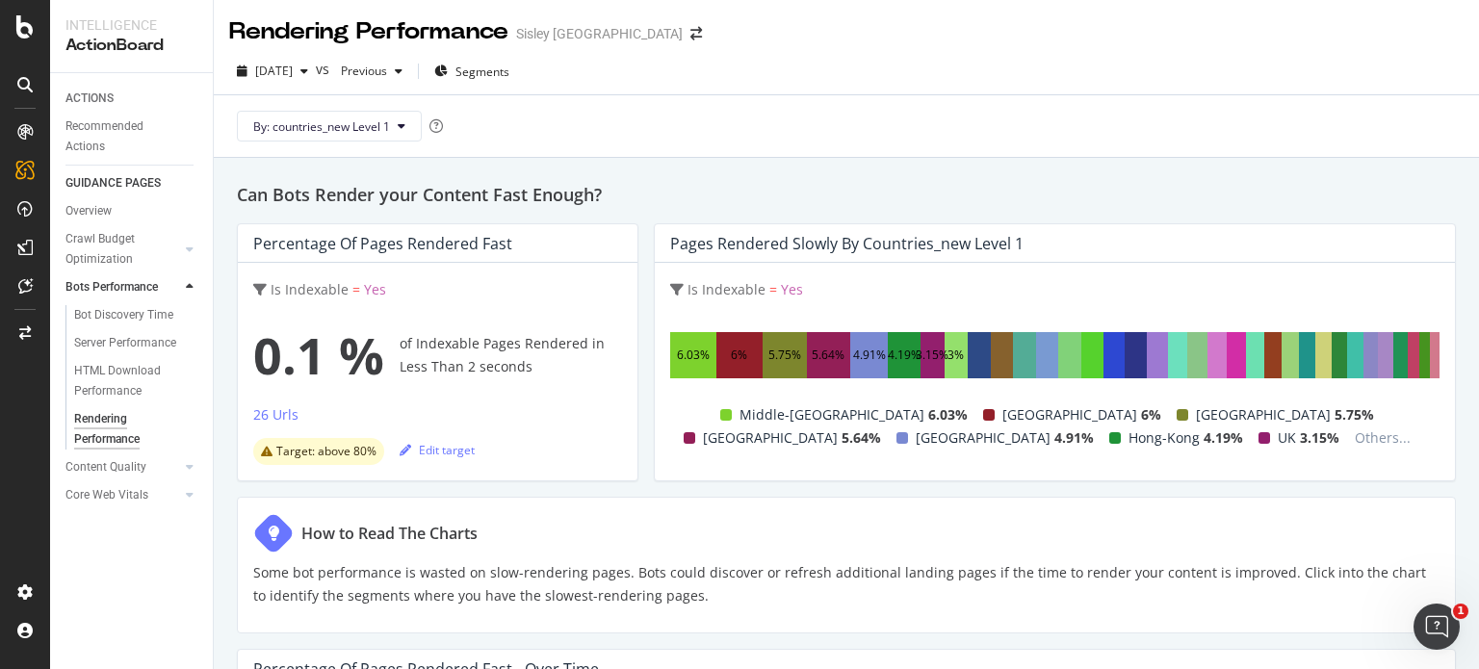
click at [844, 144] on div "By: countries_new Level 1" at bounding box center [846, 126] width 1234 height 62
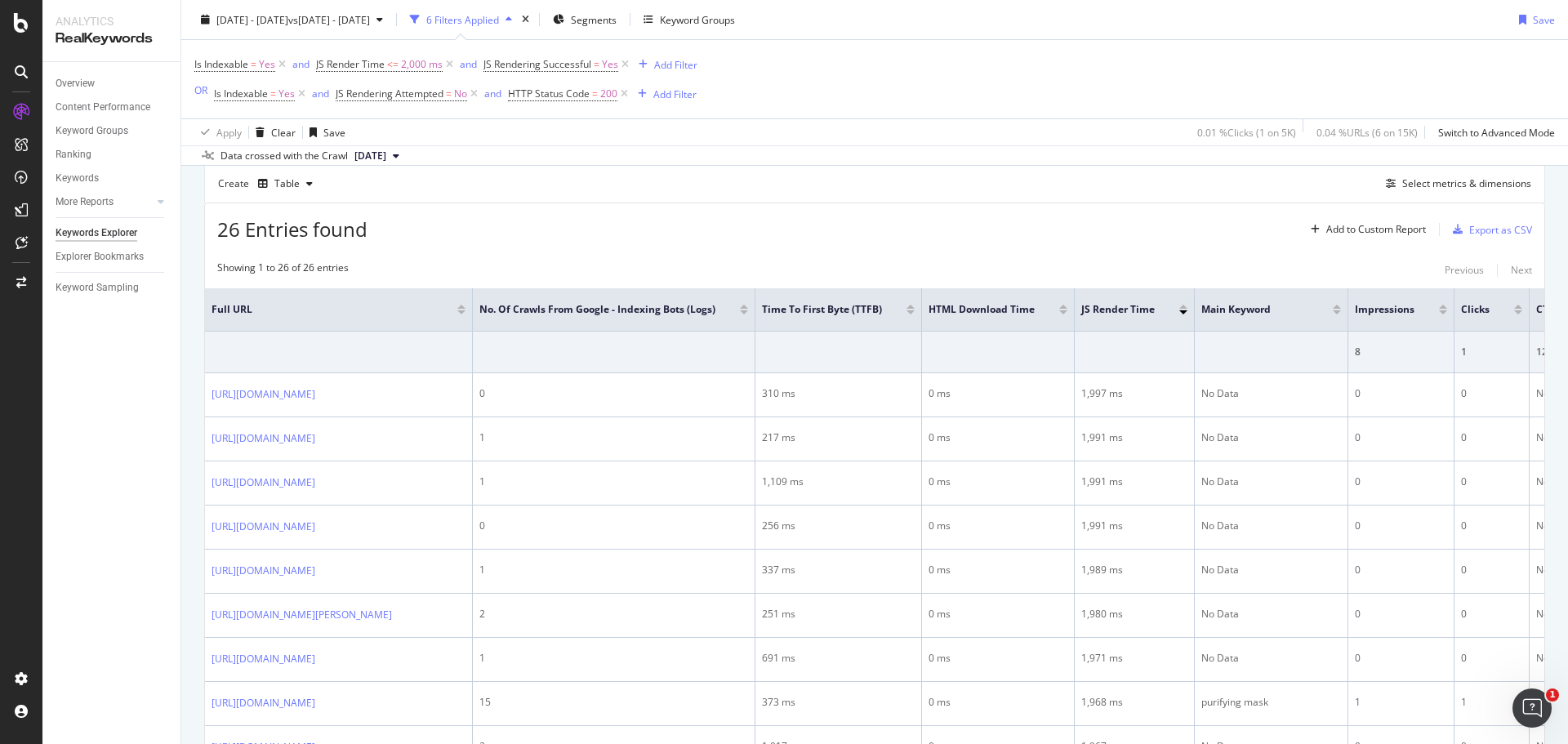
scroll to position [164, 0]
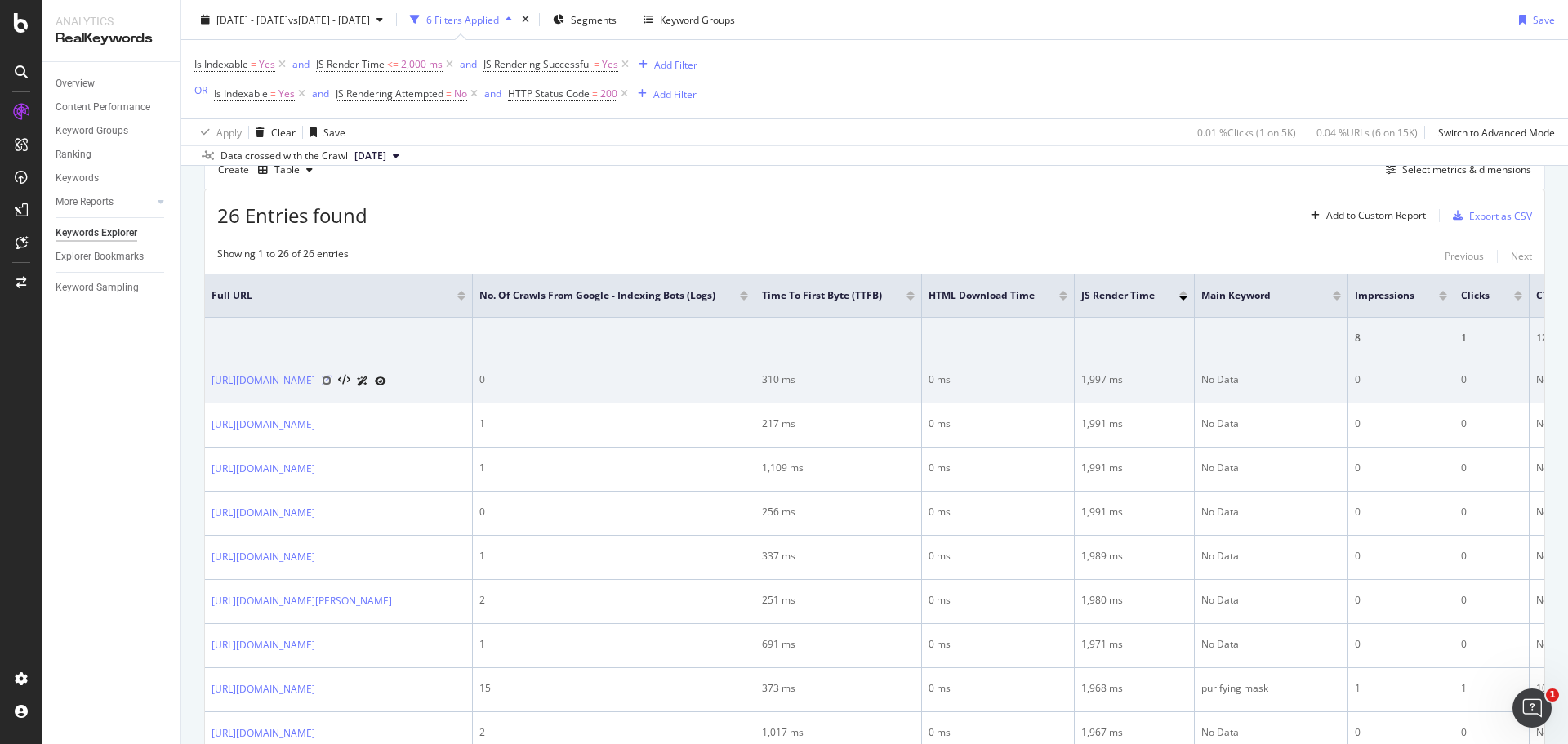
click at [332, 378] on icon at bounding box center [327, 381] width 10 height 10
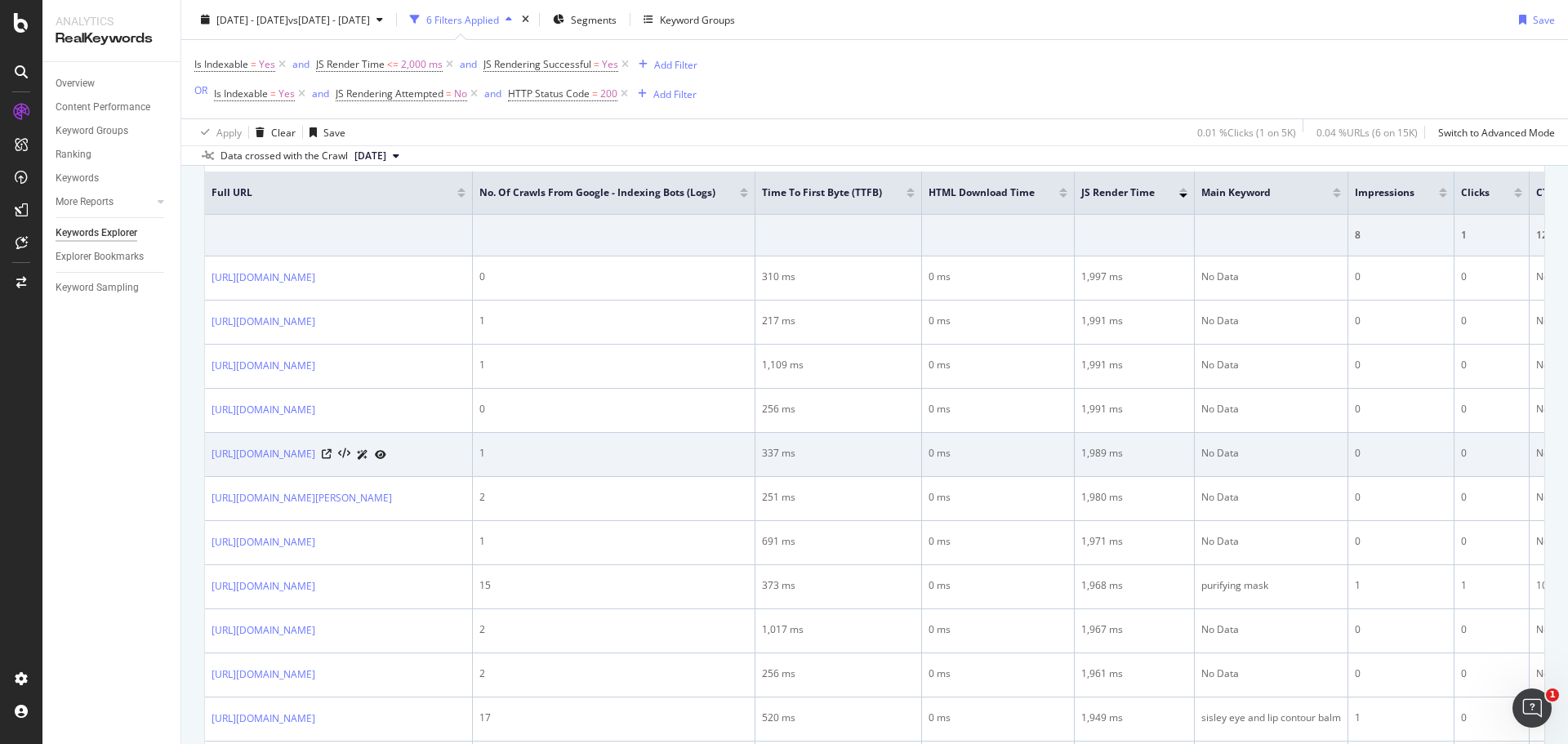
scroll to position [0, 0]
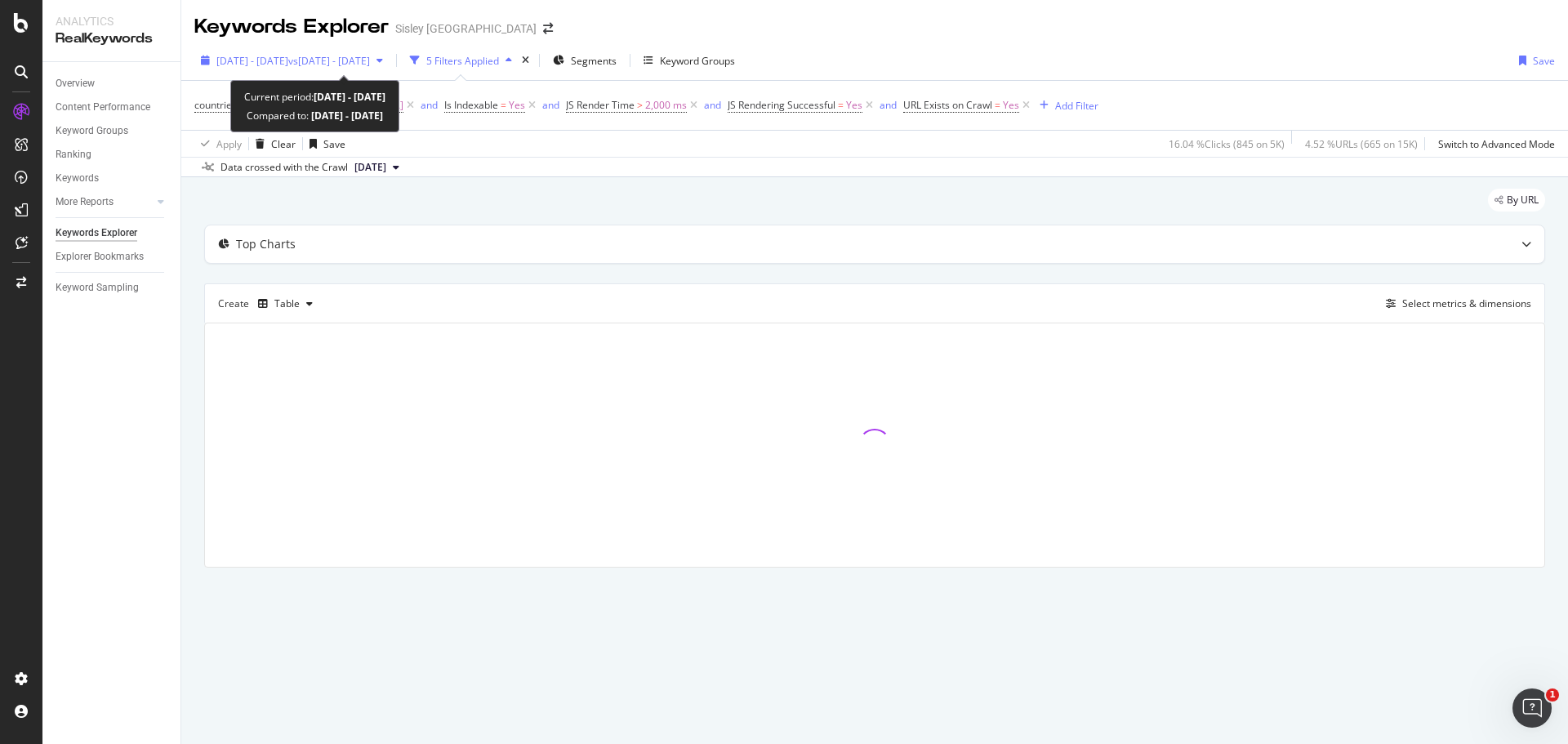
click at [384, 62] on icon "button" at bounding box center [380, 60] width 7 height 10
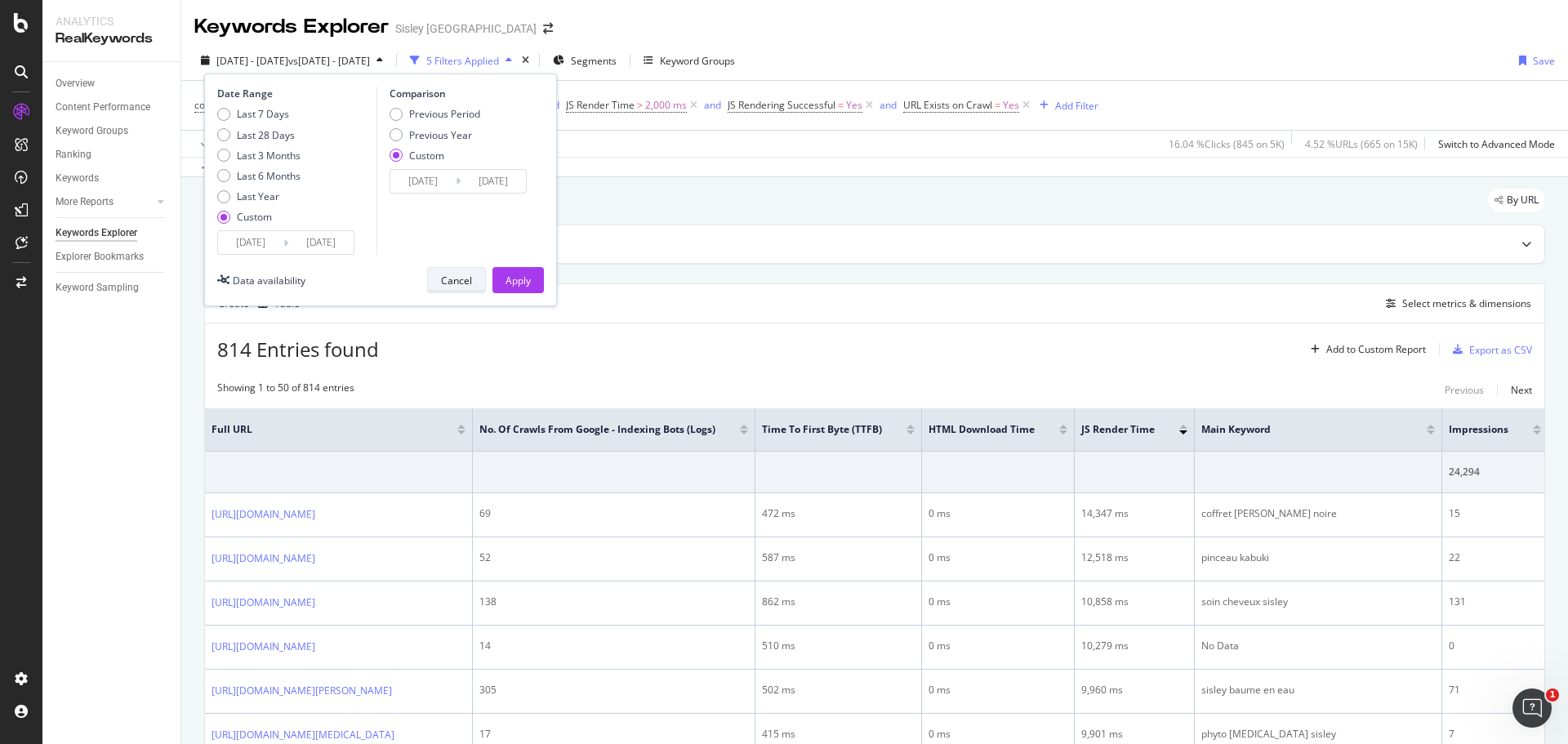
click at [467, 277] on div "Cancel" at bounding box center [456, 281] width 31 height 14
